Goal: Task Accomplishment & Management: Complete application form

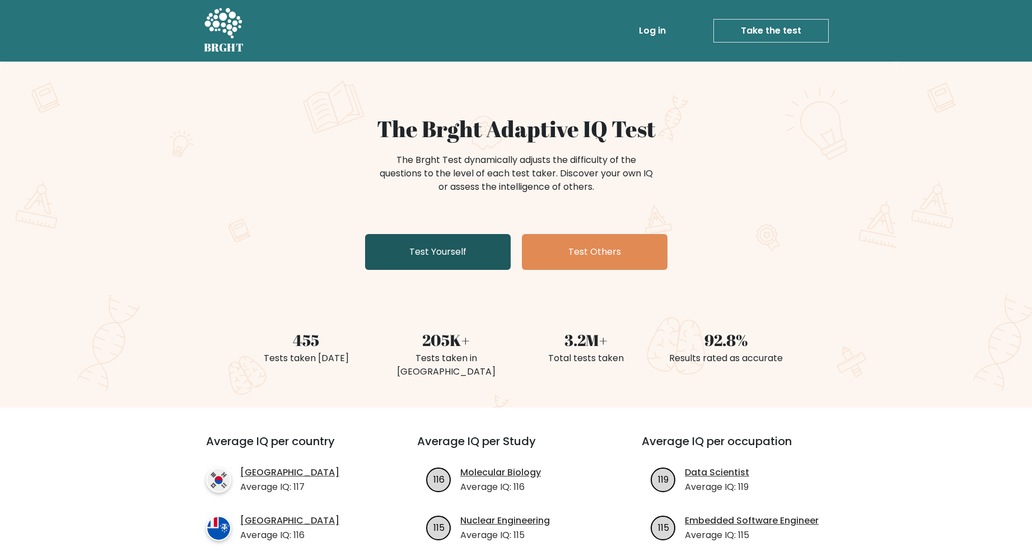
click at [418, 251] on link "Test Yourself" at bounding box center [438, 252] width 146 height 36
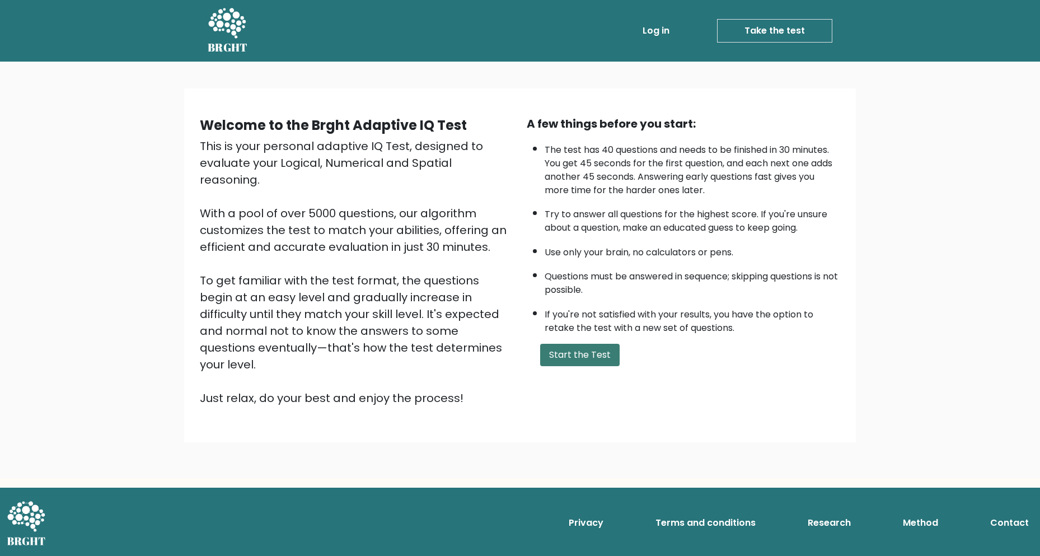
click at [580, 354] on button "Start the Test" at bounding box center [579, 355] width 79 height 22
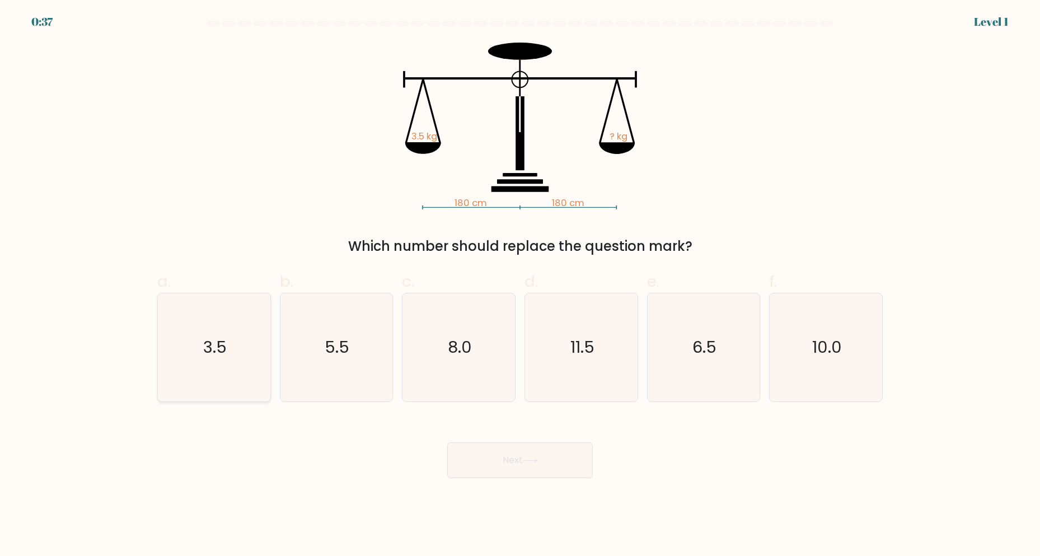
click at [233, 336] on icon "3.5" at bounding box center [214, 347] width 108 height 108
click at [520, 285] on input "a. 3.5" at bounding box center [520, 281] width 1 height 7
radio input "true"
click at [524, 458] on button "Next" at bounding box center [520, 460] width 146 height 36
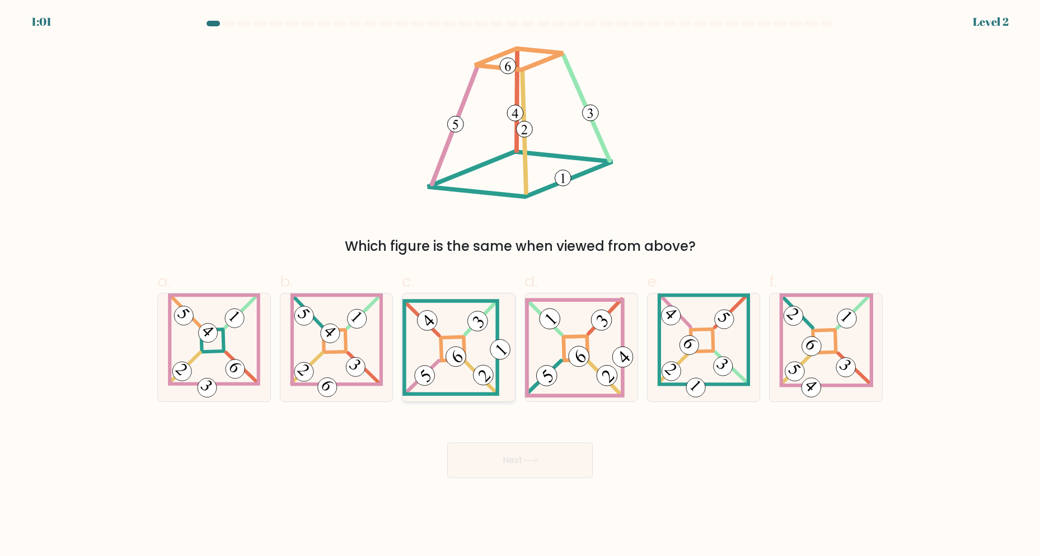
click at [459, 337] on 271 at bounding box center [453, 349] width 24 height 24
click at [520, 285] on input "c." at bounding box center [520, 281] width 1 height 7
radio input "true"
click at [525, 461] on button "Next" at bounding box center [520, 460] width 146 height 36
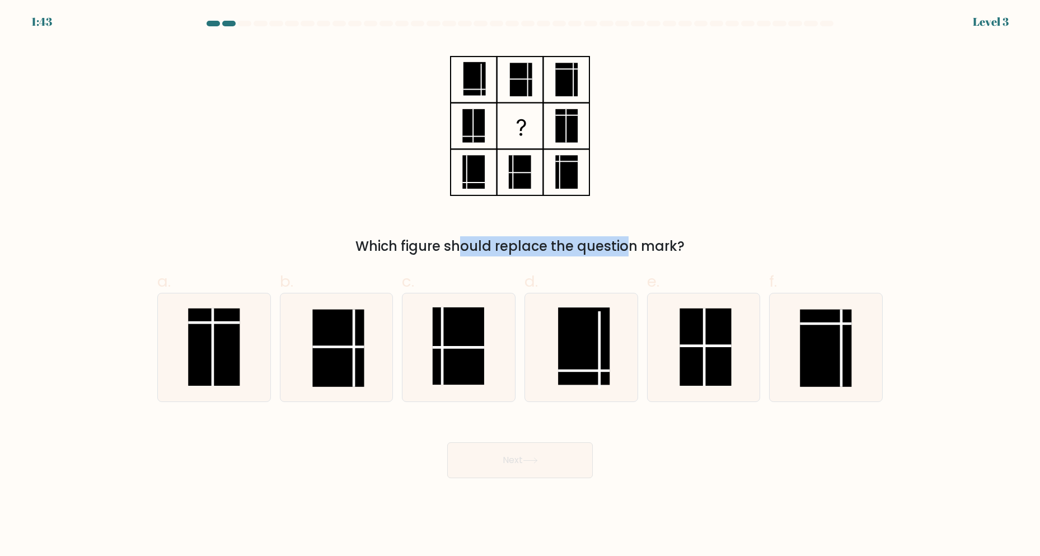
drag, startPoint x: 367, startPoint y: 242, endPoint x: 532, endPoint y: 246, distance: 164.6
click at [528, 246] on div "Which figure should replace the question mark?" at bounding box center [520, 246] width 712 height 20
click at [644, 245] on div "Which figure should replace the question mark?" at bounding box center [520, 246] width 712 height 20
click at [714, 343] on rect at bounding box center [705, 346] width 51 height 77
click at [521, 285] on input "e." at bounding box center [520, 281] width 1 height 7
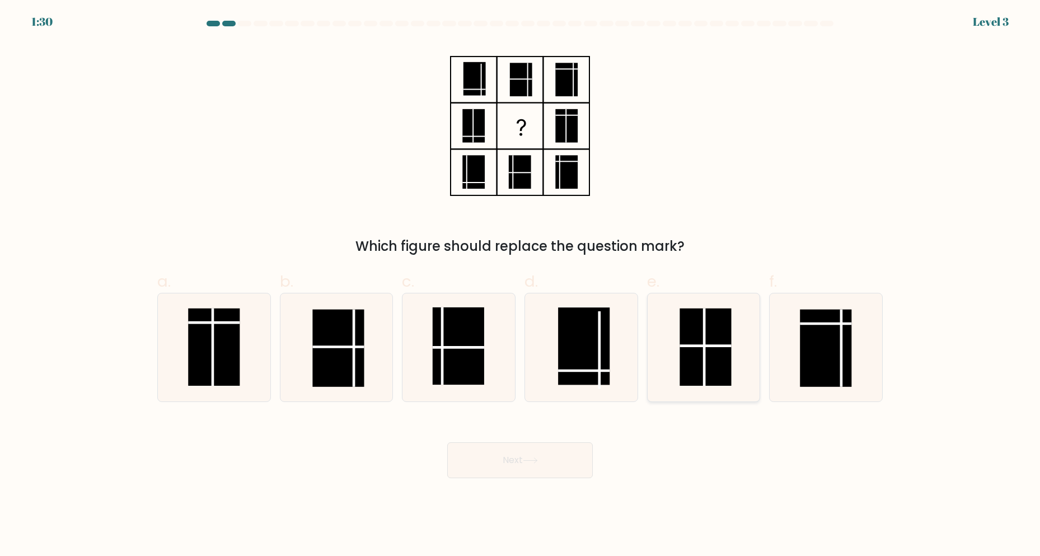
radio input "true"
click at [522, 454] on button "Next" at bounding box center [520, 460] width 146 height 36
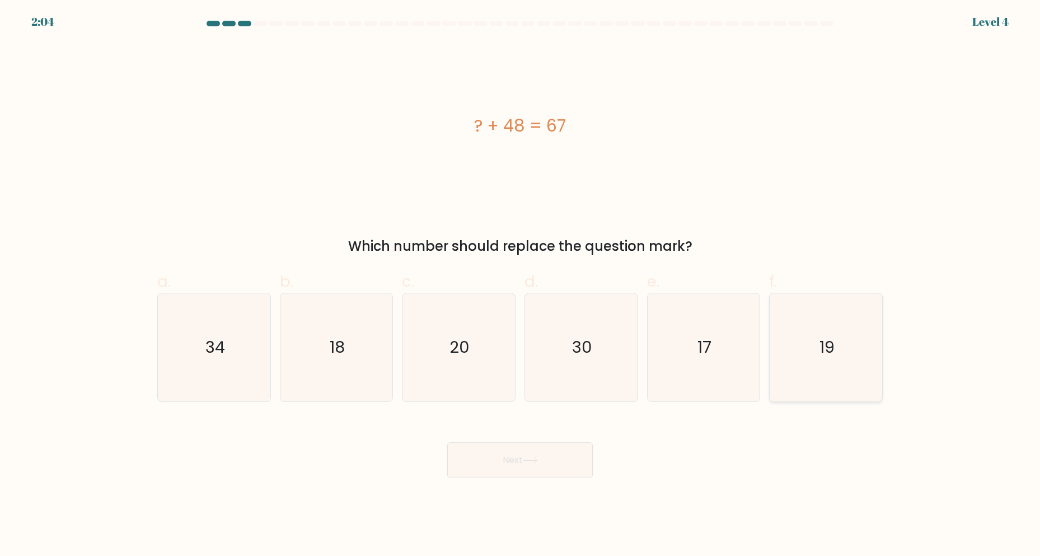
click at [817, 337] on icon "19" at bounding box center [826, 347] width 108 height 108
click at [521, 285] on input "f. 19" at bounding box center [520, 281] width 1 height 7
radio input "true"
drag, startPoint x: 537, startPoint y: 457, endPoint x: 537, endPoint y: 449, distance: 8.4
click at [537, 458] on icon at bounding box center [530, 460] width 15 height 6
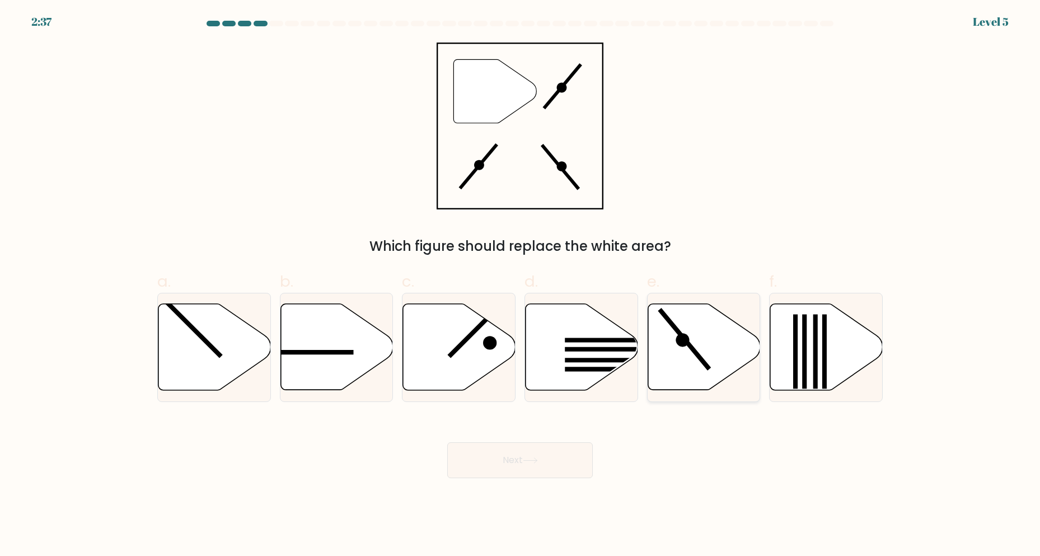
click at [679, 344] on icon at bounding box center [682, 340] width 13 height 13
click at [521, 285] on input "e." at bounding box center [520, 281] width 1 height 7
radio input "true"
click at [514, 471] on button "Next" at bounding box center [520, 460] width 146 height 36
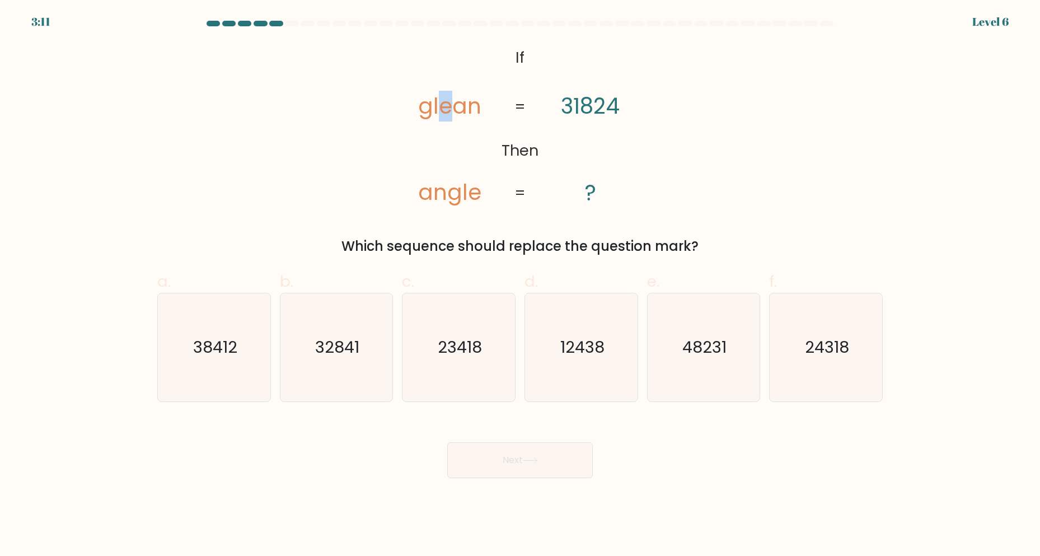
drag, startPoint x: 443, startPoint y: 104, endPoint x: 452, endPoint y: 106, distance: 9.8
click at [452, 106] on tspan "glean" at bounding box center [449, 106] width 63 height 31
click at [458, 107] on tspan "glean" at bounding box center [449, 106] width 63 height 31
drag, startPoint x: 453, startPoint y: 109, endPoint x: 460, endPoint y: 108, distance: 7.4
click at [460, 108] on tspan "glean" at bounding box center [449, 106] width 63 height 31
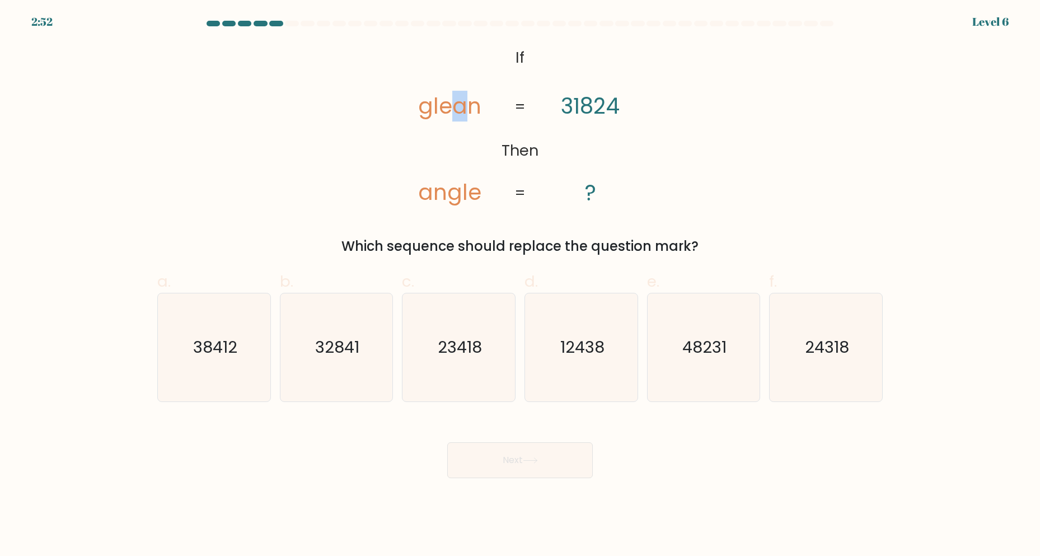
click at [468, 105] on tspan "glean" at bounding box center [449, 106] width 63 height 31
drag, startPoint x: 471, startPoint y: 105, endPoint x: 485, endPoint y: 106, distance: 14.0
click at [485, 106] on icon "@import url('https://fonts.googleapis.com/css?family=Abril+Fatface:400,100,100i…" at bounding box center [520, 126] width 271 height 167
click at [861, 345] on icon "24318" at bounding box center [826, 347] width 108 height 108
click at [521, 285] on input "f. 24318" at bounding box center [520, 281] width 1 height 7
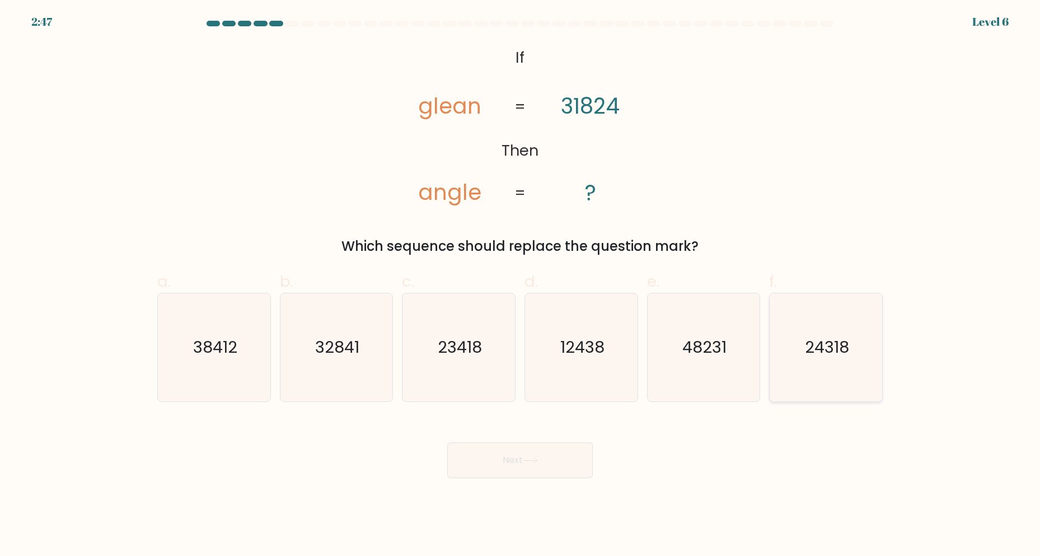
radio input "true"
click at [545, 446] on button "Next" at bounding box center [520, 460] width 146 height 36
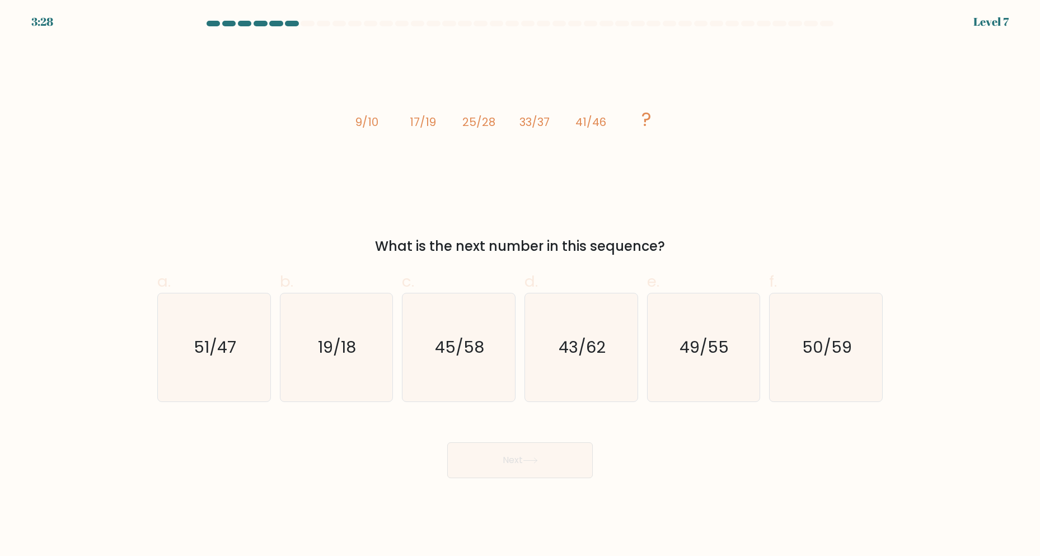
drag, startPoint x: 386, startPoint y: 243, endPoint x: 426, endPoint y: 246, distance: 40.4
click at [395, 243] on div "What is the next number in this sequence?" at bounding box center [520, 246] width 712 height 20
click at [618, 244] on div "What is the next number in this sequence?" at bounding box center [520, 246] width 712 height 20
click at [446, 200] on icon "image/svg+xml 9/10 17/19 25/28 33/37 41/46 ?" at bounding box center [520, 126] width 336 height 167
drag, startPoint x: 832, startPoint y: 320, endPoint x: 746, endPoint y: 365, distance: 97.9
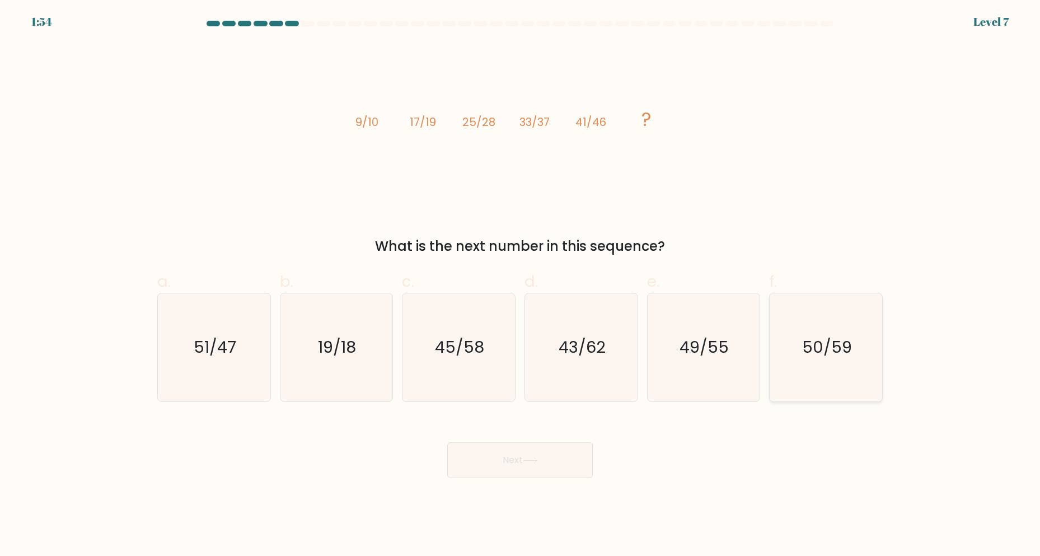
click at [832, 321] on icon "50/59" at bounding box center [826, 347] width 108 height 108
click at [521, 285] on input "f. 50/59" at bounding box center [520, 281] width 1 height 7
radio input "true"
drag, startPoint x: 736, startPoint y: 359, endPoint x: 708, endPoint y: 374, distance: 31.5
click at [737, 359] on icon "49/55" at bounding box center [703, 347] width 108 height 108
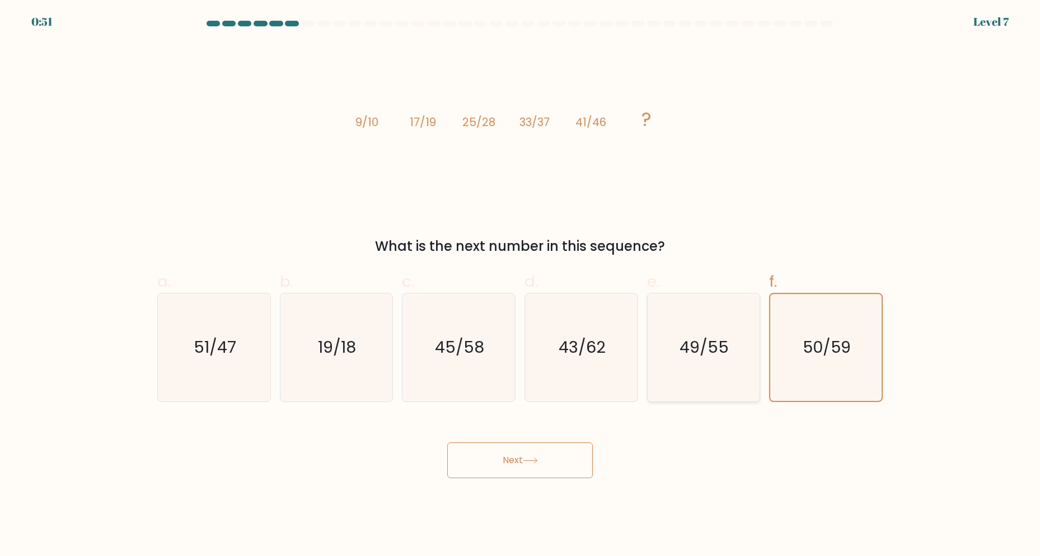
click at [521, 285] on input "e. 49/55" at bounding box center [520, 281] width 1 height 7
radio input "true"
click at [548, 460] on button "Next" at bounding box center [520, 460] width 146 height 36
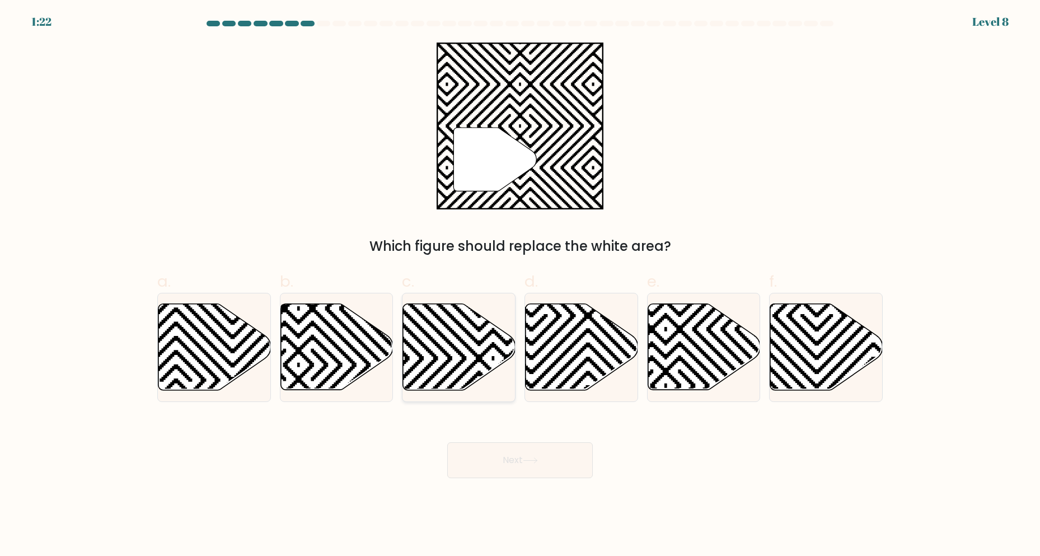
click at [468, 342] on icon at bounding box center [459, 347] width 112 height 86
click at [520, 285] on input "c." at bounding box center [520, 281] width 1 height 7
radio input "true"
click at [550, 456] on button "Next" at bounding box center [520, 460] width 146 height 36
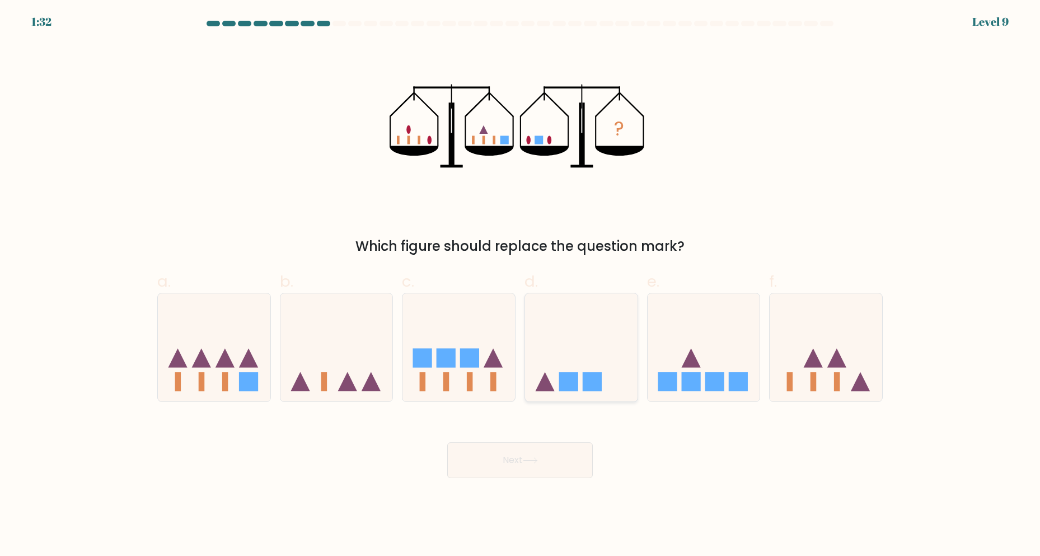
click at [576, 367] on icon at bounding box center [581, 347] width 112 height 93
click at [521, 285] on input "d." at bounding box center [520, 281] width 1 height 7
radio input "true"
click at [549, 460] on button "Next" at bounding box center [520, 460] width 146 height 36
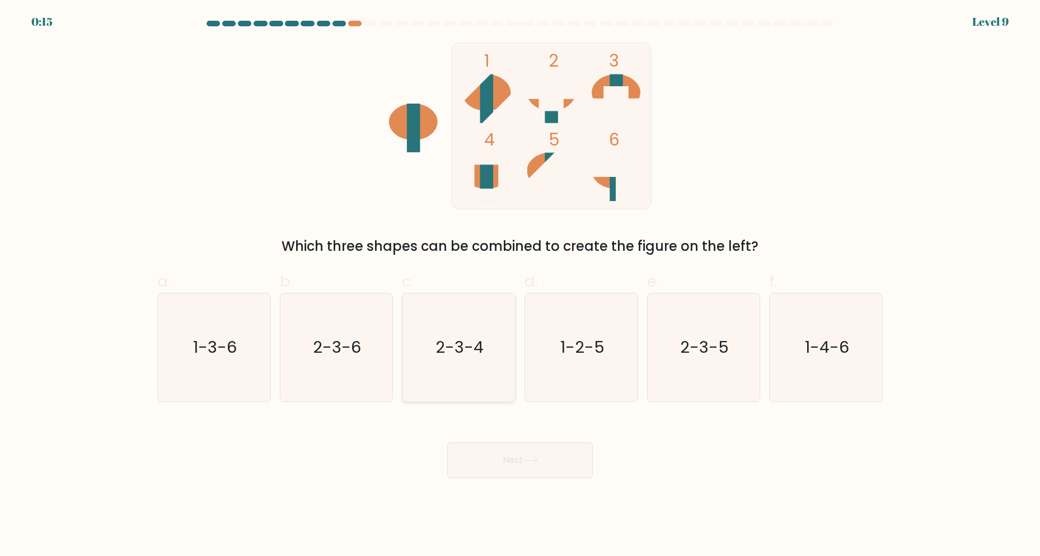
click at [458, 358] on text "2-3-4" at bounding box center [460, 347] width 48 height 22
click at [520, 285] on input "c. 2-3-4" at bounding box center [520, 281] width 1 height 7
radio input "true"
click at [524, 458] on button "Next" at bounding box center [520, 460] width 146 height 36
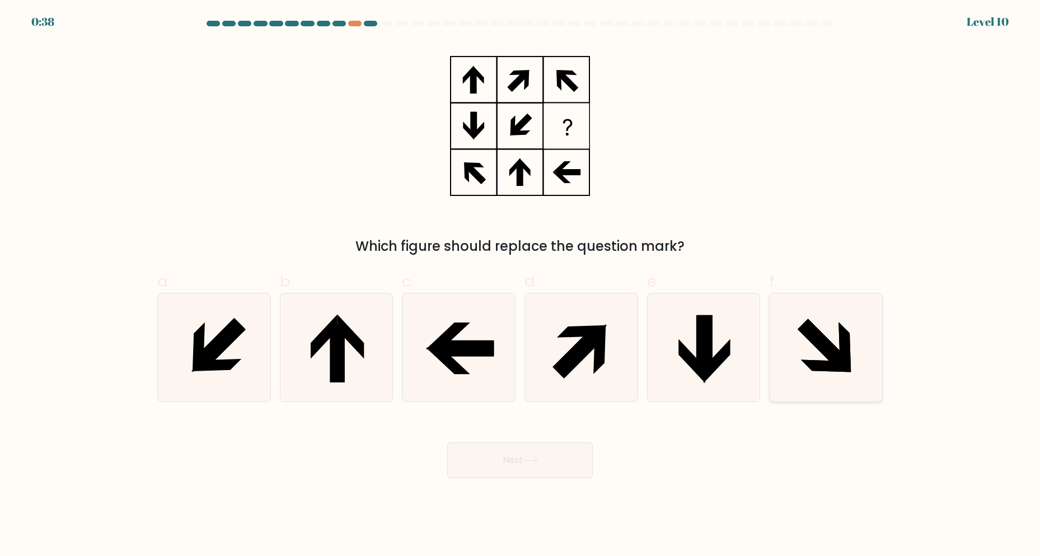
click at [846, 366] on icon at bounding box center [844, 347] width 12 height 50
click at [521, 285] on input "f." at bounding box center [520, 281] width 1 height 7
radio input "true"
click at [554, 464] on button "Next" at bounding box center [520, 460] width 146 height 36
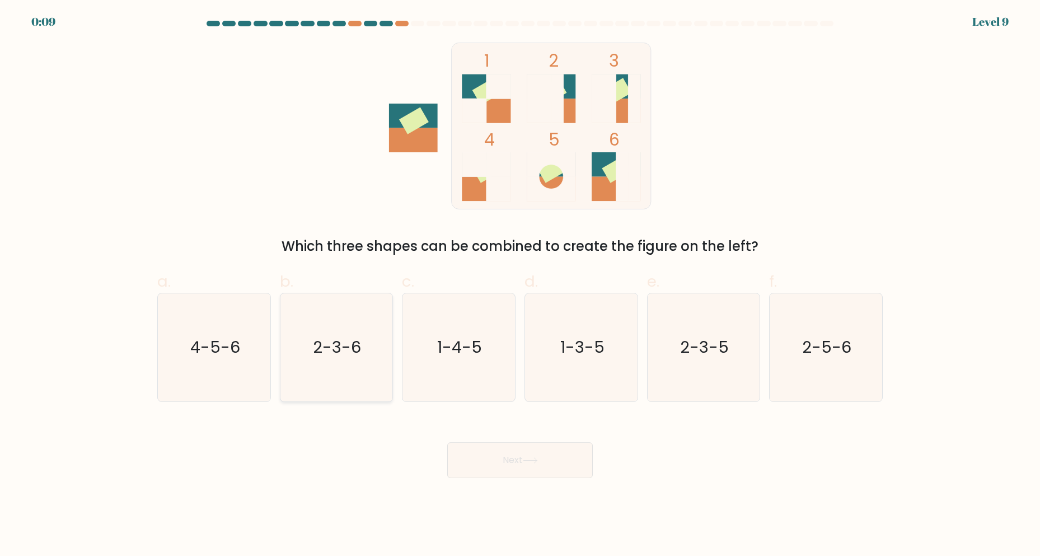
drag, startPoint x: 347, startPoint y: 358, endPoint x: 442, endPoint y: 396, distance: 102.0
click at [348, 359] on icon "2-3-6" at bounding box center [336, 347] width 108 height 108
click at [520, 285] on input "b. 2-3-6" at bounding box center [520, 281] width 1 height 7
radio input "true"
click at [525, 452] on button "Next" at bounding box center [520, 460] width 146 height 36
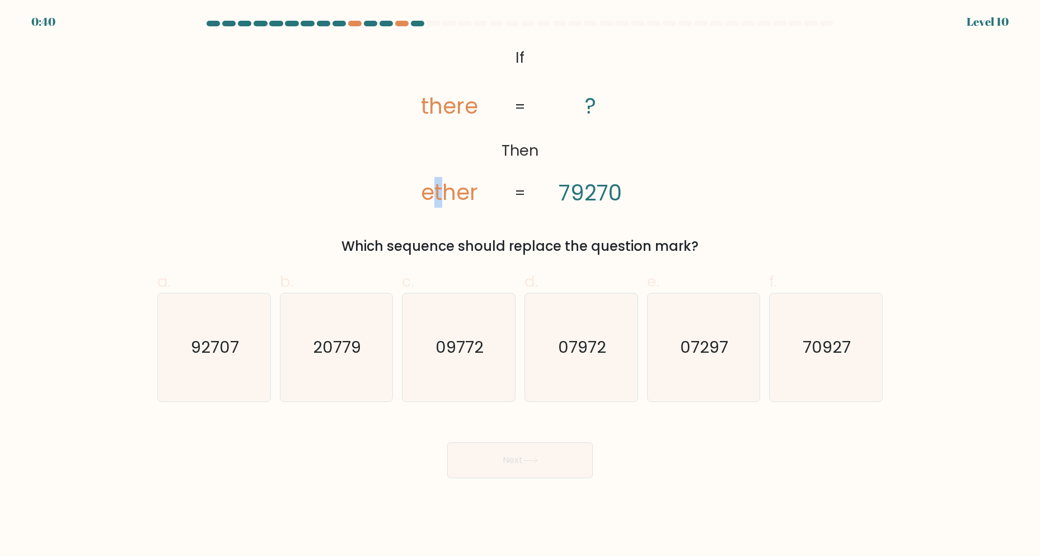
drag, startPoint x: 432, startPoint y: 191, endPoint x: 442, endPoint y: 191, distance: 10.1
click at [442, 191] on tspan "ether" at bounding box center [449, 192] width 57 height 31
click at [578, 191] on tspan "79270" at bounding box center [590, 192] width 63 height 31
click at [446, 196] on tspan "ether" at bounding box center [449, 192] width 57 height 31
drag, startPoint x: 434, startPoint y: 191, endPoint x: 442, endPoint y: 193, distance: 7.4
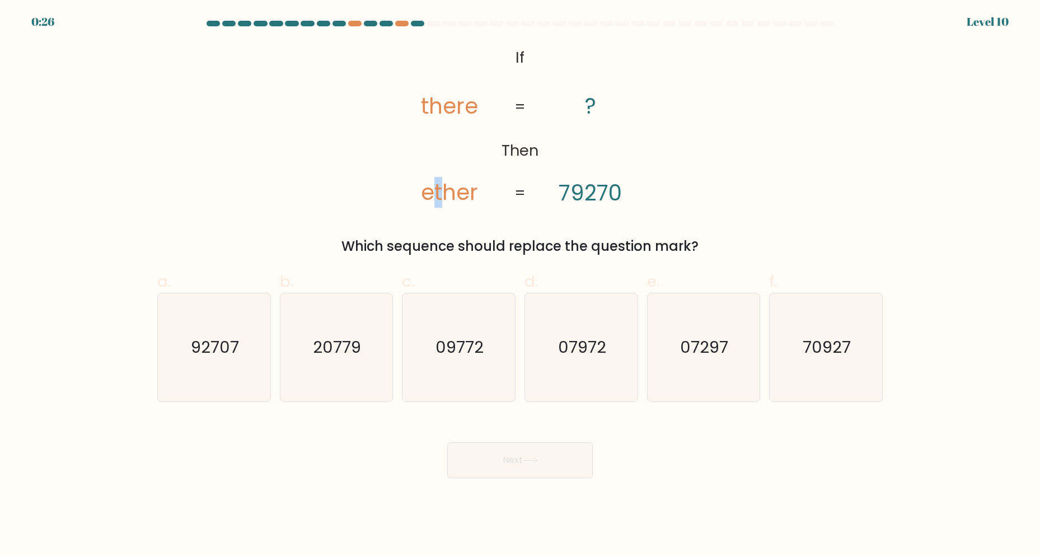
click at [442, 193] on tspan "ether" at bounding box center [449, 192] width 57 height 31
click at [449, 172] on icon "@import url('https://fonts.googleapis.com/css?family=Abril+Fatface:400,100,100i…" at bounding box center [520, 126] width 271 height 167
drag, startPoint x: 445, startPoint y: 193, endPoint x: 452, endPoint y: 193, distance: 7.3
click at [452, 193] on tspan "ether" at bounding box center [449, 192] width 57 height 31
click at [231, 366] on icon "92707" at bounding box center [214, 347] width 108 height 108
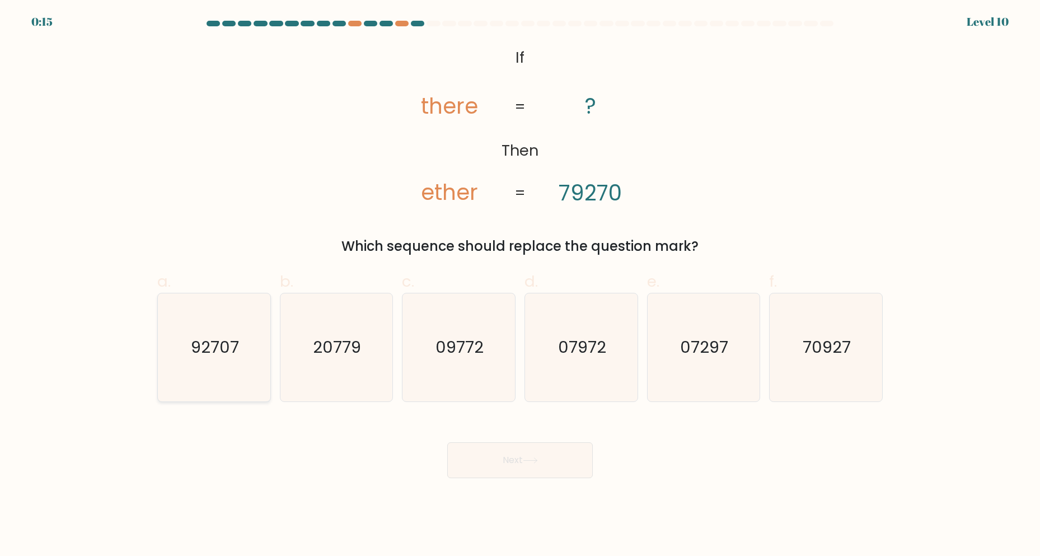
click at [520, 285] on input "a. 92707" at bounding box center [520, 281] width 1 height 7
radio input "true"
click at [517, 470] on button "Next" at bounding box center [520, 460] width 146 height 36
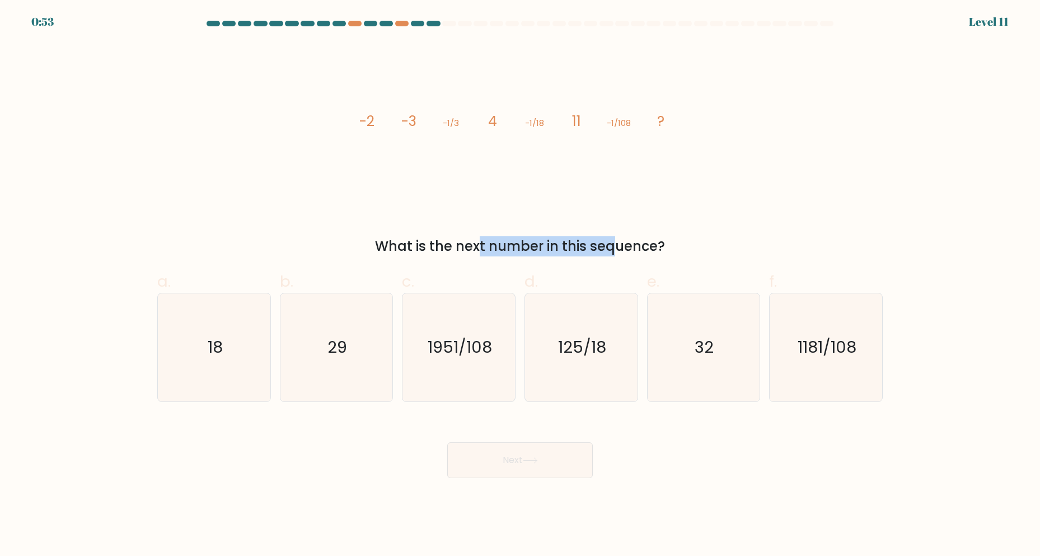
drag, startPoint x: 388, startPoint y: 242, endPoint x: 562, endPoint y: 243, distance: 174.6
click at [543, 242] on div "What is the next number in this sequence?" at bounding box center [520, 246] width 712 height 20
click at [646, 242] on div "What is the next number in this sequence?" at bounding box center [520, 246] width 712 height 20
click at [596, 370] on icon "125/18" at bounding box center [581, 347] width 108 height 108
click at [521, 285] on input "d. 125/18" at bounding box center [520, 281] width 1 height 7
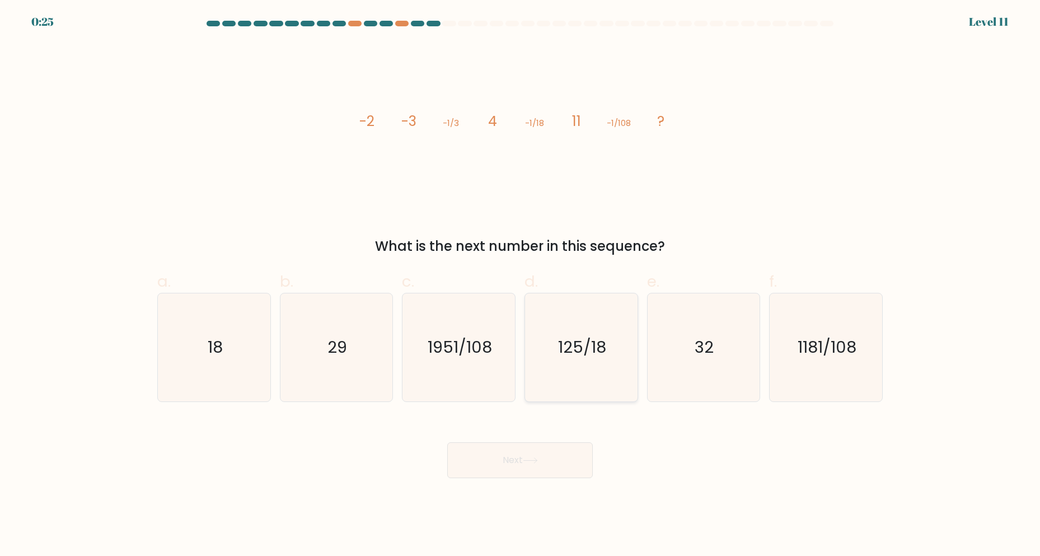
radio input "true"
click at [552, 440] on div "Next" at bounding box center [520, 446] width 739 height 63
click at [547, 470] on button "Next" at bounding box center [520, 460] width 146 height 36
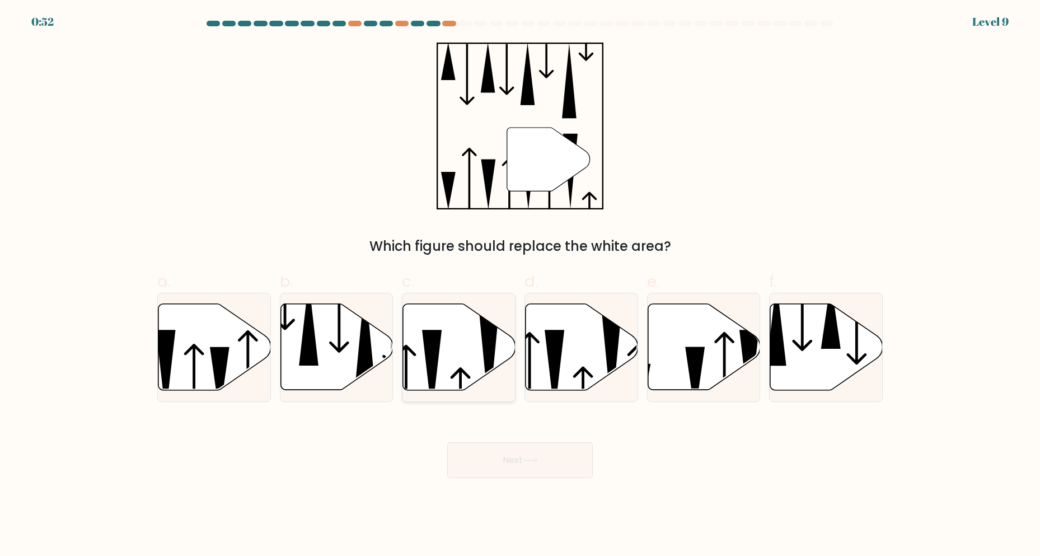
click at [437, 354] on icon at bounding box center [432, 372] width 20 height 85
click at [520, 285] on input "c." at bounding box center [520, 281] width 1 height 7
radio input "true"
click at [507, 468] on button "Next" at bounding box center [520, 460] width 146 height 36
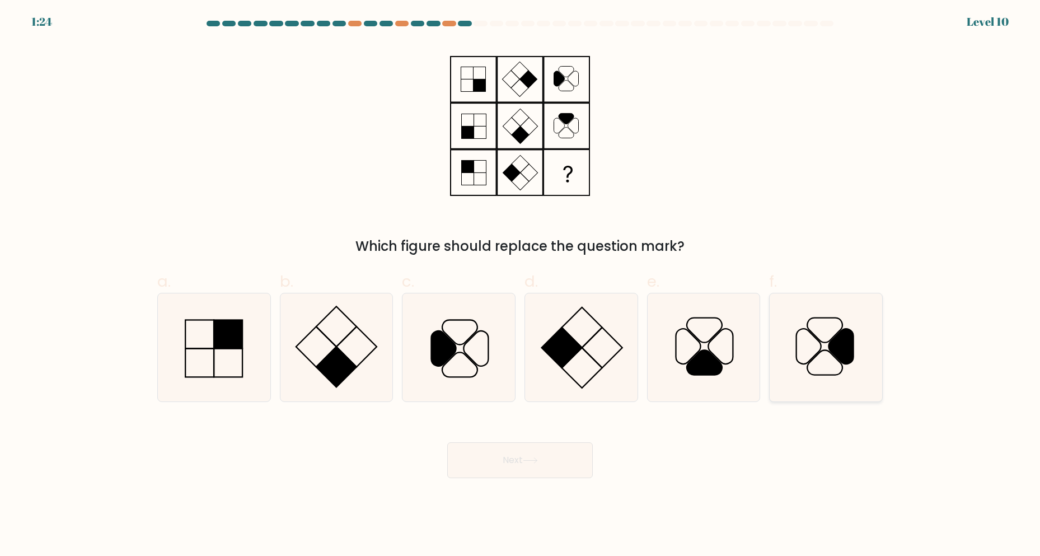
click at [825, 350] on icon at bounding box center [824, 362] width 35 height 25
click at [521, 285] on input "f." at bounding box center [520, 281] width 1 height 7
radio input "true"
click at [541, 451] on button "Next" at bounding box center [520, 460] width 146 height 36
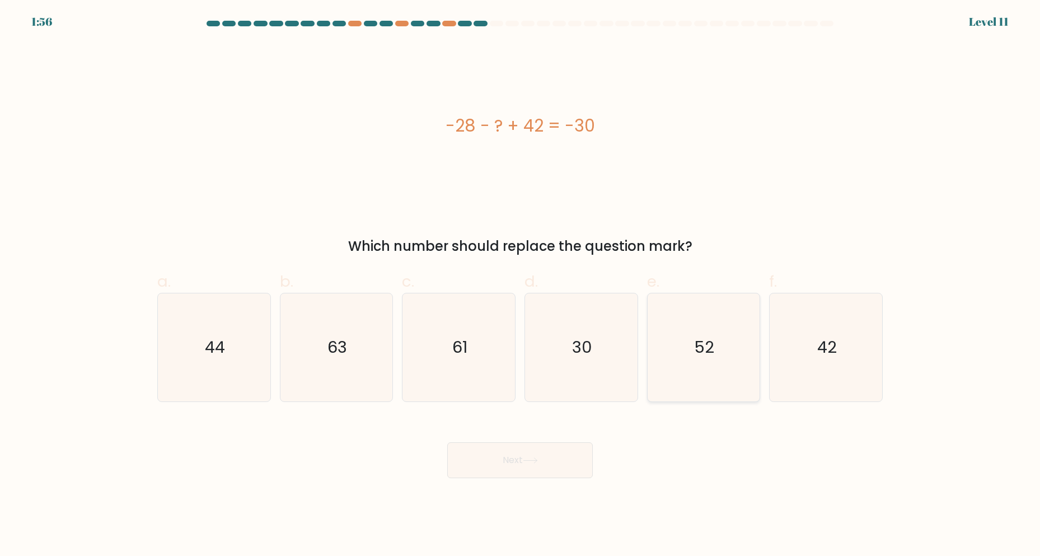
click at [721, 337] on icon "52" at bounding box center [703, 347] width 108 height 108
click at [521, 285] on input "e. 52" at bounding box center [520, 281] width 1 height 7
radio input "true"
click at [542, 462] on button "Next" at bounding box center [520, 460] width 146 height 36
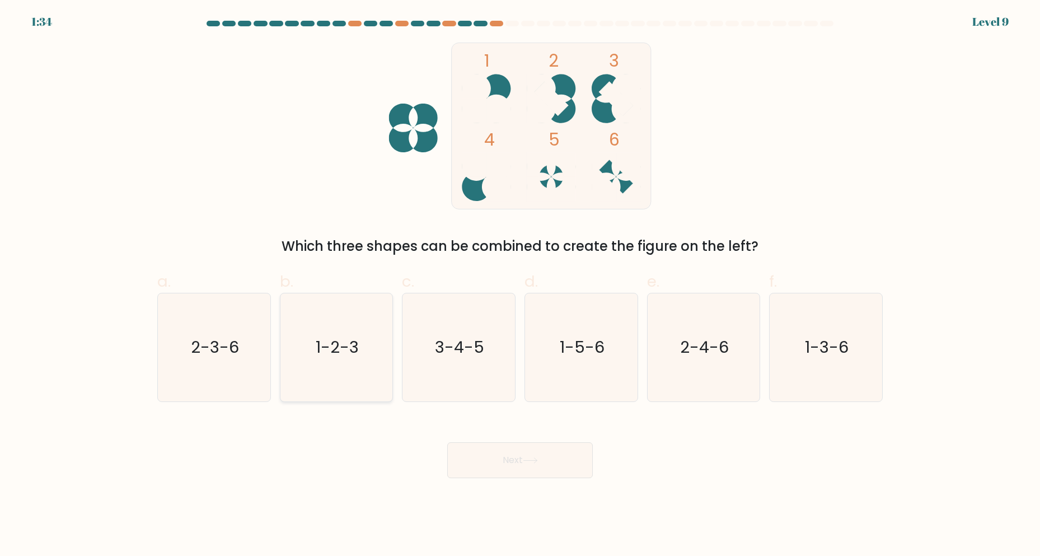
drag, startPoint x: 208, startPoint y: 342, endPoint x: 331, endPoint y: 368, distance: 126.3
click at [213, 342] on text "2-3-6" at bounding box center [215, 347] width 48 height 22
click at [520, 285] on input "a. 2-3-6" at bounding box center [520, 281] width 1 height 7
radio input "true"
drag, startPoint x: 525, startPoint y: 456, endPoint x: 514, endPoint y: 443, distance: 16.6
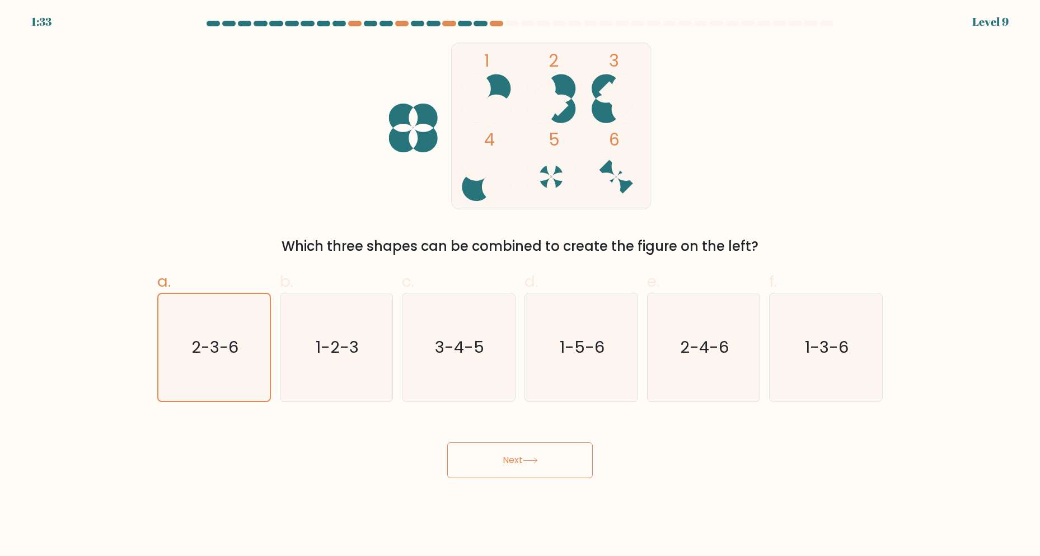
click at [526, 456] on button "Next" at bounding box center [520, 460] width 146 height 36
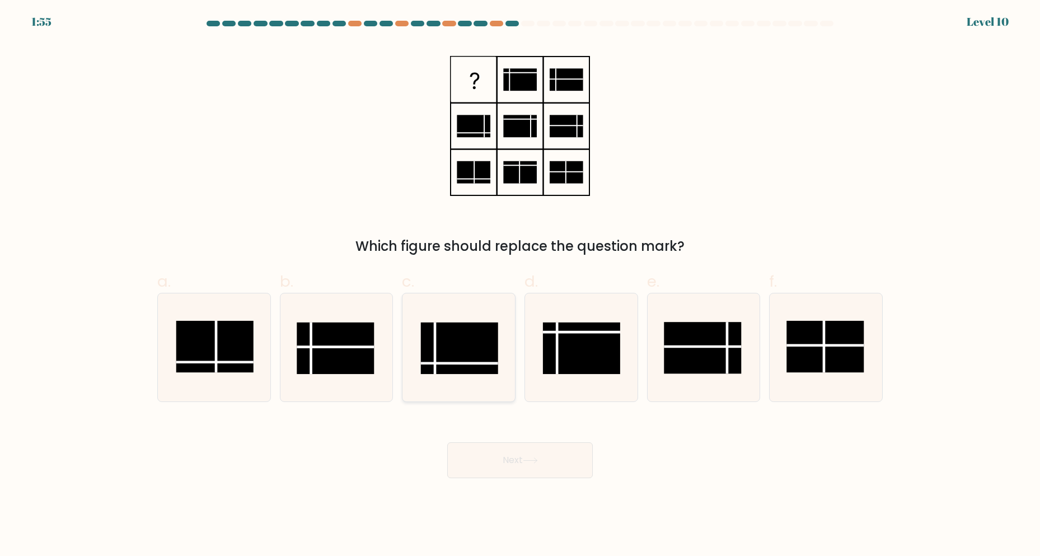
click at [450, 358] on rect at bounding box center [459, 347] width 77 height 51
click at [520, 285] on input "c." at bounding box center [520, 281] width 1 height 7
radio input "true"
click at [521, 456] on button "Next" at bounding box center [520, 460] width 146 height 36
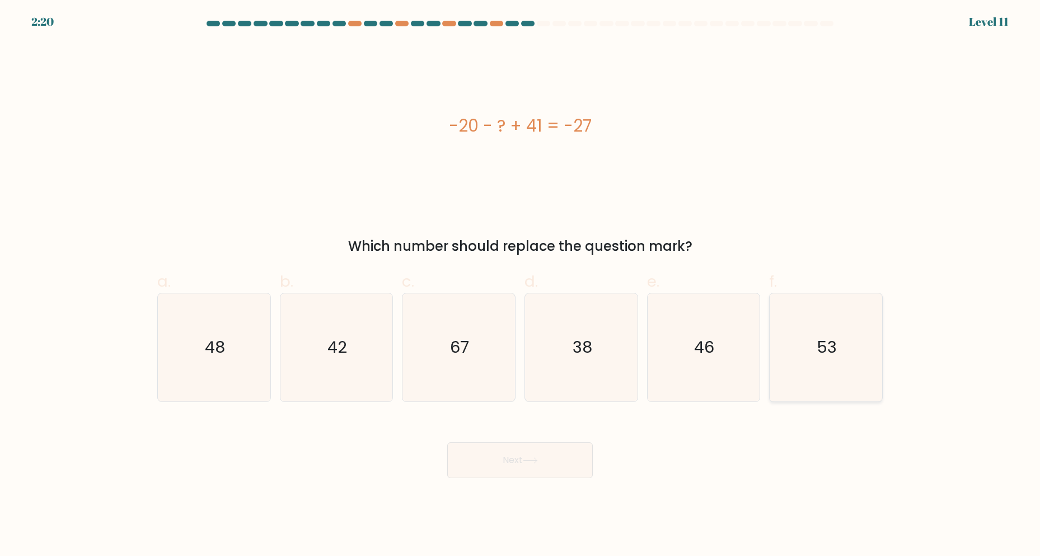
click at [799, 362] on icon "53" at bounding box center [826, 347] width 108 height 108
click at [521, 285] on input "f. 53" at bounding box center [520, 281] width 1 height 7
radio input "true"
click at [203, 336] on icon "48" at bounding box center [214, 347] width 108 height 108
click at [520, 285] on input "a. 48" at bounding box center [520, 281] width 1 height 7
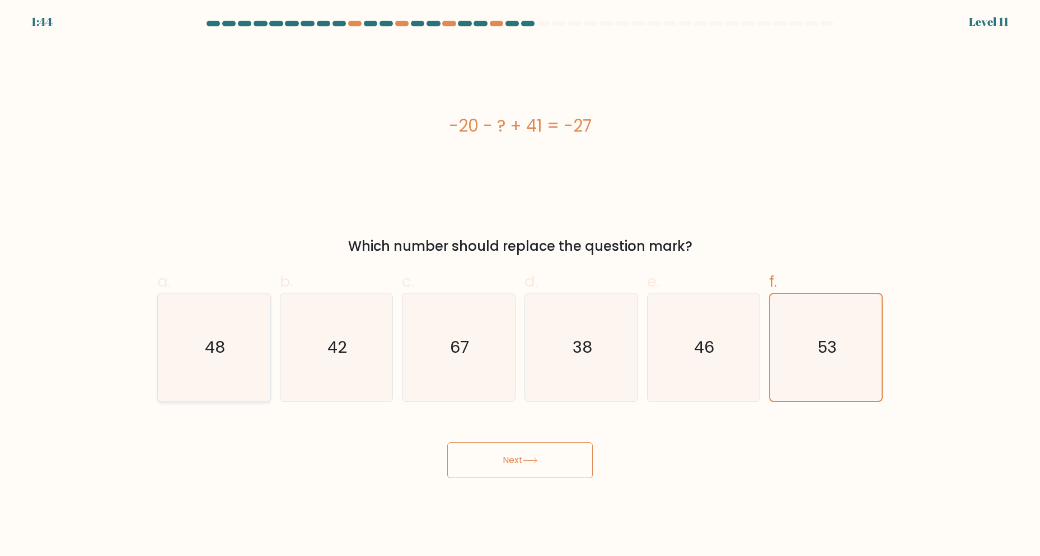
radio input "true"
drag, startPoint x: 578, startPoint y: 493, endPoint x: 581, endPoint y: 479, distance: 14.4
click at [577, 493] on body "1:44 Level 11" at bounding box center [520, 278] width 1040 height 556
click at [559, 462] on button "Next" at bounding box center [520, 460] width 146 height 36
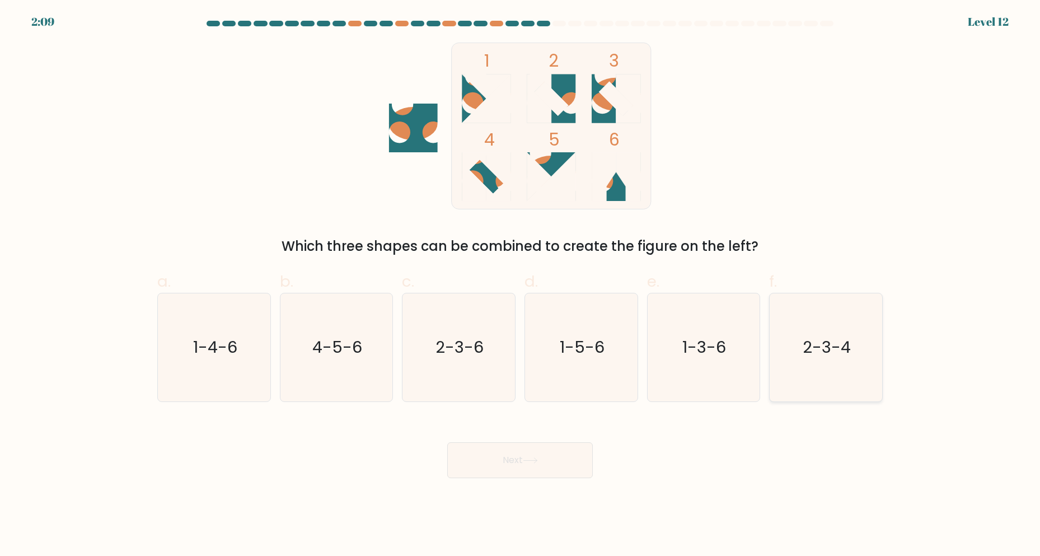
click at [818, 359] on icon "2-3-4" at bounding box center [826, 347] width 108 height 108
click at [521, 285] on input "f. 2-3-4" at bounding box center [520, 281] width 1 height 7
radio input "true"
click at [562, 445] on button "Next" at bounding box center [520, 460] width 146 height 36
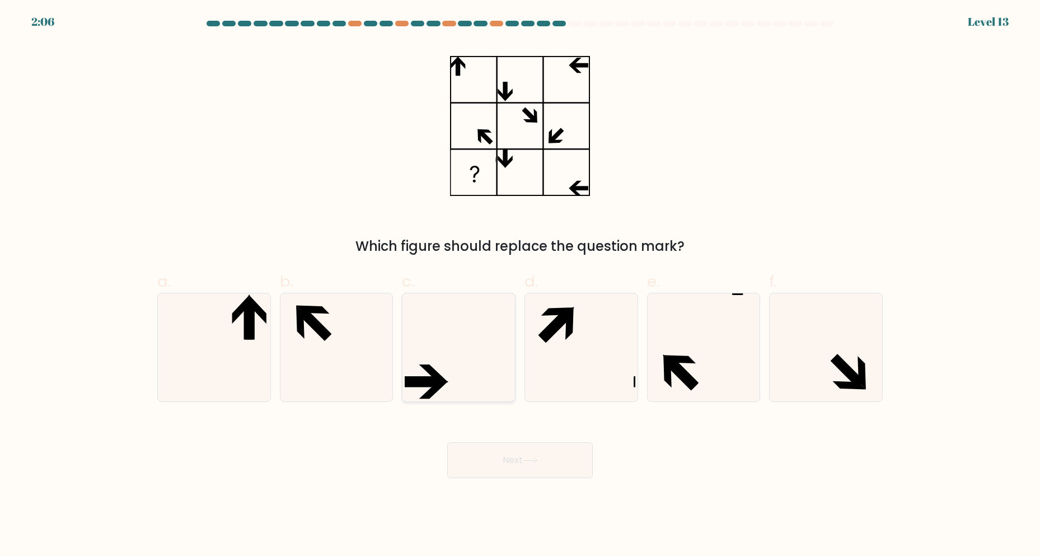
click at [443, 373] on icon at bounding box center [459, 347] width 108 height 108
click at [520, 285] on input "c." at bounding box center [520, 281] width 1 height 7
radio input "true"
click at [509, 456] on button "Next" at bounding box center [520, 460] width 146 height 36
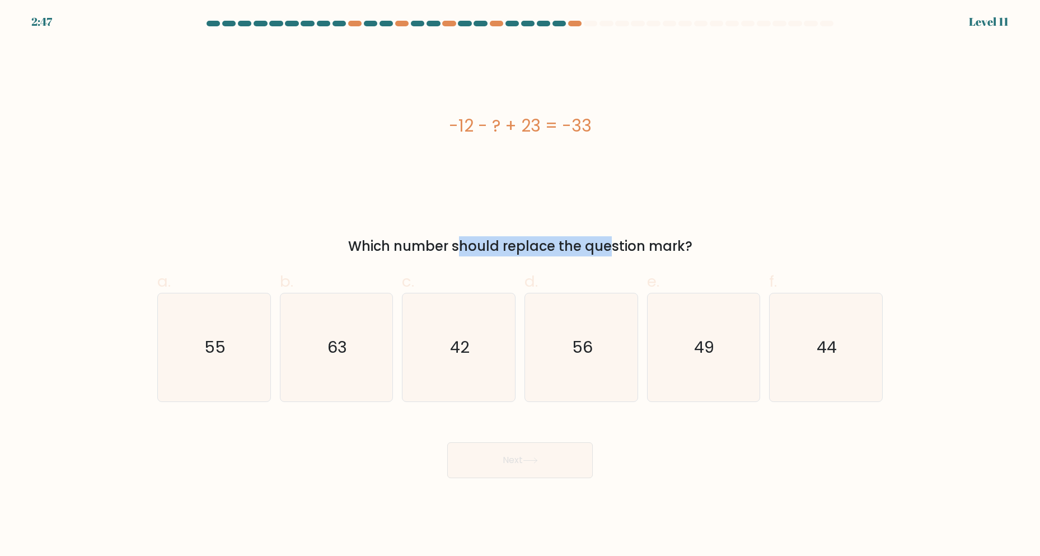
drag, startPoint x: 349, startPoint y: 241, endPoint x: 507, endPoint y: 249, distance: 158.6
click at [507, 249] on div "Which number should replace the question mark?" at bounding box center [520, 246] width 712 height 20
click at [641, 249] on div "Which number should replace the question mark?" at bounding box center [520, 246] width 712 height 20
click at [826, 341] on text "44" at bounding box center [827, 347] width 20 height 22
click at [521, 285] on input "f. 44" at bounding box center [520, 281] width 1 height 7
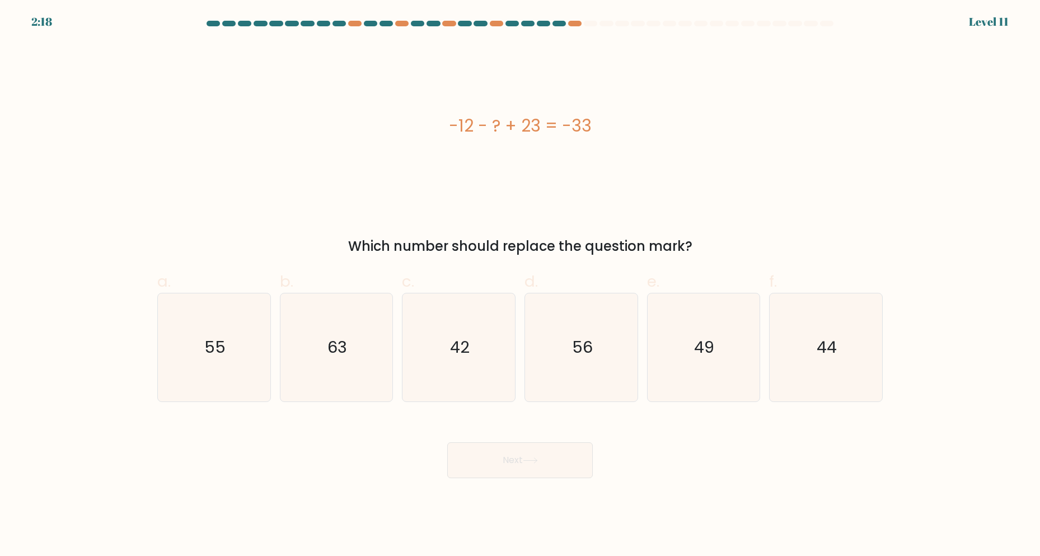
radio input "true"
click at [481, 447] on button "Next" at bounding box center [520, 460] width 146 height 36
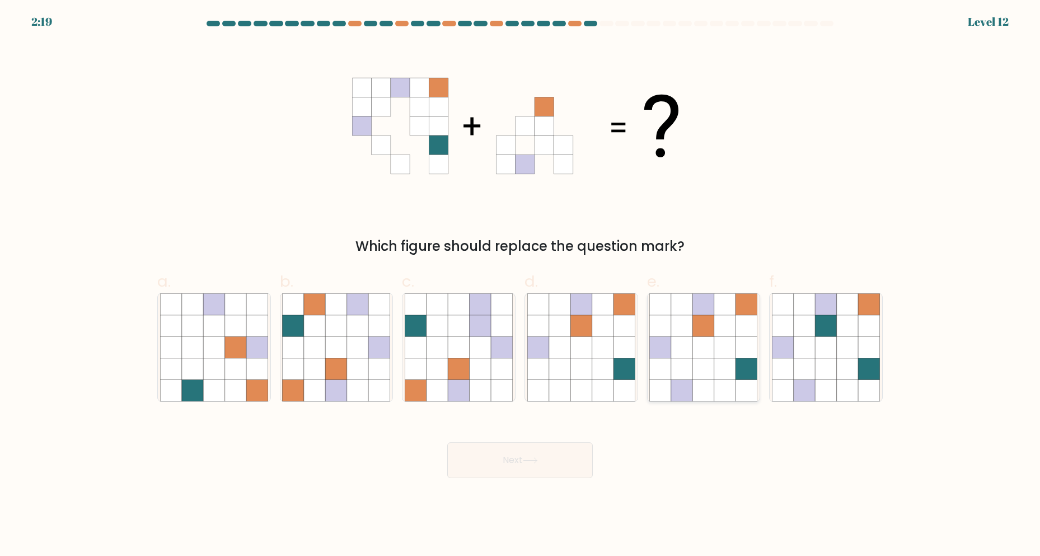
click at [716, 355] on icon at bounding box center [724, 346] width 21 height 21
click at [521, 285] on input "e." at bounding box center [520, 281] width 1 height 7
radio input "true"
click at [532, 465] on button "Next" at bounding box center [520, 460] width 146 height 36
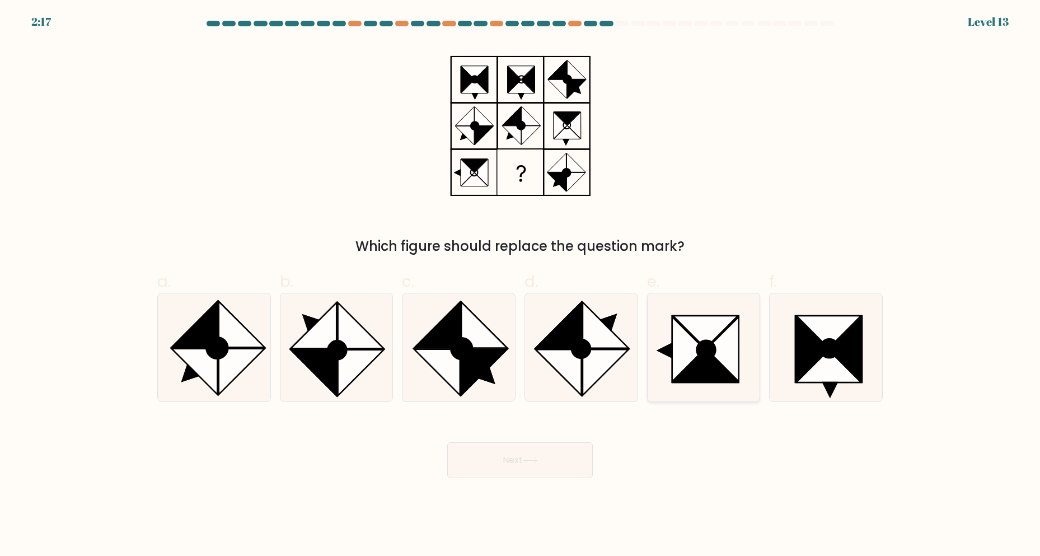
click at [683, 358] on icon at bounding box center [688, 349] width 32 height 65
click at [521, 285] on input "e." at bounding box center [520, 281] width 1 height 7
radio input "true"
click at [554, 452] on button "Next" at bounding box center [520, 460] width 146 height 36
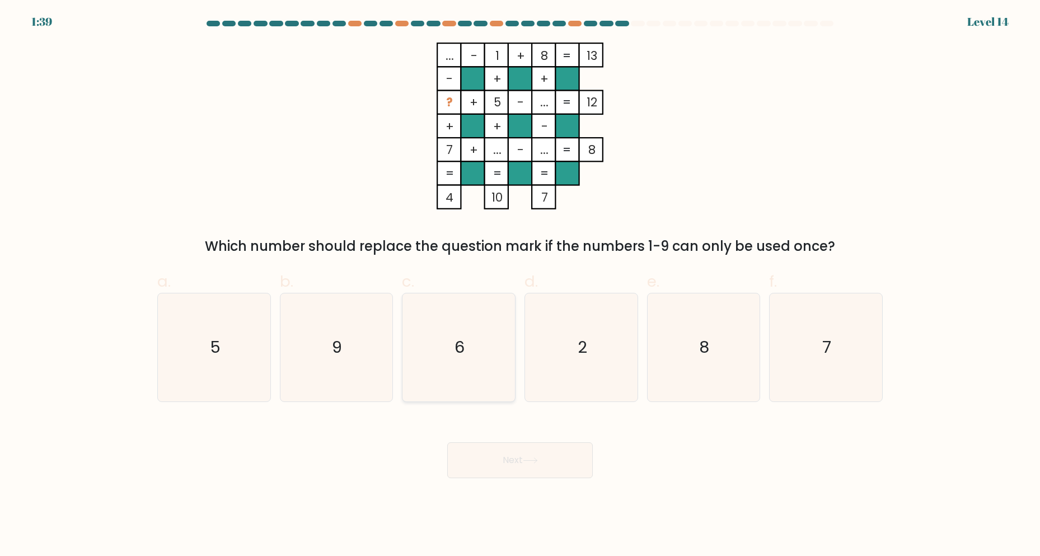
click at [460, 340] on text "6" at bounding box center [460, 347] width 10 height 22
click at [520, 285] on input "c. 6" at bounding box center [520, 281] width 1 height 7
radio input "true"
click at [538, 458] on icon at bounding box center [530, 460] width 15 height 6
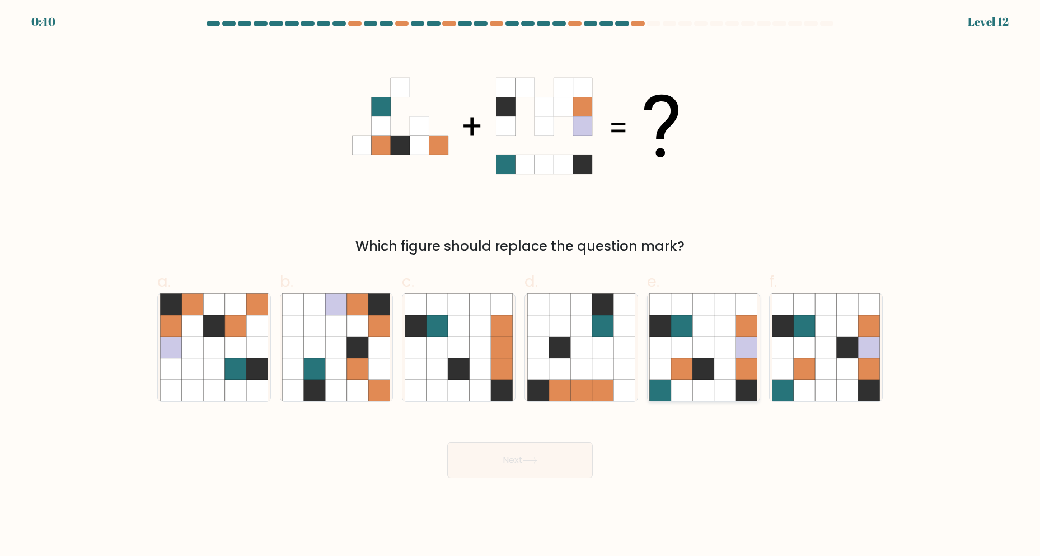
click at [730, 347] on icon at bounding box center [724, 346] width 21 height 21
click at [521, 285] on input "e." at bounding box center [520, 281] width 1 height 7
radio input "true"
click at [489, 452] on button "Next" at bounding box center [520, 460] width 146 height 36
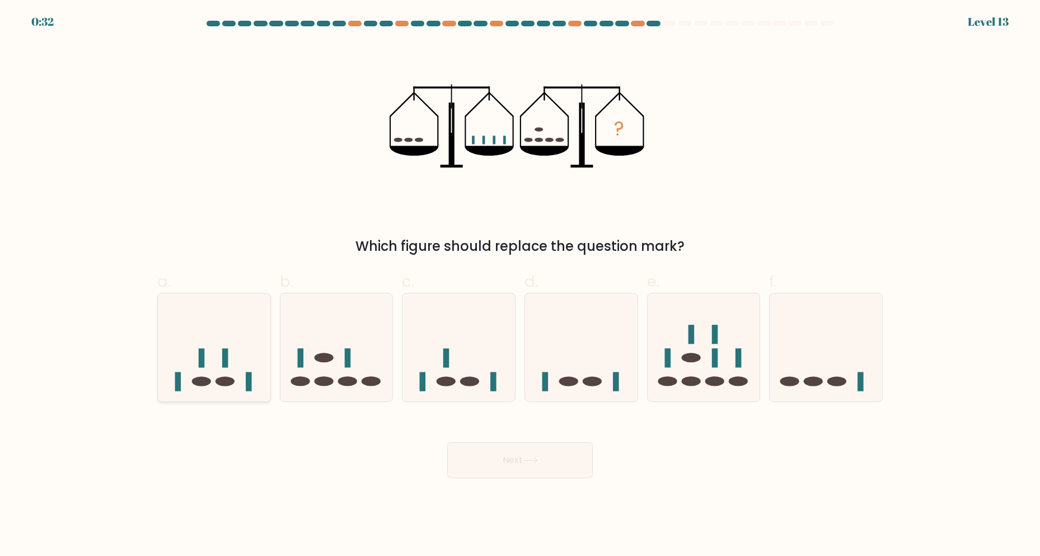
click at [229, 370] on icon at bounding box center [214, 347] width 112 height 93
click at [520, 285] on input "a." at bounding box center [520, 281] width 1 height 7
radio input "true"
click at [555, 454] on button "Next" at bounding box center [520, 460] width 146 height 36
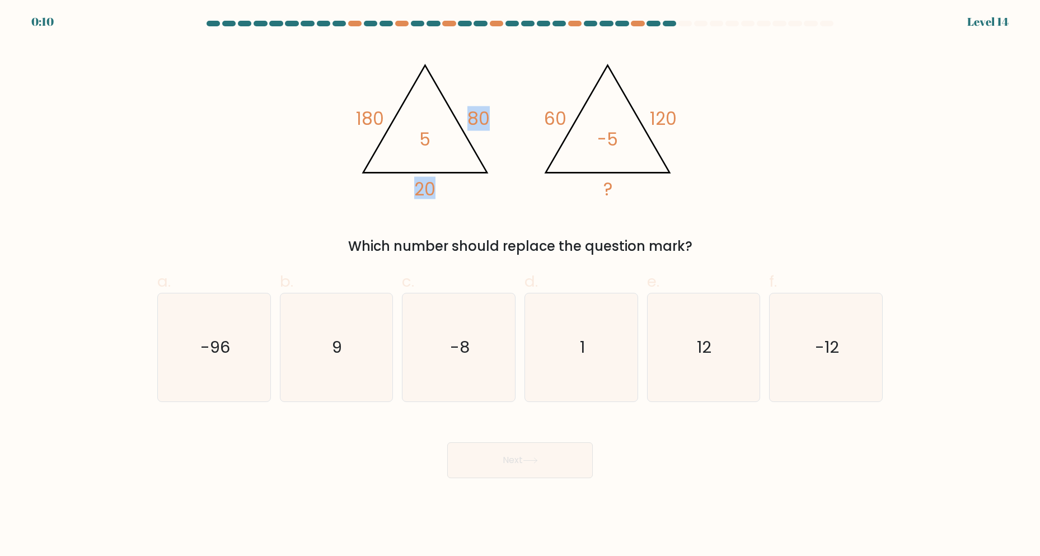
drag, startPoint x: 418, startPoint y: 144, endPoint x: 453, endPoint y: 151, distance: 35.8
click at [454, 148] on icon "@import url('https://fonts.googleapis.com/css?family=Abril+Fatface:400,100,100i…" at bounding box center [520, 126] width 336 height 167
click at [450, 163] on icon "@import url('https://fonts.googleapis.com/css?family=Abril+Fatface:400,100,100i…" at bounding box center [520, 126] width 336 height 167
click at [805, 353] on icon "-12" at bounding box center [826, 347] width 108 height 108
click at [521, 285] on input "f. -12" at bounding box center [520, 281] width 1 height 7
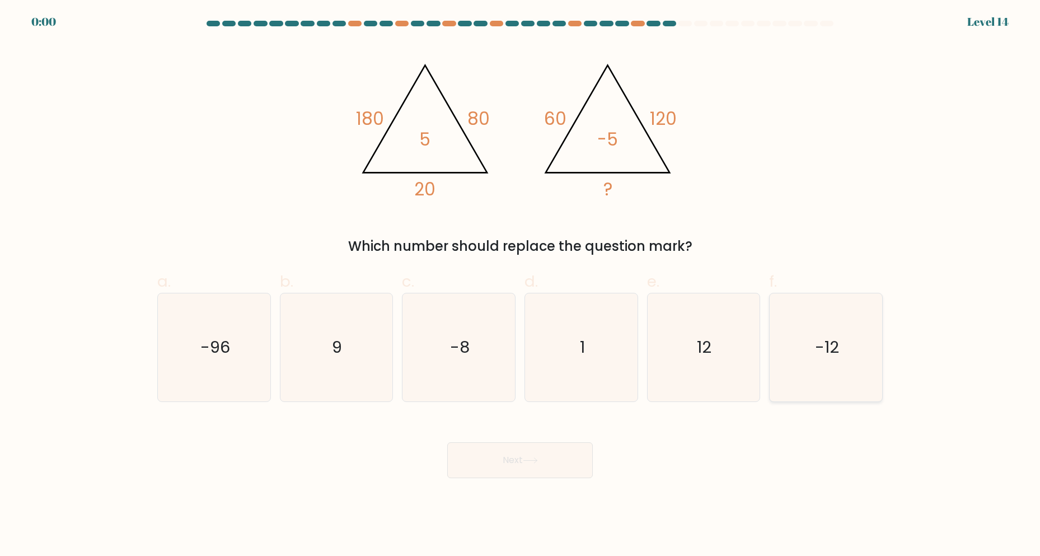
radio input "true"
click at [542, 441] on div "Next" at bounding box center [520, 446] width 739 height 63
click at [548, 463] on div "Next" at bounding box center [520, 446] width 739 height 63
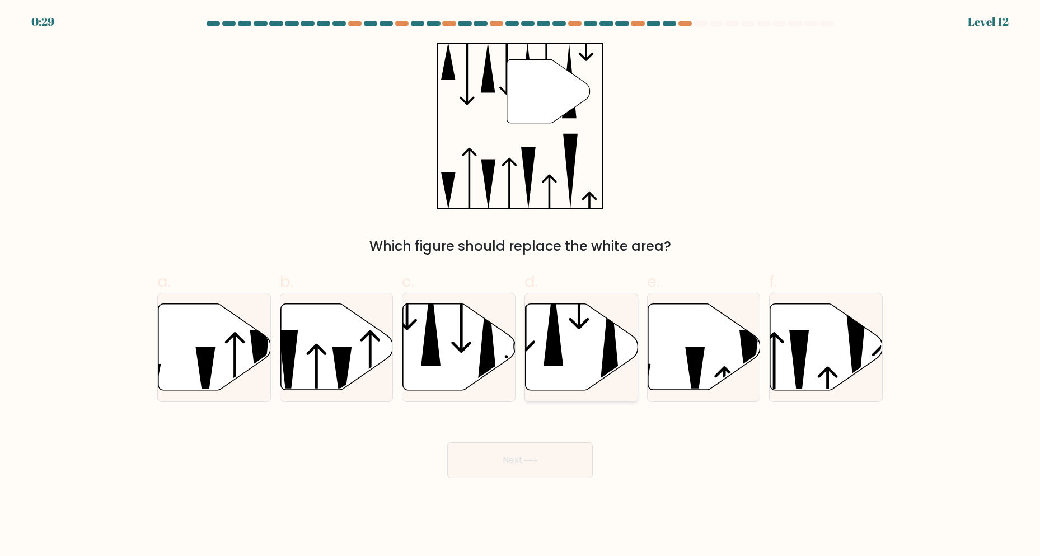
click at [541, 346] on icon at bounding box center [582, 347] width 112 height 86
click at [521, 285] on input "d." at bounding box center [520, 281] width 1 height 7
radio input "true"
click at [517, 472] on button "Next" at bounding box center [520, 460] width 146 height 36
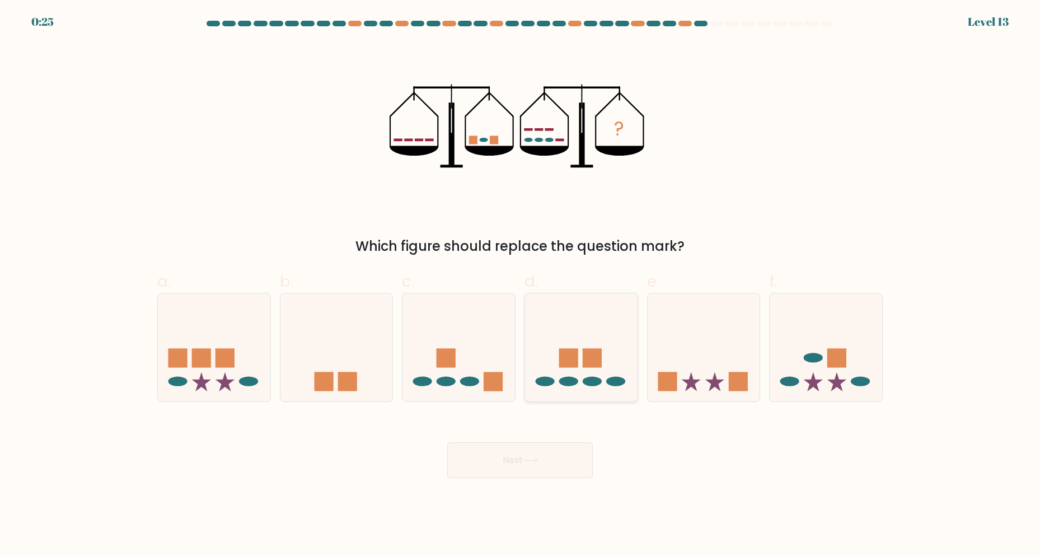
click at [590, 353] on rect at bounding box center [592, 357] width 19 height 19
click at [521, 285] on input "d." at bounding box center [520, 281] width 1 height 7
radio input "true"
click at [550, 460] on button "Next" at bounding box center [520, 460] width 146 height 36
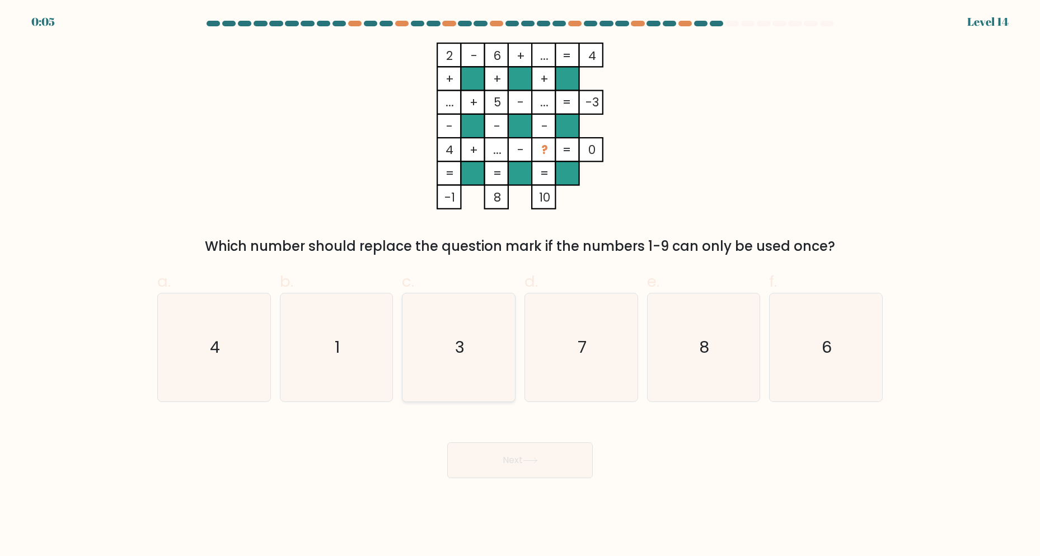
drag, startPoint x: 358, startPoint y: 339, endPoint x: 415, endPoint y: 359, distance: 60.7
click at [358, 339] on icon "1" at bounding box center [336, 347] width 108 height 108
click at [520, 285] on input "b. 1" at bounding box center [520, 281] width 1 height 7
radio input "true"
click at [537, 462] on icon at bounding box center [530, 460] width 15 height 6
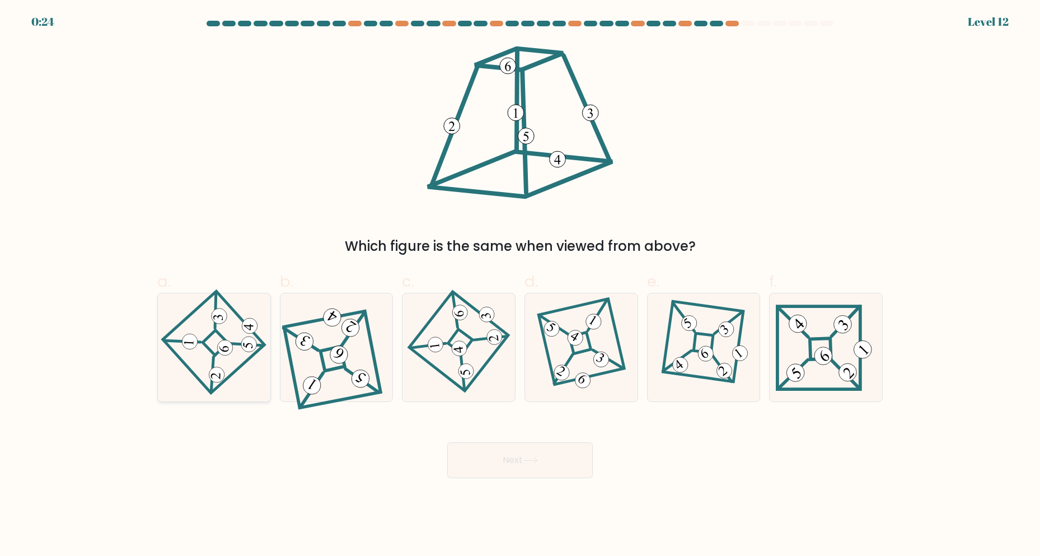
click at [217, 354] on 275 at bounding box center [216, 343] width 26 height 26
click at [520, 285] on input "a." at bounding box center [520, 281] width 1 height 7
radio input "true"
click at [504, 454] on button "Next" at bounding box center [520, 460] width 146 height 36
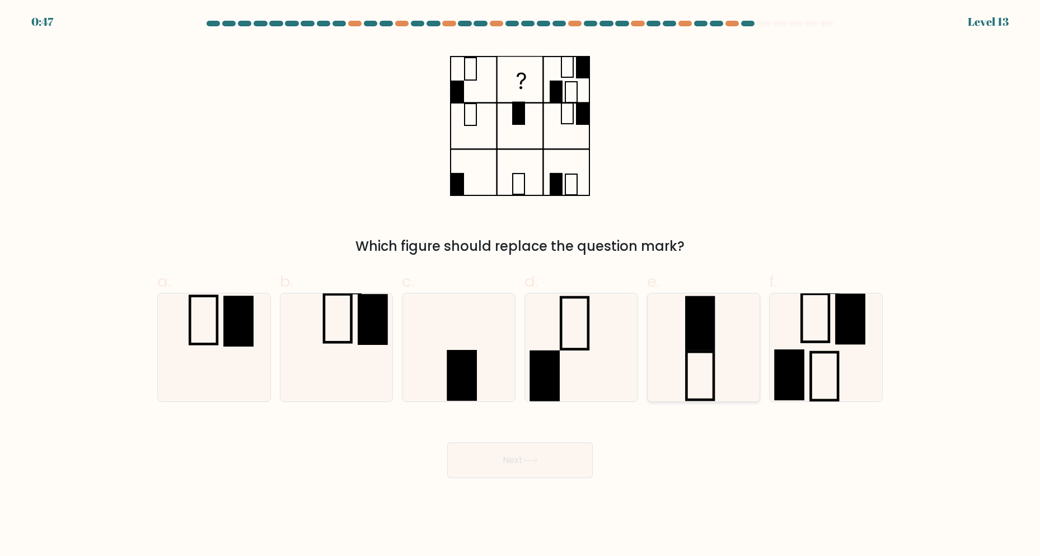
click at [714, 335] on rect at bounding box center [700, 323] width 27 height 52
click at [521, 285] on input "e." at bounding box center [520, 281] width 1 height 7
radio input "true"
click at [234, 326] on rect at bounding box center [238, 321] width 30 height 50
click at [520, 285] on input "a." at bounding box center [520, 281] width 1 height 7
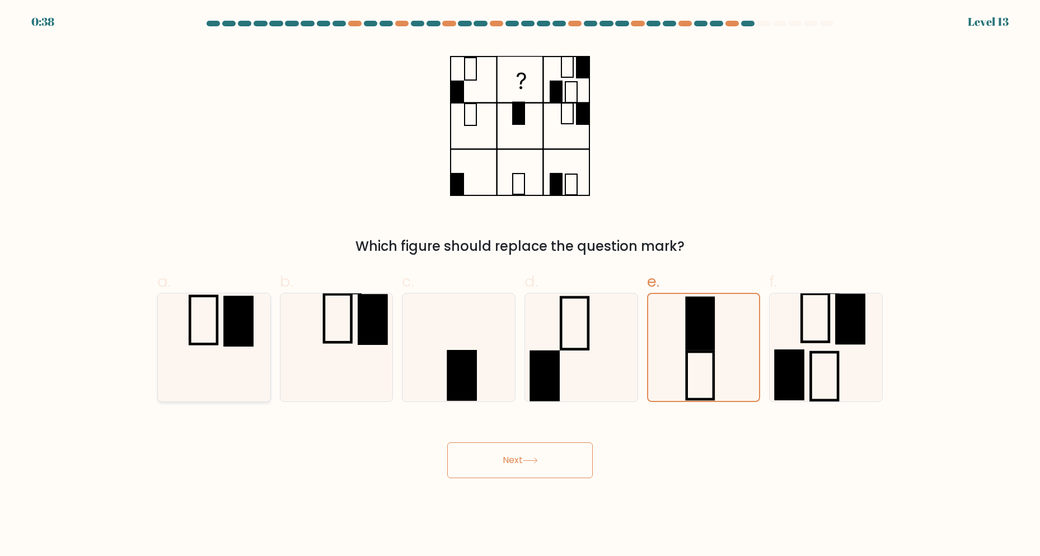
radio input "true"
click at [369, 324] on rect at bounding box center [373, 319] width 30 height 50
click at [520, 285] on input "b." at bounding box center [520, 281] width 1 height 7
radio input "true"
click at [522, 448] on button "Next" at bounding box center [520, 460] width 146 height 36
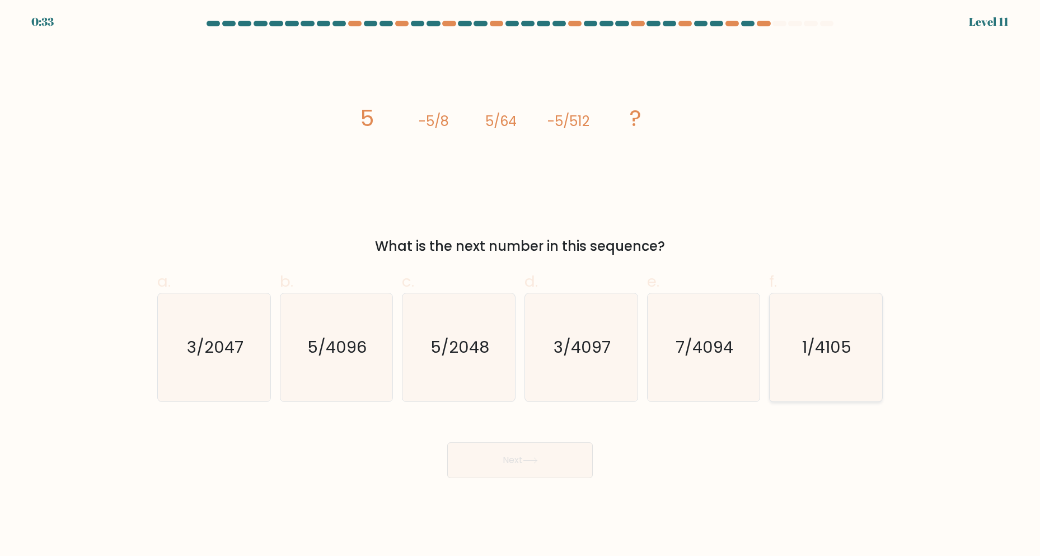
click at [858, 360] on icon "1/4105" at bounding box center [826, 347] width 108 height 108
click at [521, 285] on input "f. 1/4105" at bounding box center [520, 281] width 1 height 7
radio input "true"
click at [224, 363] on icon "3/2047" at bounding box center [214, 347] width 108 height 108
click at [520, 285] on input "a. 3/2047" at bounding box center [520, 281] width 1 height 7
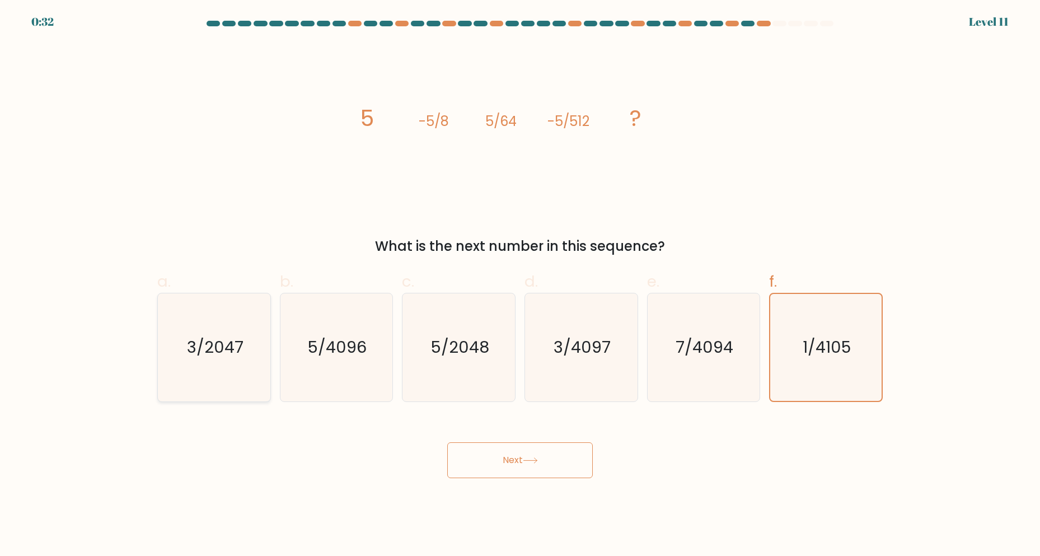
radio input "true"
click at [482, 453] on button "Next" at bounding box center [520, 460] width 146 height 36
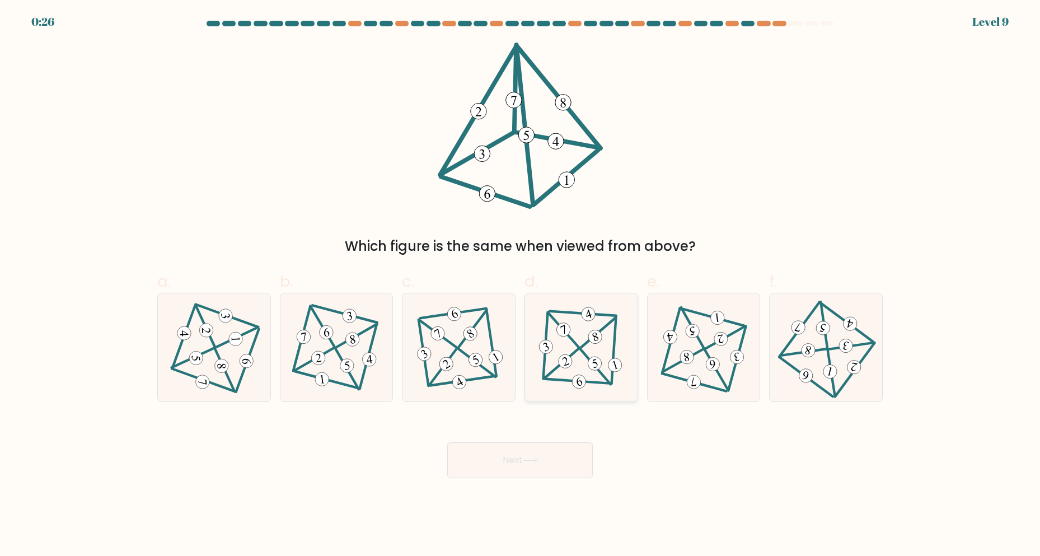
click at [583, 352] on 501 at bounding box center [595, 366] width 30 height 35
click at [521, 285] on input "d." at bounding box center [520, 281] width 1 height 7
radio input "true"
click at [526, 470] on button "Next" at bounding box center [520, 460] width 146 height 36
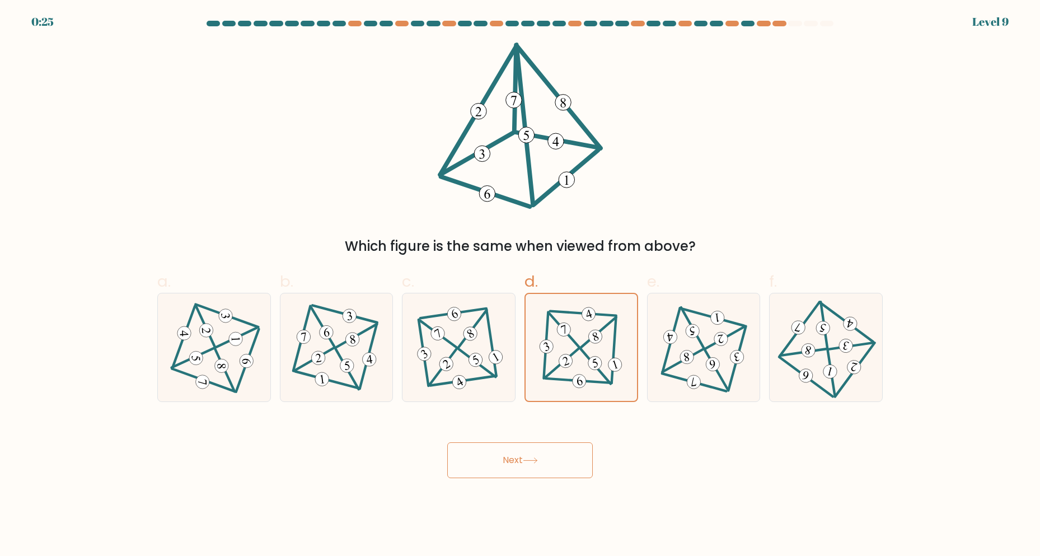
click at [526, 470] on button "Next" at bounding box center [520, 460] width 146 height 36
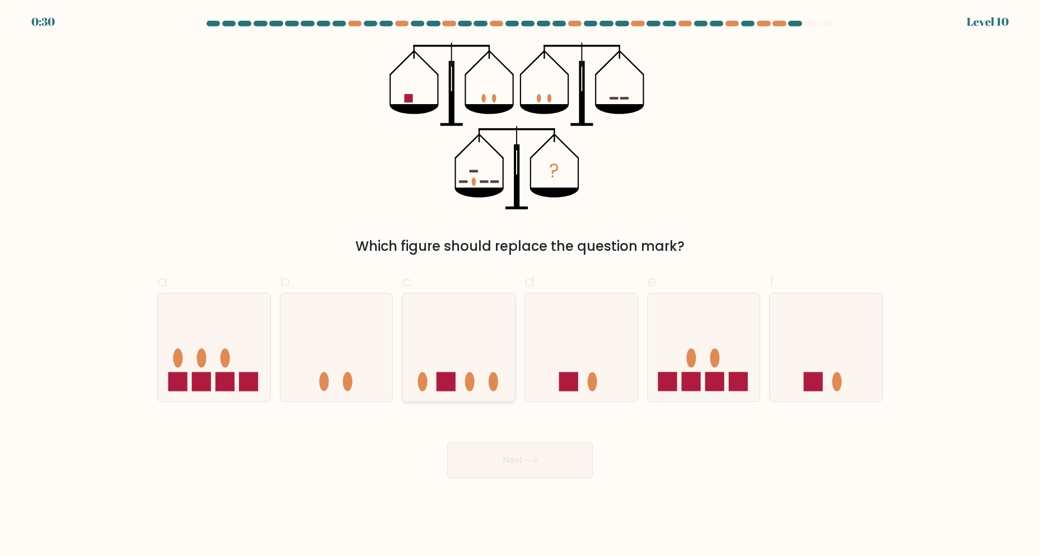
click at [465, 364] on icon at bounding box center [458, 347] width 112 height 93
click at [520, 285] on input "c." at bounding box center [520, 281] width 1 height 7
radio input "true"
click at [477, 376] on icon at bounding box center [458, 347] width 111 height 92
click at [520, 285] on input "c." at bounding box center [520, 281] width 1 height 7
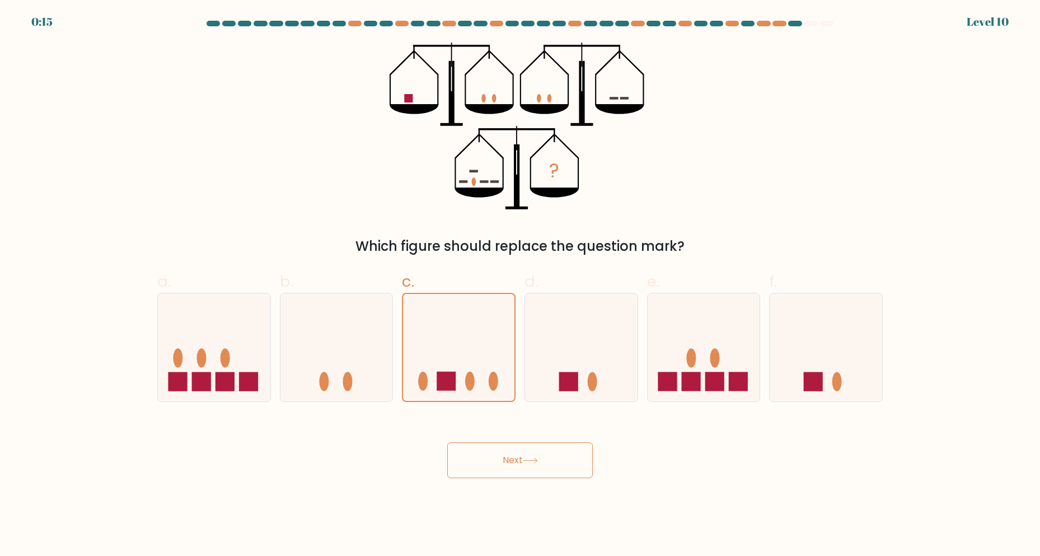
click at [520, 467] on button "Next" at bounding box center [520, 460] width 146 height 36
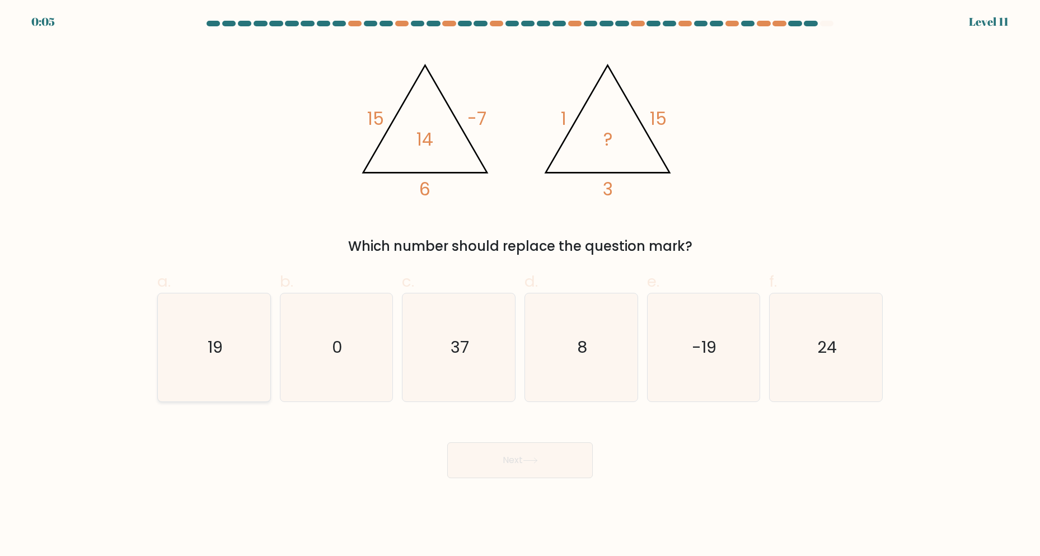
drag, startPoint x: 157, startPoint y: 355, endPoint x: 226, endPoint y: 358, distance: 68.9
click at [158, 355] on div "19" at bounding box center [214, 347] width 114 height 109
click at [520, 285] on input "a. 19" at bounding box center [520, 281] width 1 height 7
radio input "true"
click at [490, 448] on button "Next" at bounding box center [520, 460] width 146 height 36
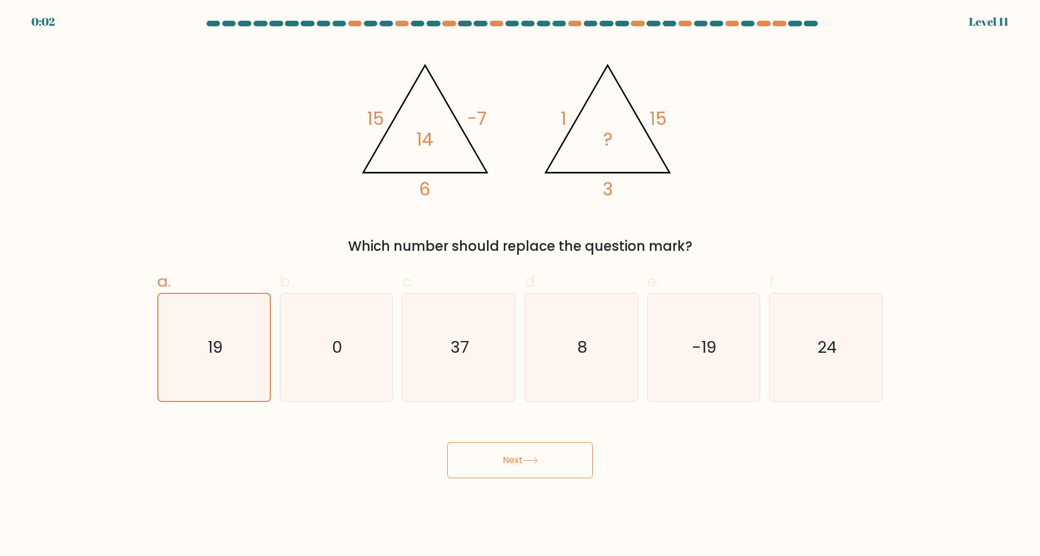
click at [521, 463] on button "Next" at bounding box center [520, 460] width 146 height 36
click at [543, 462] on button "Next" at bounding box center [520, 460] width 146 height 36
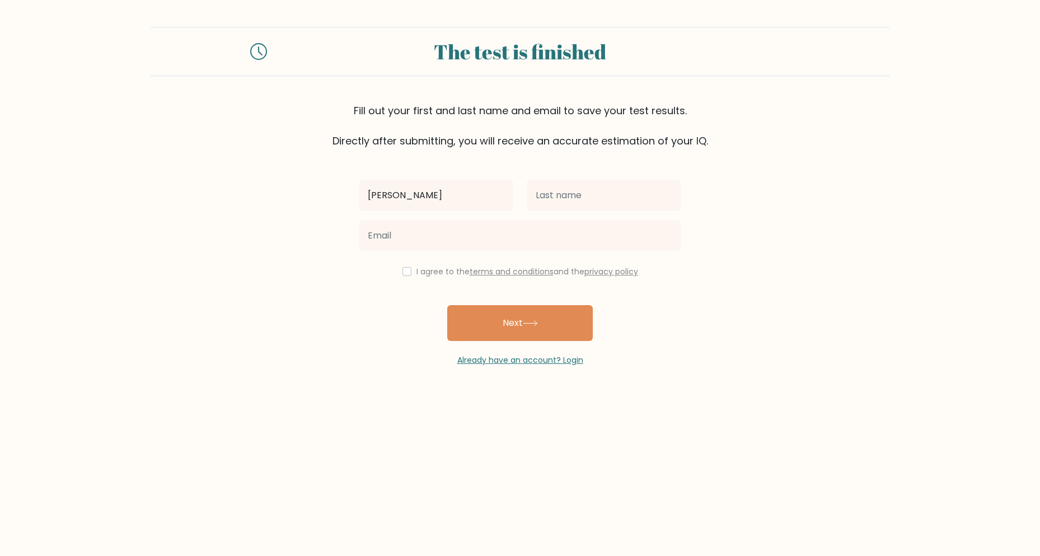
type input "Julio"
type input "ignacio"
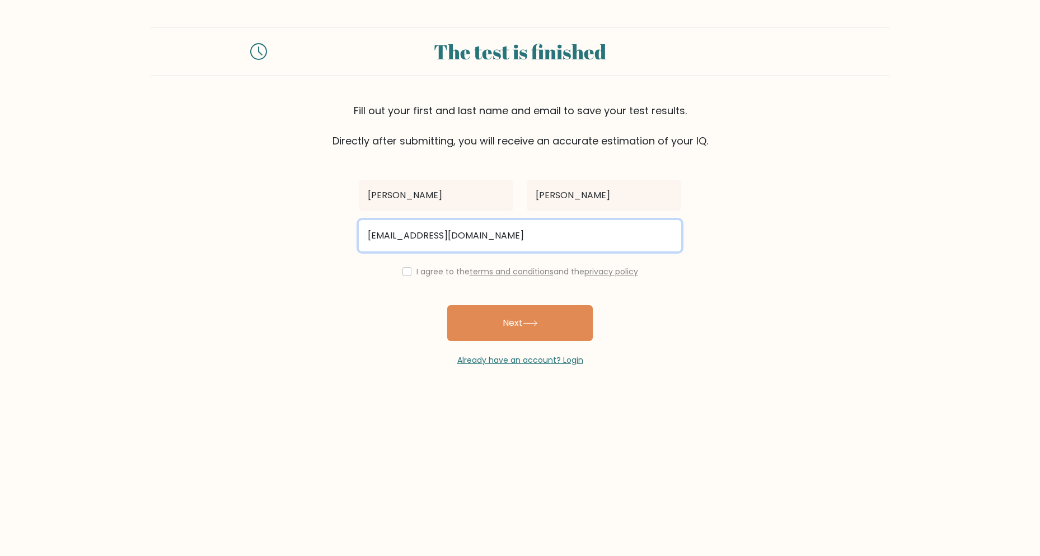
type input "cfjkmcdistrokid@gmail.com"
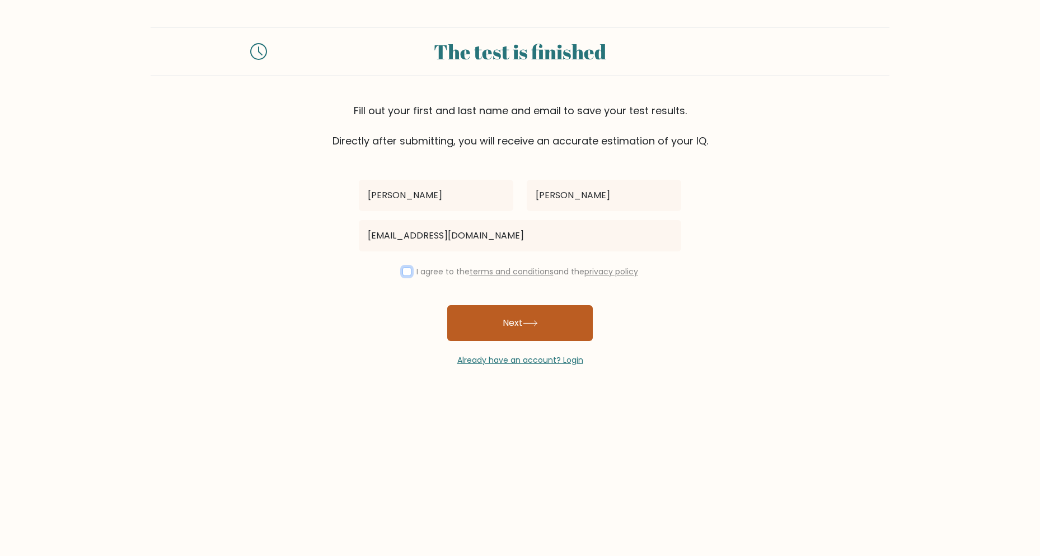
drag, startPoint x: 405, startPoint y: 271, endPoint x: 456, endPoint y: 308, distance: 62.6
click at [406, 271] on input "checkbox" at bounding box center [406, 271] width 9 height 9
checkbox input "true"
click at [477, 317] on button "Next" at bounding box center [520, 323] width 146 height 36
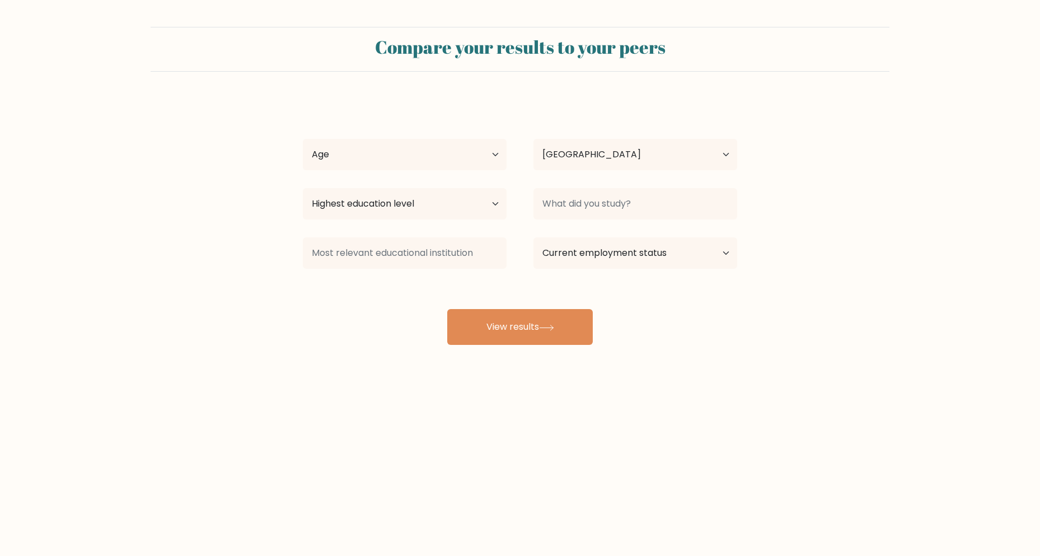
select select "PH"
click at [411, 157] on select "Age Under [DEMOGRAPHIC_DATA] [DEMOGRAPHIC_DATA] [DEMOGRAPHIC_DATA] [DEMOGRAPHIC…" at bounding box center [405, 154] width 204 height 31
select select "25_34"
click at [303, 139] on select "Age Under [DEMOGRAPHIC_DATA] [DEMOGRAPHIC_DATA] [DEMOGRAPHIC_DATA] [DEMOGRAPHIC…" at bounding box center [405, 154] width 204 height 31
click at [389, 204] on select "Highest education level No schooling Primary Lower Secondary Upper Secondary Oc…" at bounding box center [405, 203] width 204 height 31
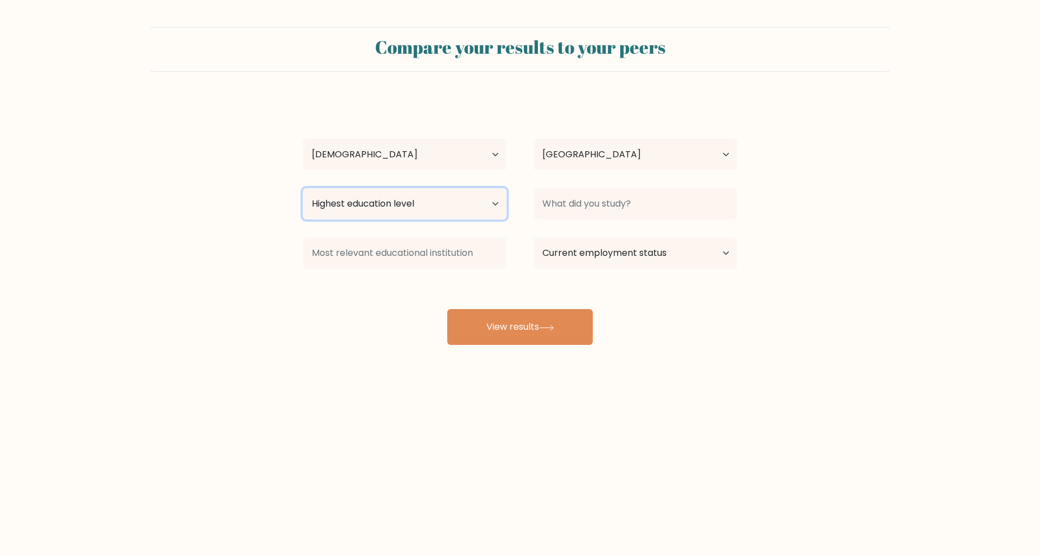
select select "upper_secondary"
click at [303, 188] on select "Highest education level No schooling Primary Lower Secondary Upper Secondary Oc…" at bounding box center [405, 203] width 204 height 31
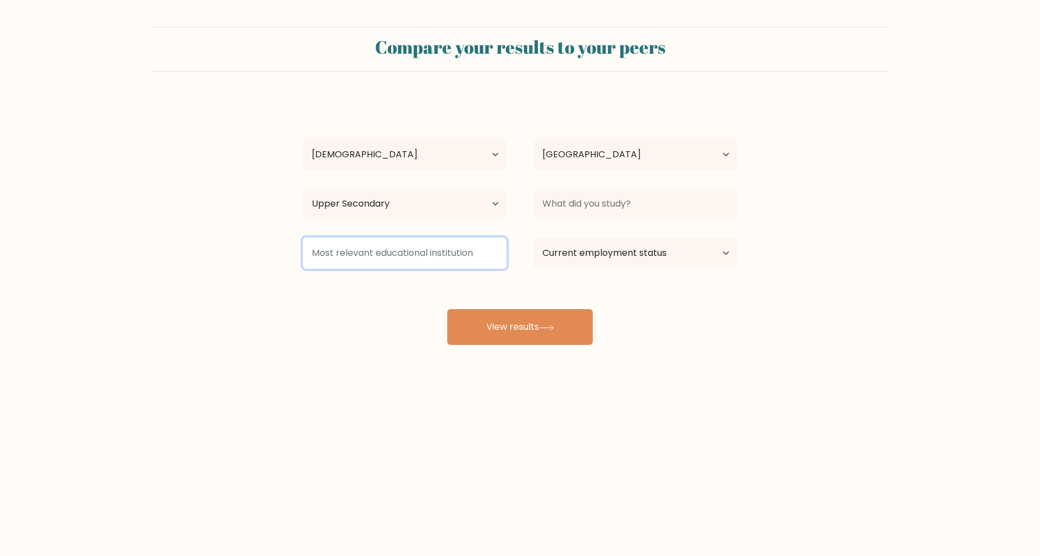
click at [385, 256] on input at bounding box center [405, 252] width 204 height 31
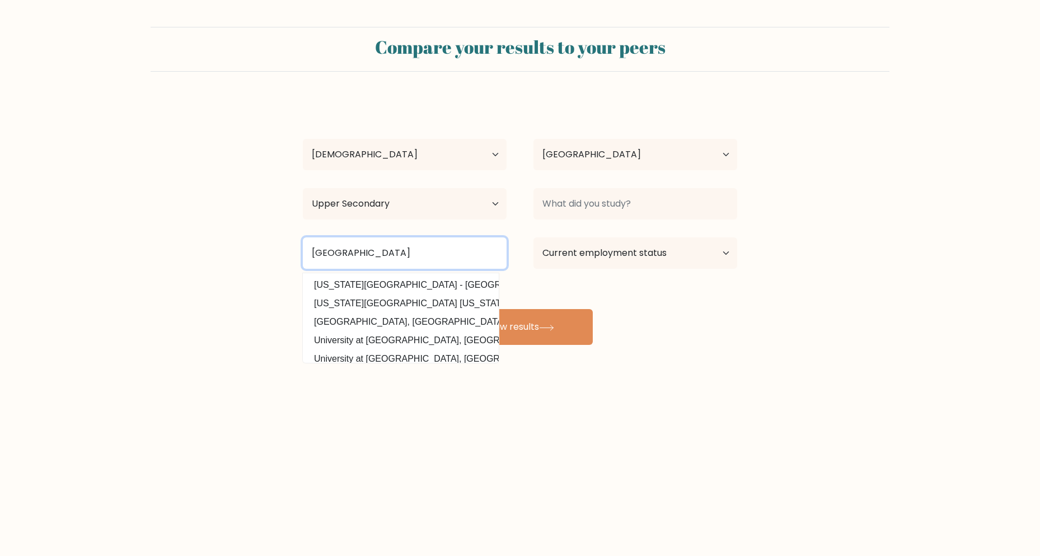
type input "[GEOGRAPHIC_DATA]"
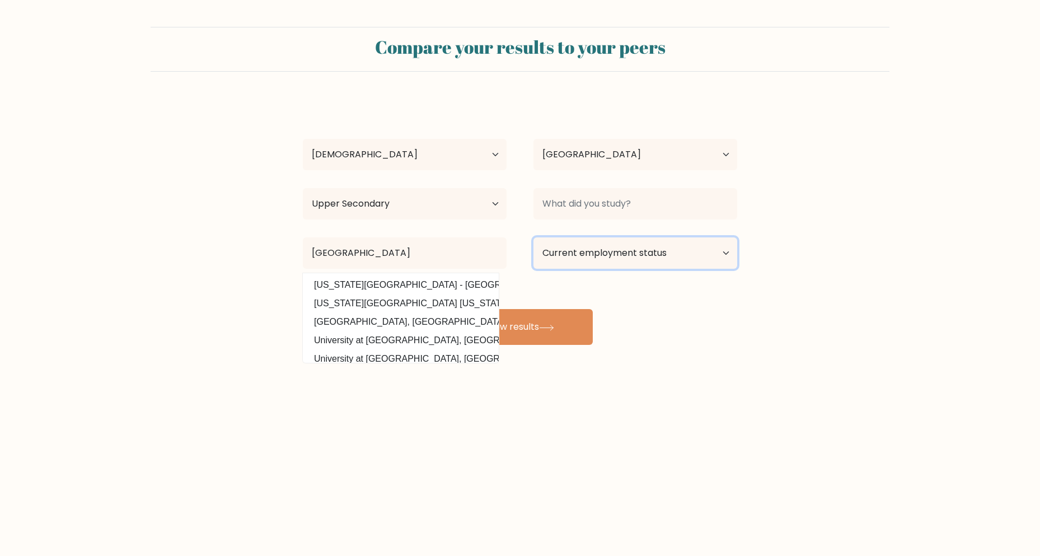
click at [604, 256] on select "Current employment status Employed Student Retired Other / prefer not to answer" at bounding box center [635, 252] width 204 height 31
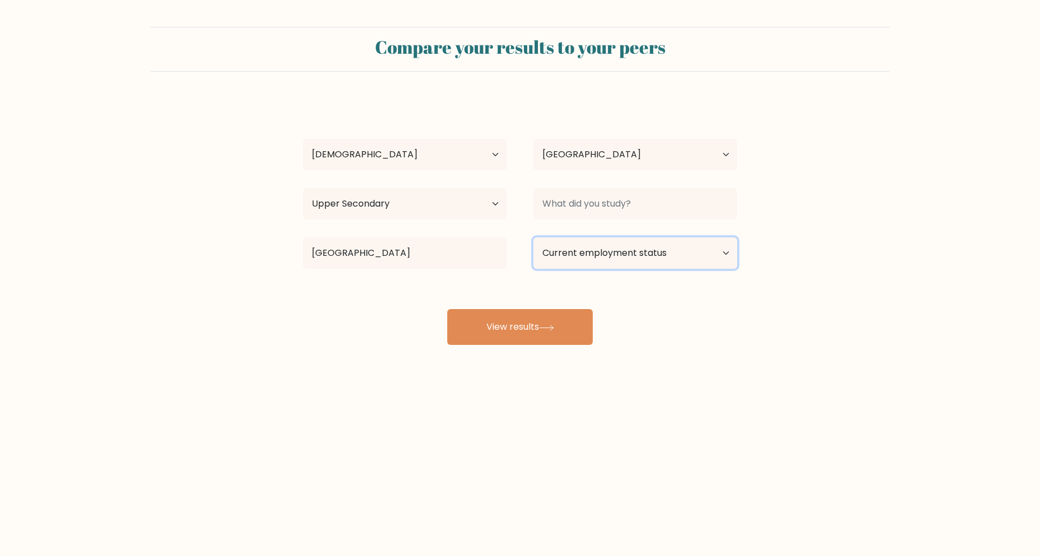
select select "other"
click at [533, 237] on select "Current employment status Employed Student Retired Other / prefer not to answer" at bounding box center [635, 252] width 204 height 31
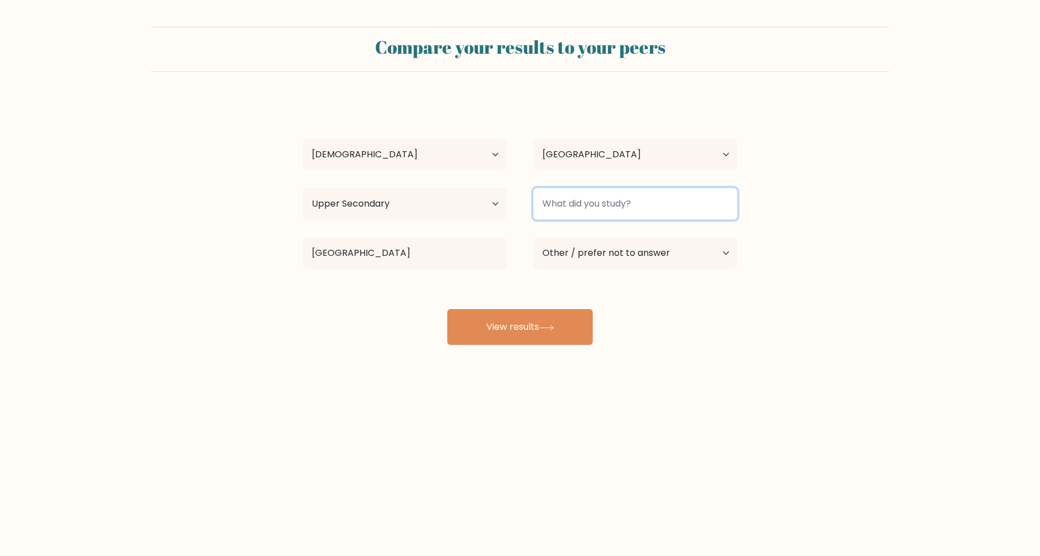
click at [582, 211] on input at bounding box center [635, 203] width 204 height 31
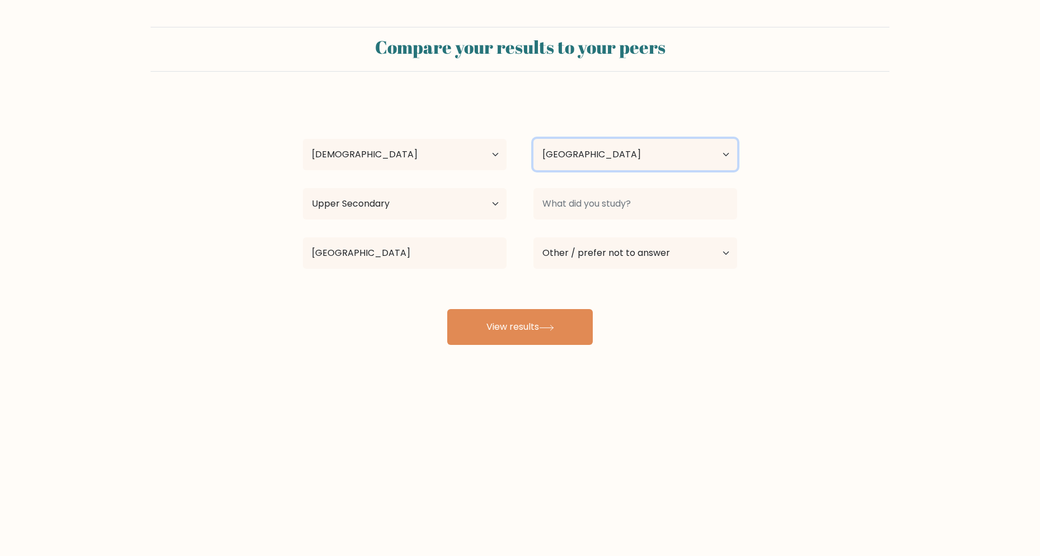
click at [606, 163] on select "Country [GEOGRAPHIC_DATA] [GEOGRAPHIC_DATA] [GEOGRAPHIC_DATA] [US_STATE] [GEOGR…" at bounding box center [635, 154] width 204 height 31
click at [606, 163] on select "Country Afghanistan Albania Algeria American Samoa Andorra Angola Anguilla Anta…" at bounding box center [635, 154] width 204 height 31
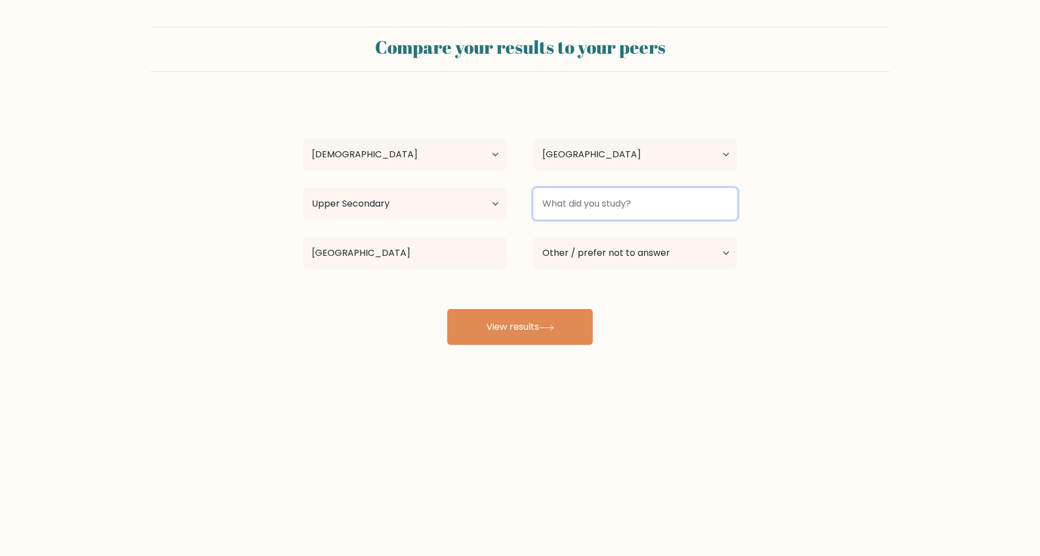
click at [584, 206] on input at bounding box center [635, 203] width 204 height 31
type input "STEM"
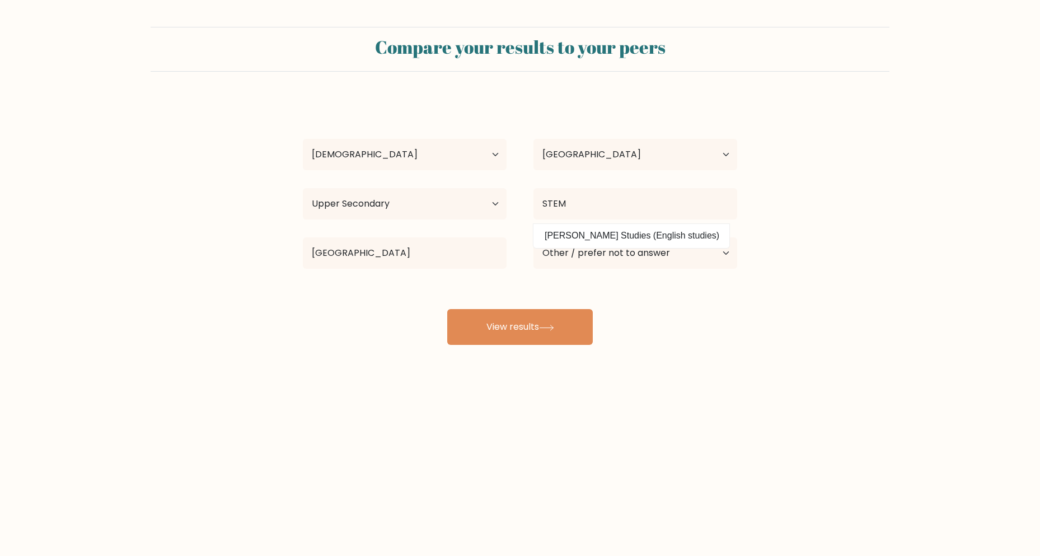
click at [570, 308] on div "Julio ignacio Age Under 18 years old 18-24 years old 25-34 years old 35-44 year…" at bounding box center [520, 222] width 448 height 246
click at [572, 325] on button "View results" at bounding box center [520, 327] width 146 height 36
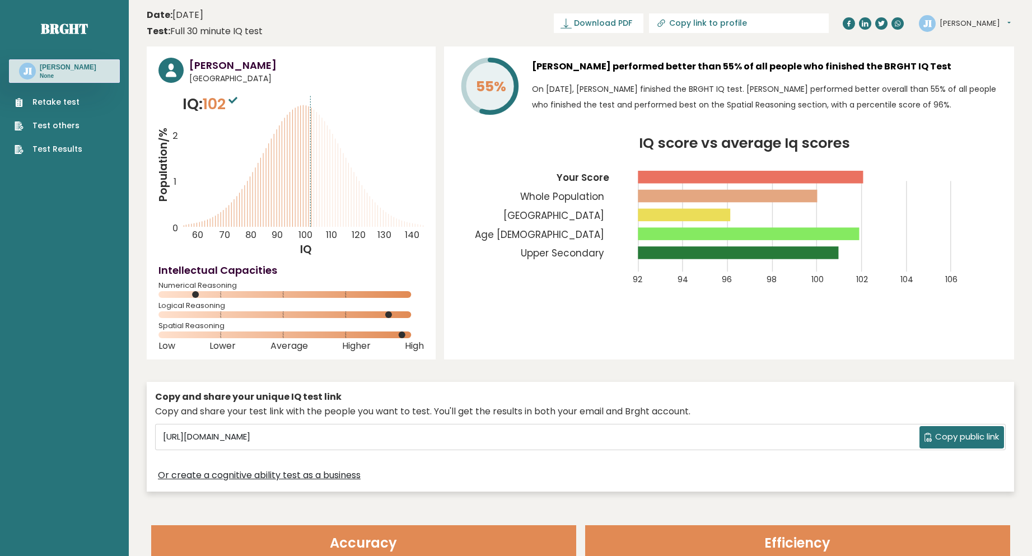
drag, startPoint x: 532, startPoint y: 103, endPoint x: 942, endPoint y: 118, distance: 410.5
click at [942, 118] on div "Julio Ignacio performed better than 55% of all people who finished the BRGHT IQ…" at bounding box center [767, 89] width 470 height 62
click at [930, 125] on div "55% Julio Ignacio performed better than 55% of all people who finished the BRGH…" at bounding box center [729, 202] width 570 height 313
click at [278, 208] on icon "Population/% IQ 0 1 2 60 70 80 90 100 110 120 130 140" at bounding box center [290, 175] width 265 height 164
click at [630, 26] on span "Download PDF" at bounding box center [603, 23] width 58 height 12
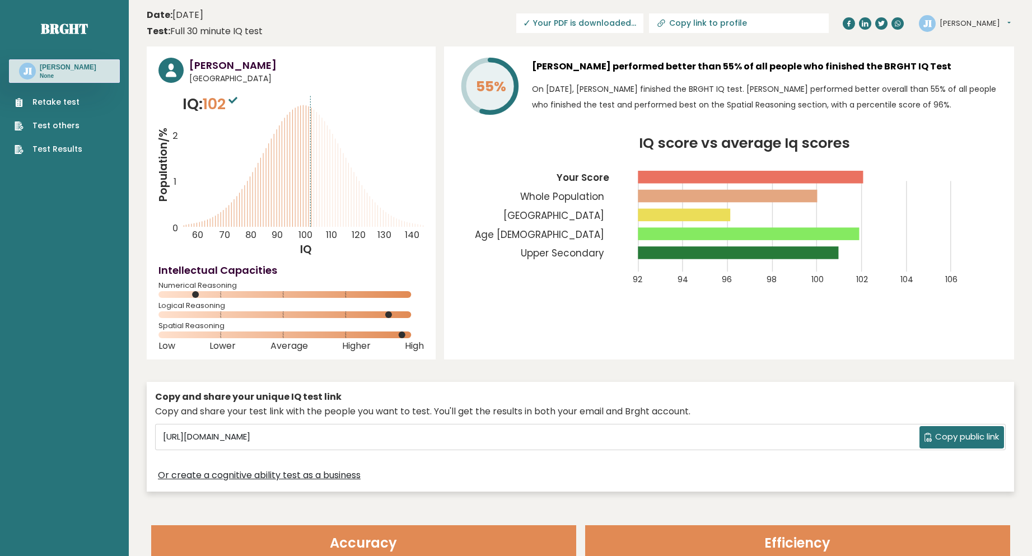
click at [76, 106] on link "Retake test" at bounding box center [49, 102] width 68 height 12
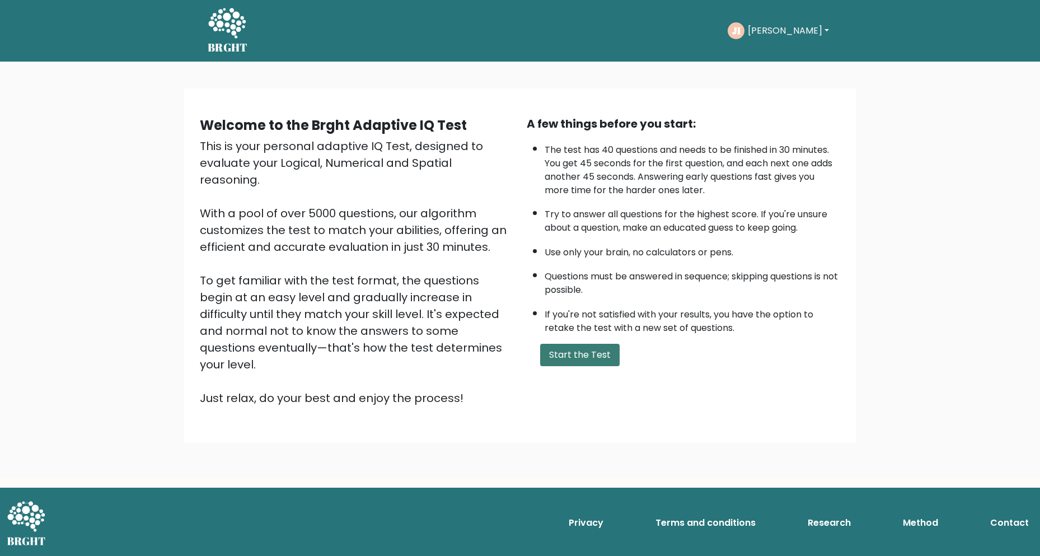
click at [584, 347] on button "Start the Test" at bounding box center [579, 355] width 79 height 22
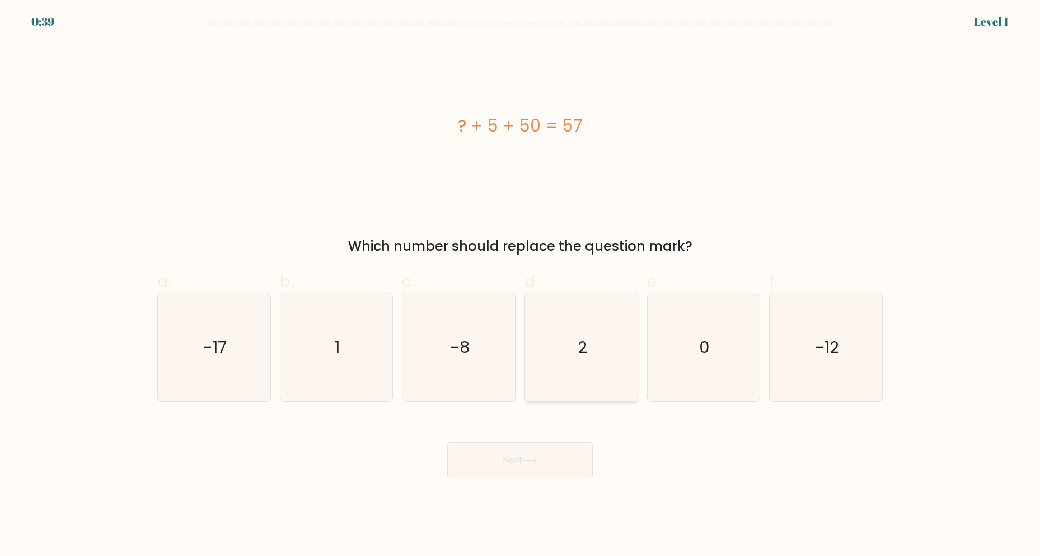
drag, startPoint x: 582, startPoint y: 362, endPoint x: 579, endPoint y: 373, distance: 11.4
click at [583, 362] on icon "2" at bounding box center [581, 347] width 108 height 108
drag, startPoint x: 515, startPoint y: 460, endPoint x: 516, endPoint y: 443, distance: 17.4
click at [516, 461] on button "Next" at bounding box center [520, 460] width 146 height 36
click at [589, 356] on icon "2" at bounding box center [581, 347] width 108 height 108
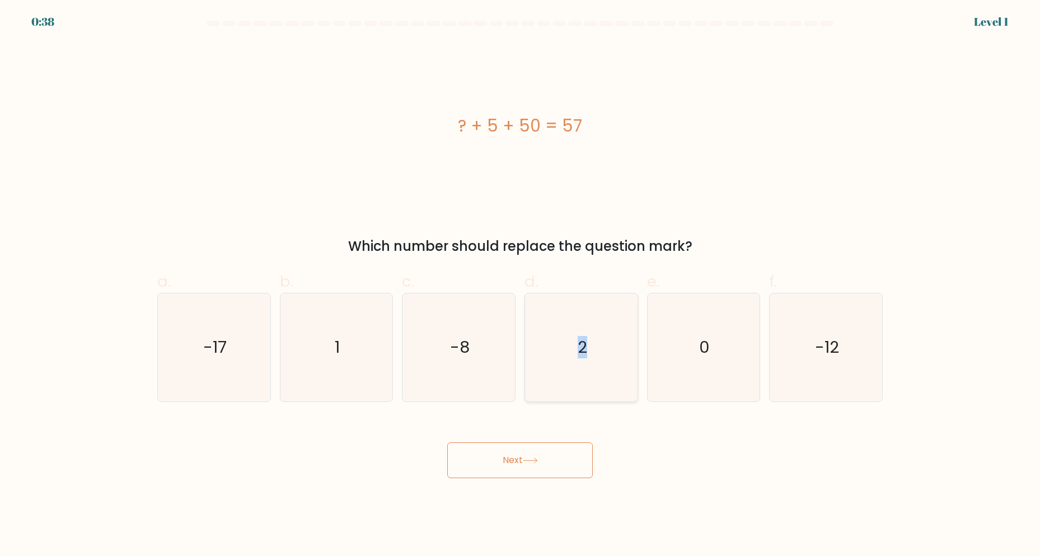
click at [521, 285] on input "d. 2" at bounding box center [520, 281] width 1 height 7
radio input "true"
click at [557, 470] on button "Next" at bounding box center [520, 460] width 146 height 36
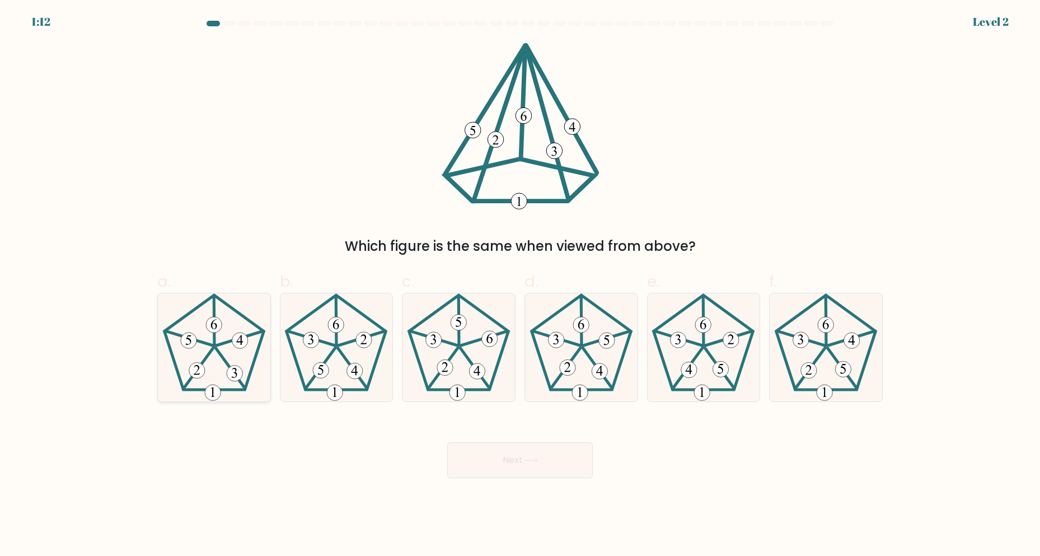
click at [229, 361] on icon at bounding box center [214, 347] width 108 height 108
click at [520, 285] on input "a." at bounding box center [520, 281] width 1 height 7
radio input "true"
click at [487, 463] on button "Next" at bounding box center [520, 460] width 146 height 36
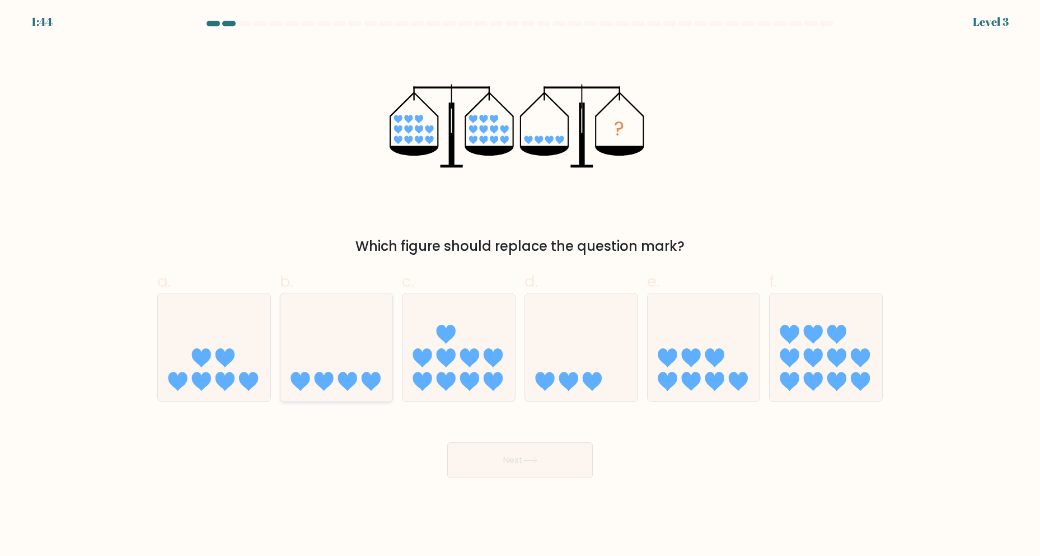
click at [329, 367] on icon at bounding box center [336, 347] width 112 height 93
click at [520, 285] on input "b." at bounding box center [520, 281] width 1 height 7
radio input "true"
click at [538, 454] on button "Next" at bounding box center [520, 460] width 146 height 36
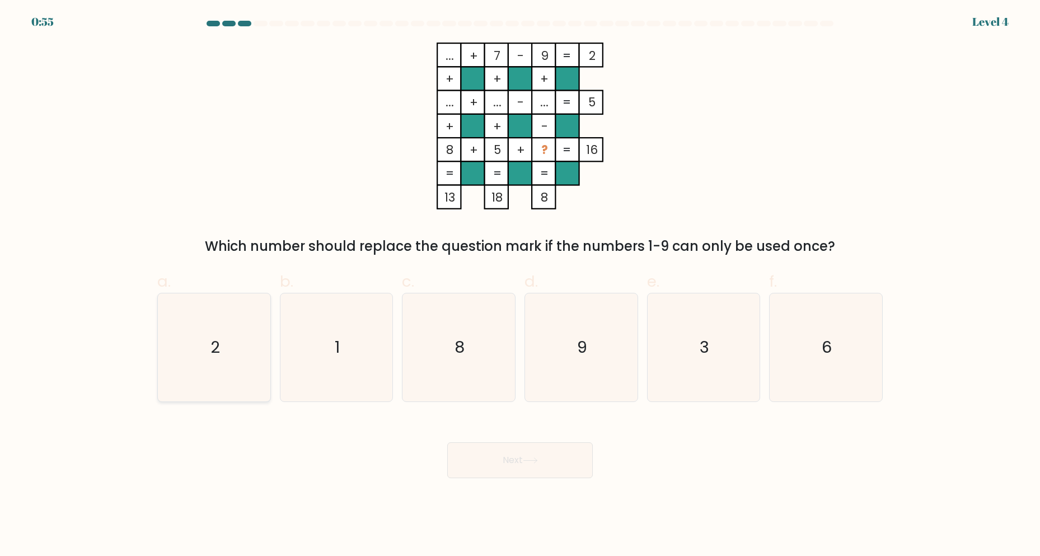
click at [215, 369] on icon "2" at bounding box center [214, 347] width 108 height 108
click at [520, 285] on input "a. 2" at bounding box center [520, 281] width 1 height 7
radio input "true"
click at [831, 352] on text "6" at bounding box center [827, 347] width 10 height 22
click at [521, 285] on input "f. 6" at bounding box center [520, 281] width 1 height 7
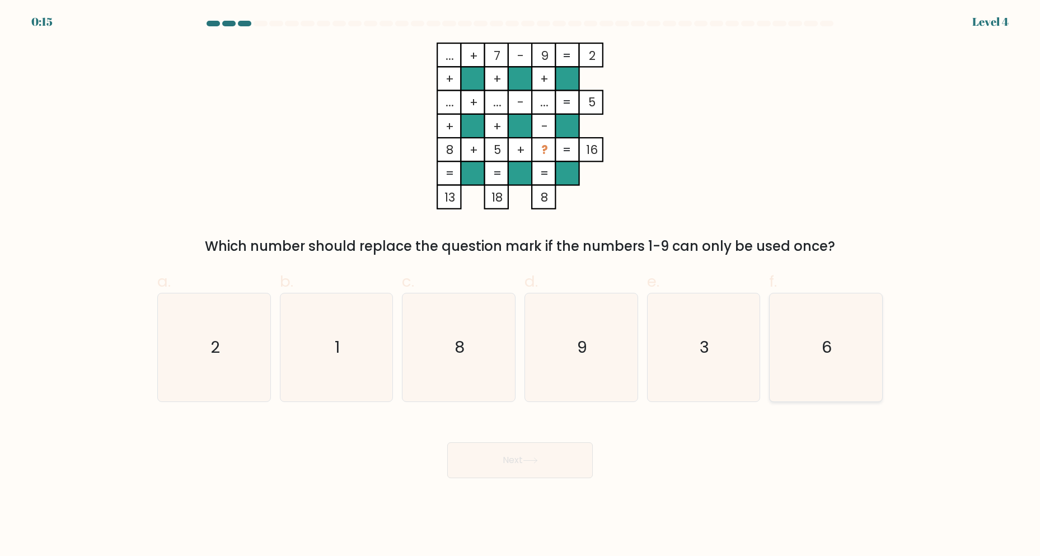
radio input "true"
click at [552, 460] on button "Next" at bounding box center [520, 460] width 146 height 36
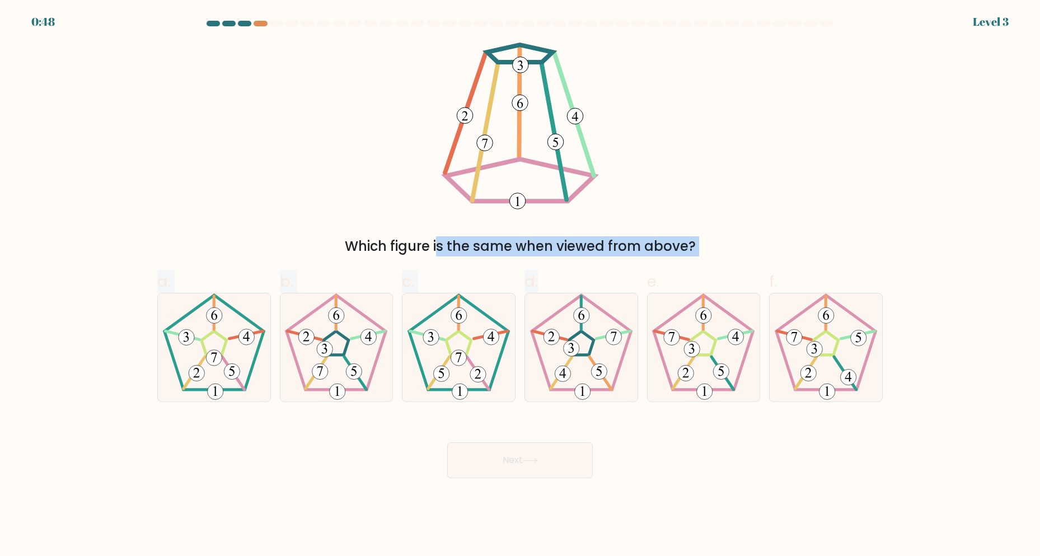
drag, startPoint x: 350, startPoint y: 251, endPoint x: 547, endPoint y: 259, distance: 196.6
click at [547, 259] on form at bounding box center [520, 249] width 1040 height 457
click at [622, 261] on div "a. b. c." at bounding box center [520, 331] width 734 height 141
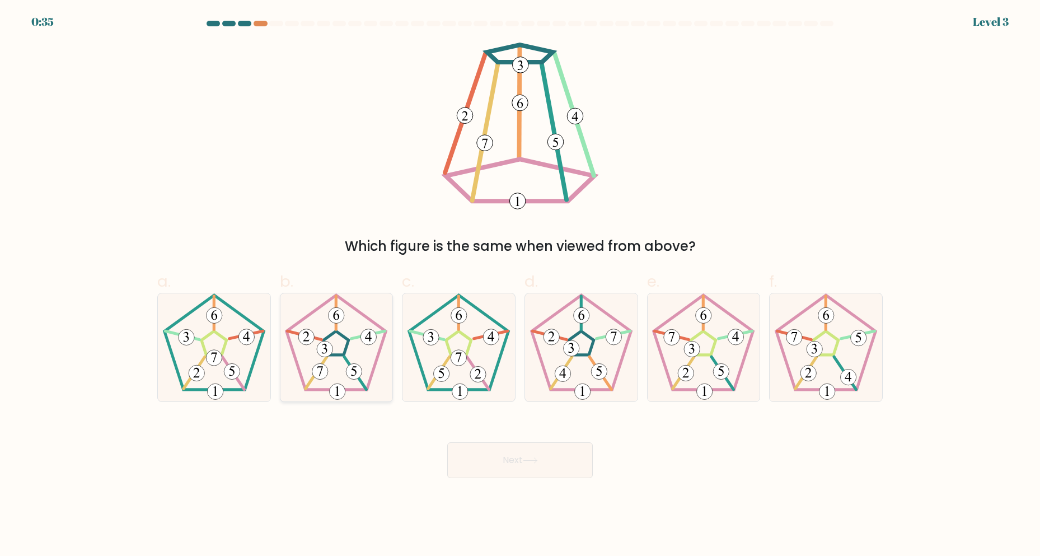
click at [356, 374] on icon at bounding box center [354, 371] width 6 height 10
click at [520, 285] on input "b." at bounding box center [520, 281] width 1 height 7
radio input "true"
click at [516, 463] on button "Next" at bounding box center [520, 460] width 146 height 36
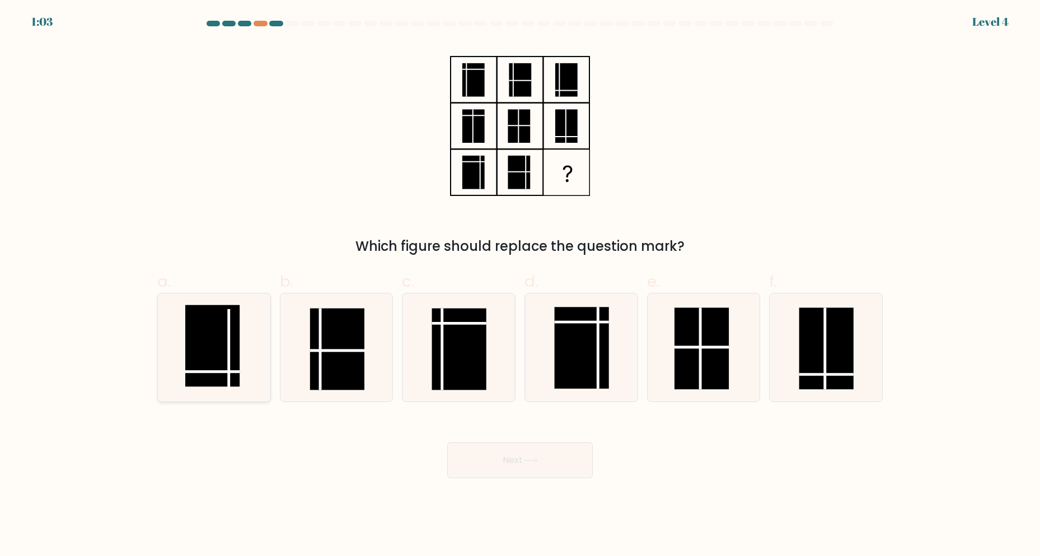
click at [222, 357] on rect at bounding box center [212, 346] width 54 height 82
click at [520, 285] on input "a." at bounding box center [520, 281] width 1 height 7
radio input "true"
click at [542, 453] on button "Next" at bounding box center [520, 460] width 146 height 36
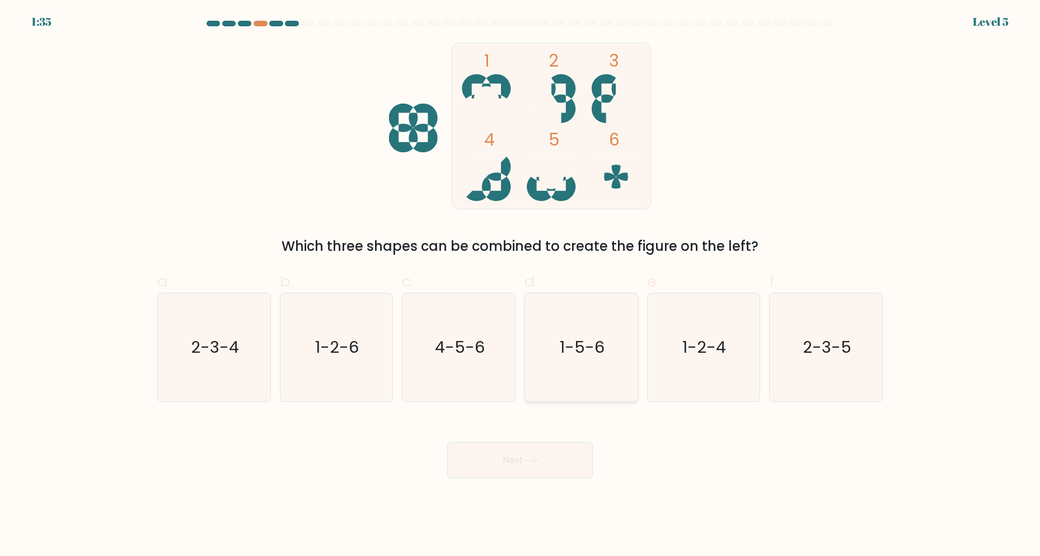
click at [606, 379] on icon "1-5-6" at bounding box center [581, 347] width 108 height 108
click at [521, 285] on input "d. 1-5-6" at bounding box center [520, 281] width 1 height 7
radio input "true"
click at [559, 463] on button "Next" at bounding box center [520, 460] width 146 height 36
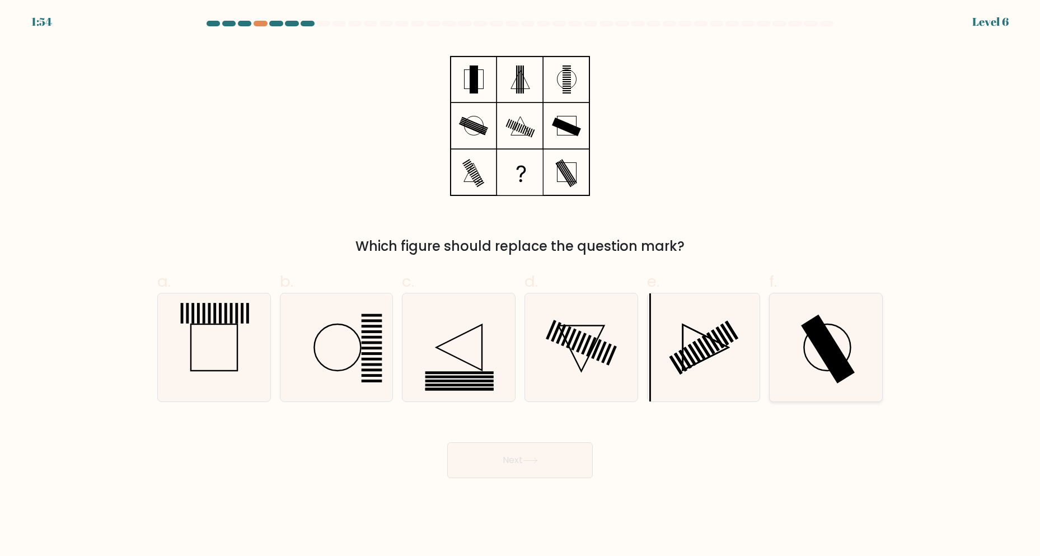
click at [832, 357] on rect at bounding box center [828, 349] width 54 height 69
click at [521, 285] on input "f." at bounding box center [520, 281] width 1 height 7
radio input "true"
click at [524, 470] on button "Next" at bounding box center [520, 460] width 146 height 36
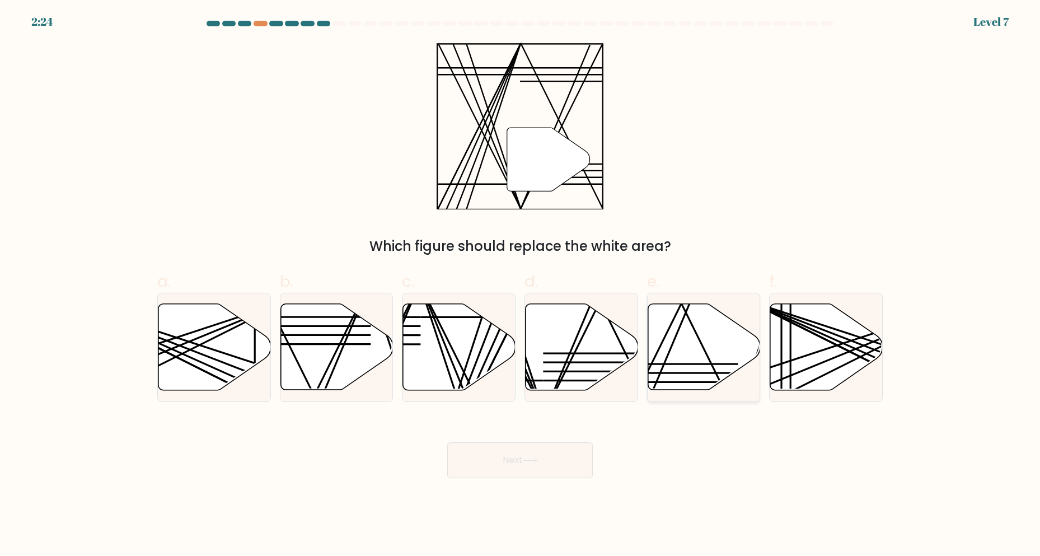
click at [677, 372] on icon at bounding box center [704, 347] width 112 height 86
click at [521, 285] on input "e." at bounding box center [520, 281] width 1 height 7
radio input "true"
click at [575, 349] on icon at bounding box center [582, 347] width 112 height 86
click at [521, 285] on input "d." at bounding box center [520, 281] width 1 height 7
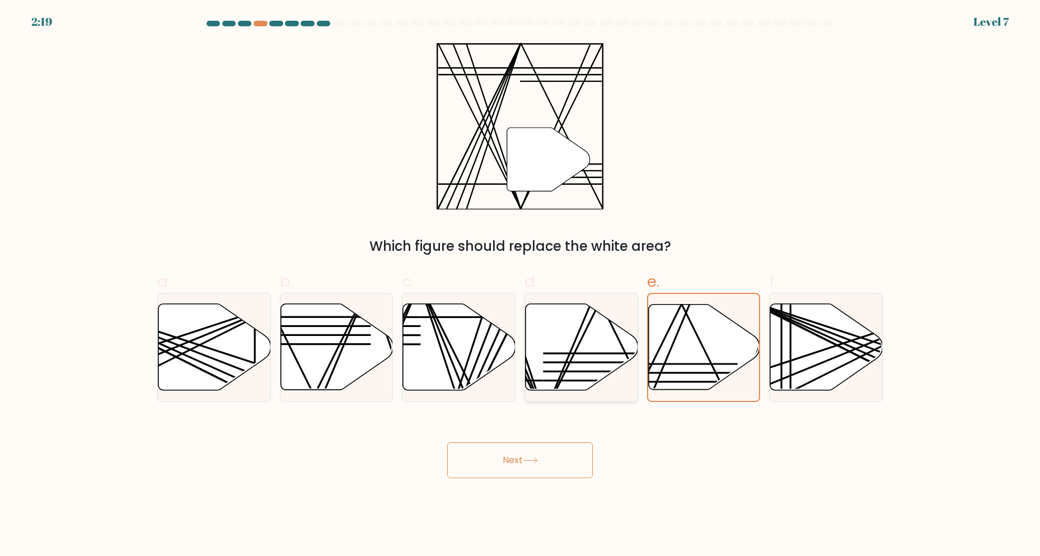
radio input "true"
click at [548, 458] on button "Next" at bounding box center [520, 460] width 146 height 36
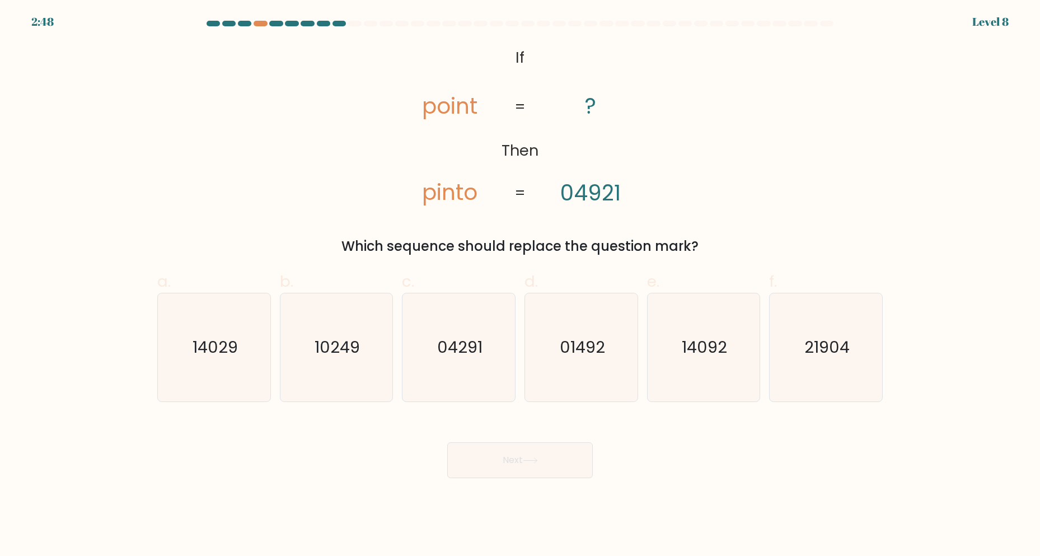
drag, startPoint x: 466, startPoint y: 192, endPoint x: 529, endPoint y: 180, distance: 64.4
click at [498, 188] on icon "@import url('https://fonts.googleapis.com/css?family=Abril+Fatface:400,100,100i…" at bounding box center [520, 126] width 271 height 167
click at [629, 182] on icon "@import url('https://fonts.googleapis.com/css?family=Abril+Fatface:400,100,100i…" at bounding box center [520, 126] width 271 height 167
click at [565, 348] on text "01492" at bounding box center [582, 347] width 45 height 22
click at [521, 285] on input "d. 01492" at bounding box center [520, 281] width 1 height 7
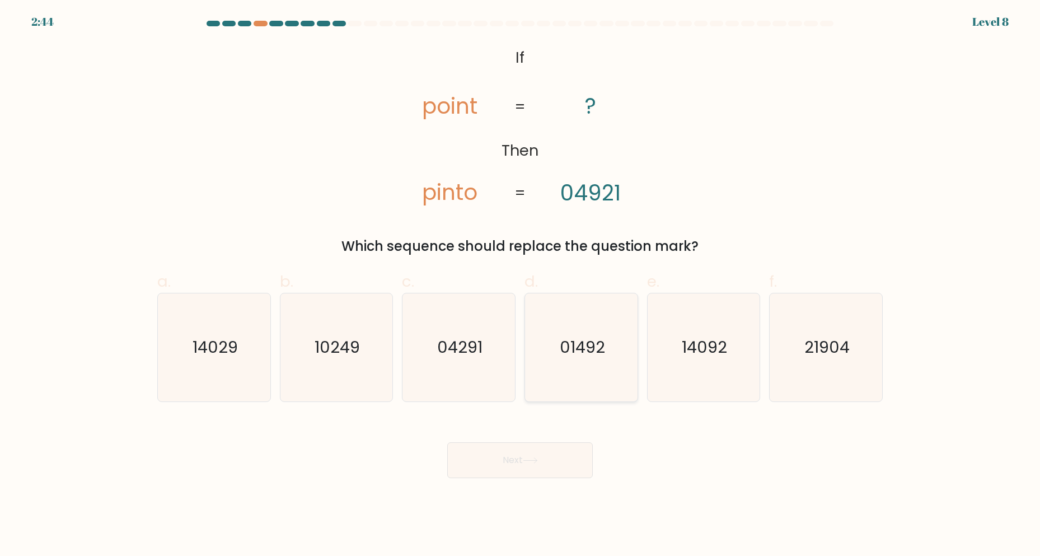
radio input "true"
click at [424, 194] on tspan "pinto" at bounding box center [449, 192] width 55 height 31
click at [428, 108] on tspan "point" at bounding box center [449, 106] width 55 height 31
drag, startPoint x: 468, startPoint y: 191, endPoint x: 477, endPoint y: 191, distance: 8.4
click at [477, 191] on tspan "pinto" at bounding box center [449, 192] width 55 height 31
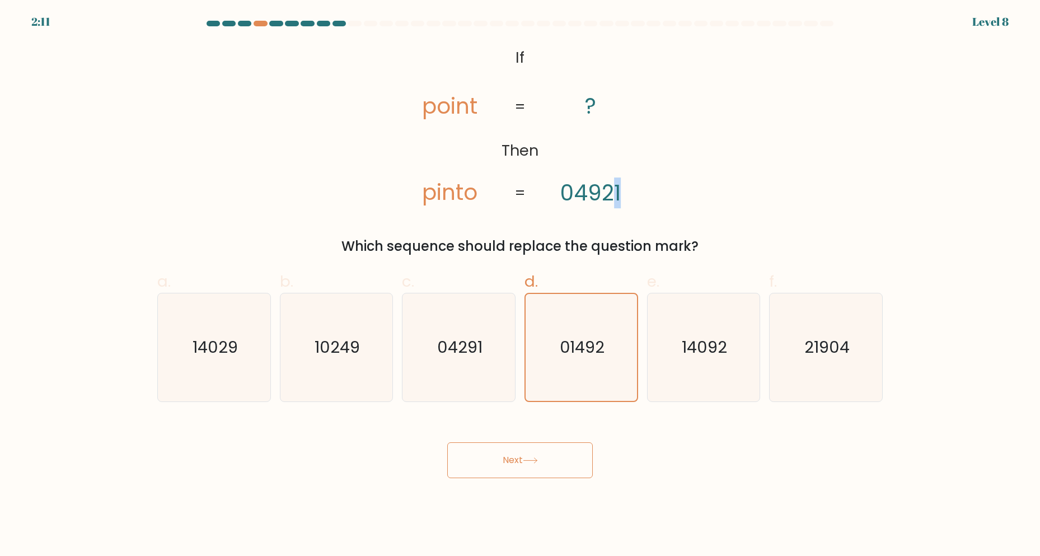
drag, startPoint x: 615, startPoint y: 191, endPoint x: 629, endPoint y: 191, distance: 14.0
click at [629, 191] on icon "@import url('https://fonts.googleapis.com/css?family=Abril+Fatface:400,100,100i…" at bounding box center [520, 126] width 271 height 167
drag, startPoint x: 479, startPoint y: 186, endPoint x: 456, endPoint y: 186, distance: 23.0
click at [478, 186] on icon "@import url('https://fonts.googleapis.com/css?family=Abril+Fatface:400,100,100i…" at bounding box center [520, 126] width 271 height 167
click at [439, 193] on tspan "pinto" at bounding box center [449, 192] width 55 height 31
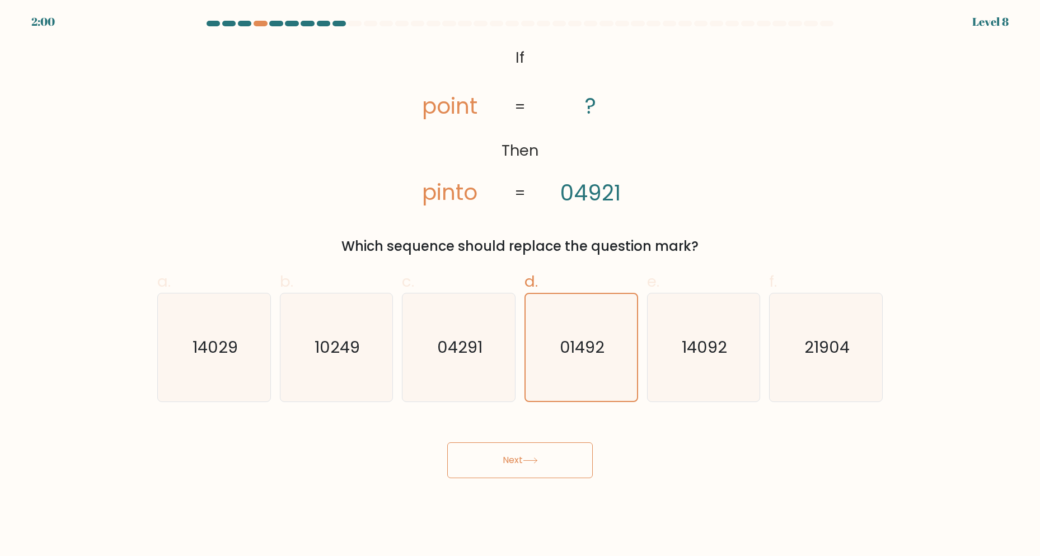
drag, startPoint x: 435, startPoint y: 190, endPoint x: 487, endPoint y: 187, distance: 52.1
click at [438, 190] on tspan "pinto" at bounding box center [449, 192] width 55 height 31
drag, startPoint x: 575, startPoint y: 189, endPoint x: 584, endPoint y: 189, distance: 9.5
click at [584, 189] on tspan "04921" at bounding box center [590, 192] width 60 height 31
click at [446, 192] on tspan "pinto" at bounding box center [449, 192] width 55 height 31
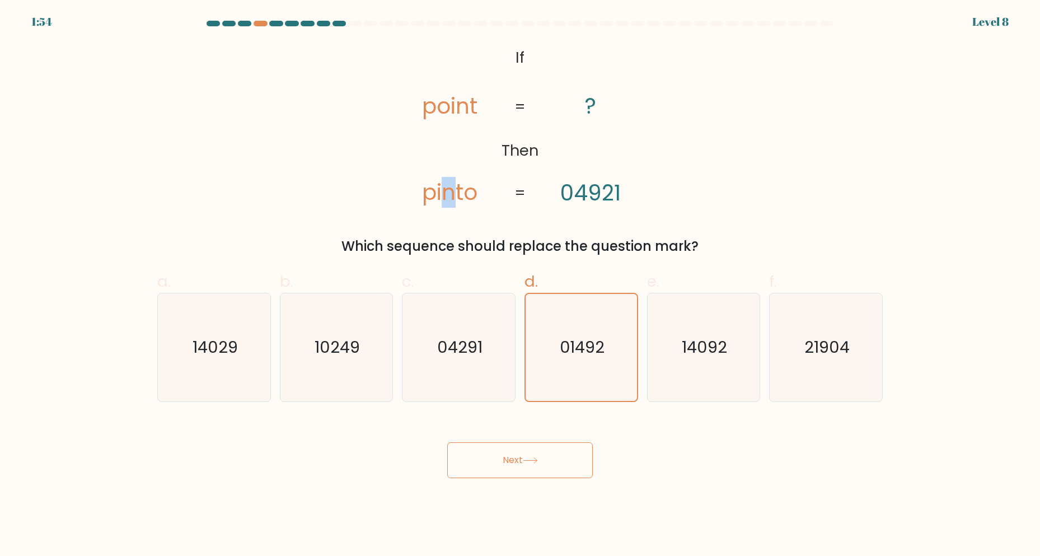
drag, startPoint x: 442, startPoint y: 191, endPoint x: 452, endPoint y: 193, distance: 9.6
click at [452, 193] on tspan "pinto" at bounding box center [449, 192] width 55 height 31
click at [454, 110] on tspan "point" at bounding box center [449, 106] width 55 height 31
drag, startPoint x: 436, startPoint y: 191, endPoint x: 443, endPoint y: 192, distance: 6.8
click at [443, 192] on tspan "pinto" at bounding box center [449, 192] width 55 height 31
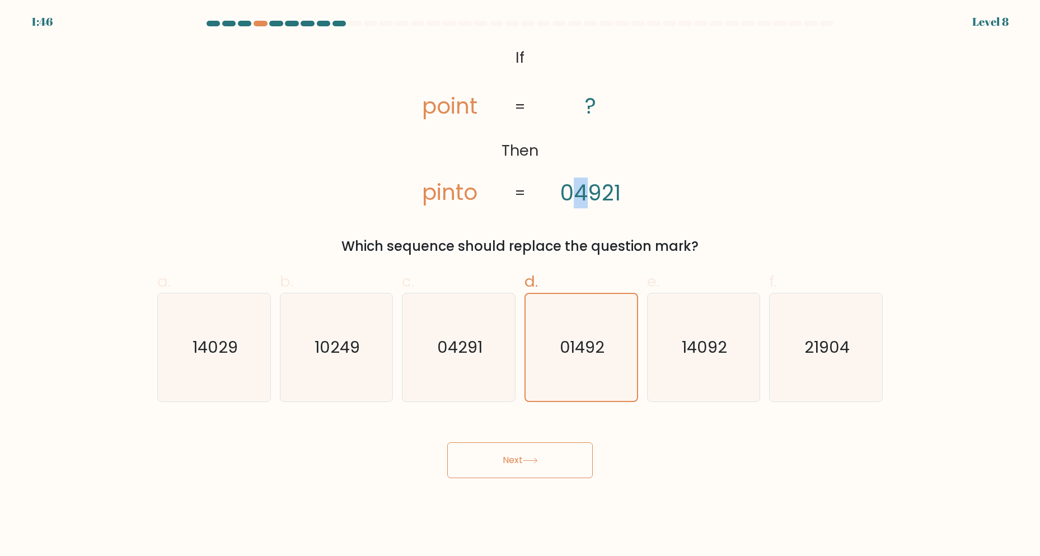
drag, startPoint x: 575, startPoint y: 190, endPoint x: 584, endPoint y: 190, distance: 9.0
click at [584, 190] on tspan "04921" at bounding box center [590, 192] width 60 height 31
drag, startPoint x: 425, startPoint y: 114, endPoint x: 435, endPoint y: 114, distance: 10.6
click at [435, 114] on tspan "point" at bounding box center [449, 106] width 55 height 31
drag, startPoint x: 470, startPoint y: 189, endPoint x: 482, endPoint y: 190, distance: 11.8
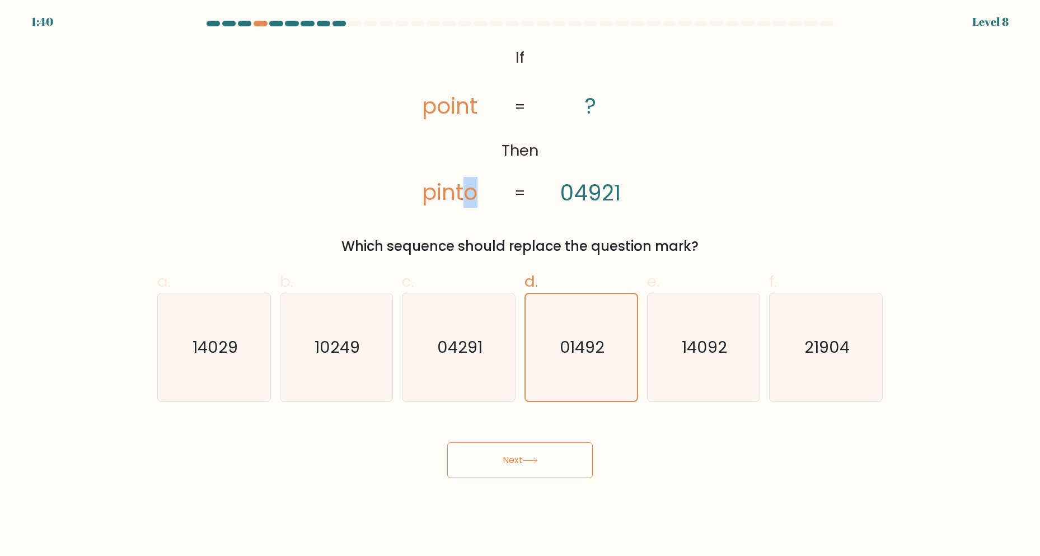
click at [482, 190] on icon "@import url('https://fonts.googleapis.com/css?family=Abril+Fatface:400,100,100i…" at bounding box center [520, 126] width 271 height 167
drag, startPoint x: 435, startPoint y: 189, endPoint x: 442, endPoint y: 189, distance: 6.2
click at [442, 189] on tspan "pinto" at bounding box center [449, 192] width 55 height 31
click at [445, 196] on tspan "pinto" at bounding box center [449, 192] width 55 height 31
drag, startPoint x: 443, startPoint y: 195, endPoint x: 451, endPoint y: 194, distance: 8.4
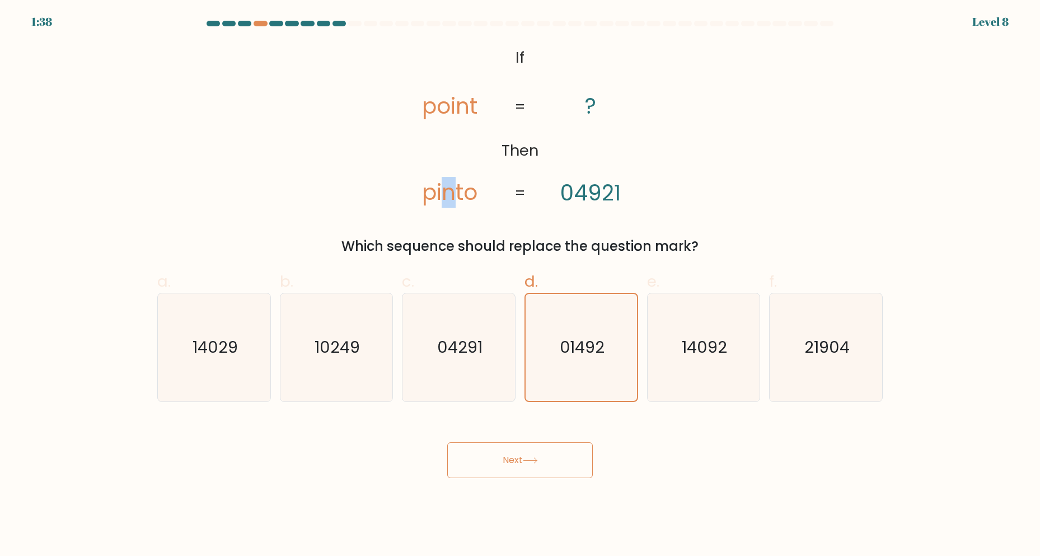
click at [451, 194] on tspan "pinto" at bounding box center [449, 192] width 55 height 31
drag, startPoint x: 458, startPoint y: 108, endPoint x: 471, endPoint y: 108, distance: 12.9
click at [471, 108] on tspan "point" at bounding box center [449, 106] width 55 height 31
click at [578, 366] on icon "01492" at bounding box center [581, 347] width 107 height 107
click at [521, 285] on input "d. 01492" at bounding box center [520, 281] width 1 height 7
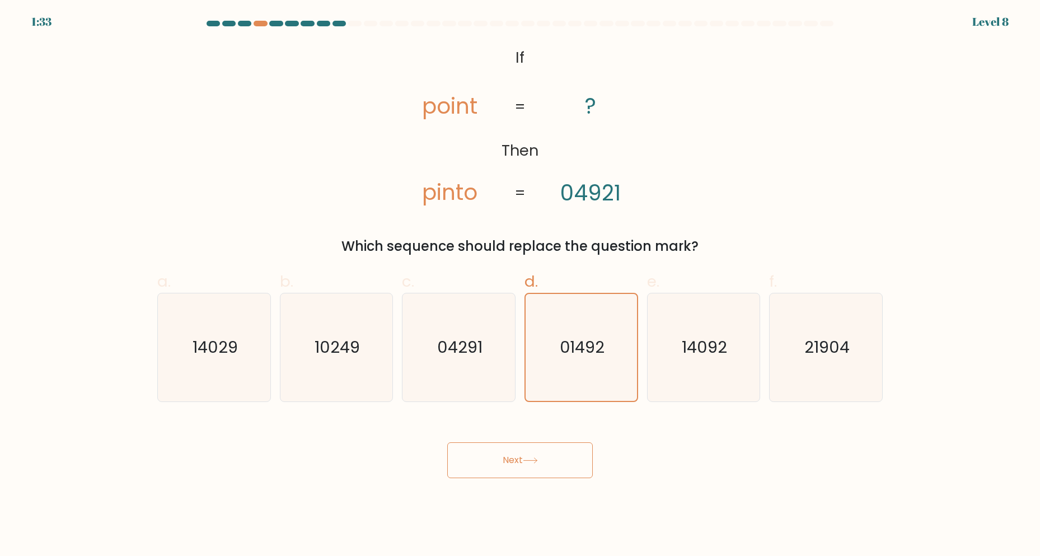
click at [548, 453] on button "Next" at bounding box center [520, 460] width 146 height 36
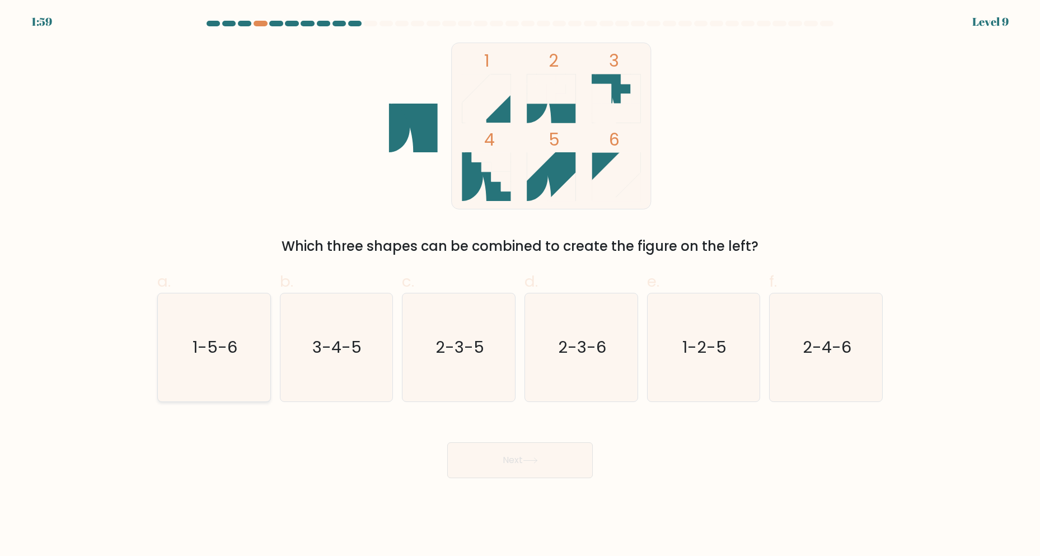
click at [231, 341] on text "1-5-6" at bounding box center [215, 347] width 45 height 22
click at [520, 285] on input "a. 1-5-6" at bounding box center [520, 281] width 1 height 7
radio input "true"
click at [504, 481] on body "1:59 Level 9" at bounding box center [520, 278] width 1040 height 556
click at [501, 460] on button "Next" at bounding box center [520, 460] width 146 height 36
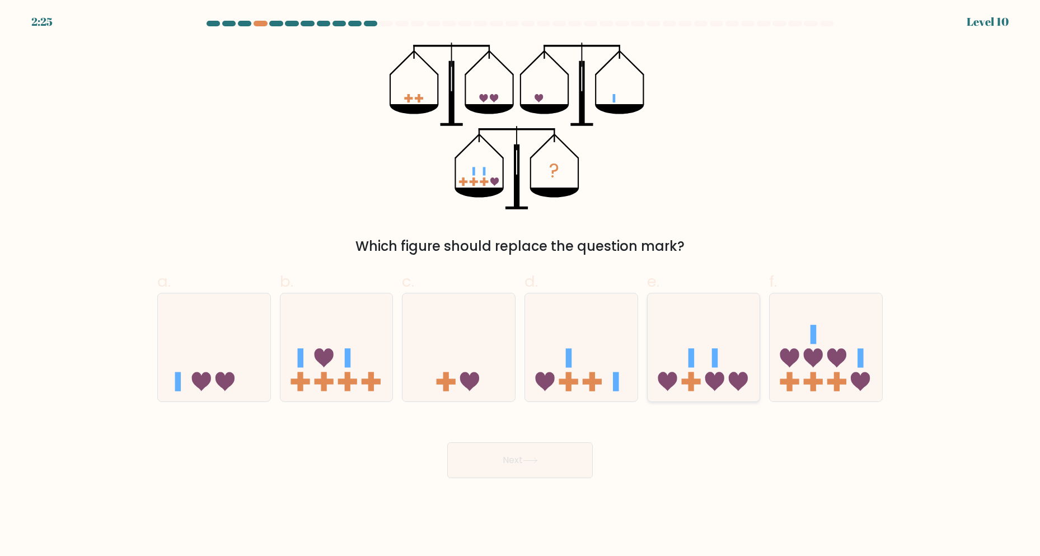
click at [709, 375] on icon at bounding box center [714, 381] width 19 height 19
click at [521, 285] on input "e." at bounding box center [520, 281] width 1 height 7
radio input "true"
click at [513, 466] on button "Next" at bounding box center [520, 460] width 146 height 36
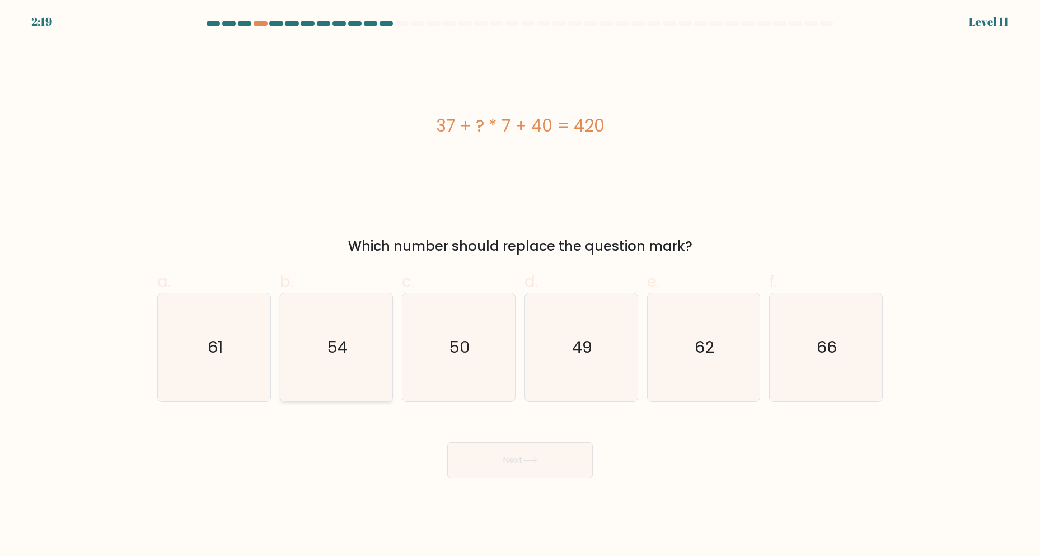
click at [339, 361] on icon "54" at bounding box center [336, 347] width 108 height 108
click at [520, 285] on input "b. 54" at bounding box center [520, 281] width 1 height 7
radio input "true"
click at [566, 379] on icon "49" at bounding box center [581, 347] width 108 height 108
click at [521, 285] on input "d. 49" at bounding box center [520, 281] width 1 height 7
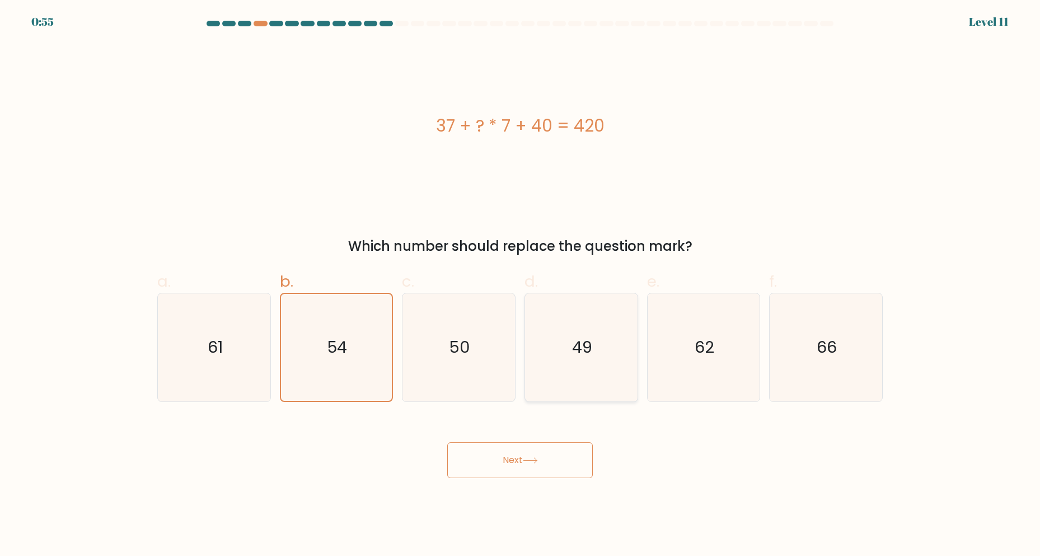
radio input "true"
click at [524, 468] on button "Next" at bounding box center [520, 460] width 146 height 36
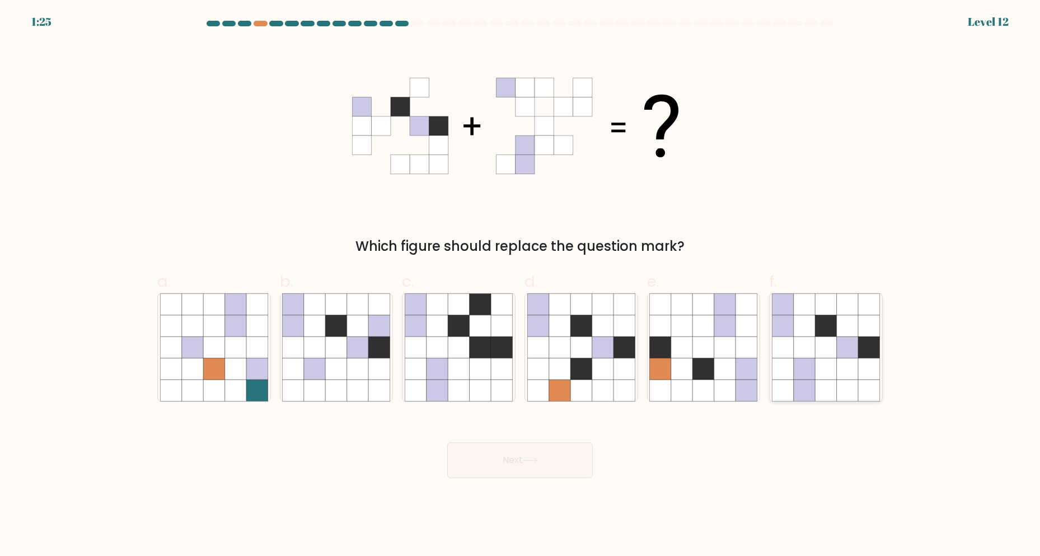
click at [815, 354] on icon at bounding box center [804, 346] width 21 height 21
click at [521, 285] on input "f." at bounding box center [520, 281] width 1 height 7
radio input "true"
drag, startPoint x: 526, startPoint y: 465, endPoint x: 525, endPoint y: 458, distance: 6.2
click at [525, 465] on button "Next" at bounding box center [520, 460] width 146 height 36
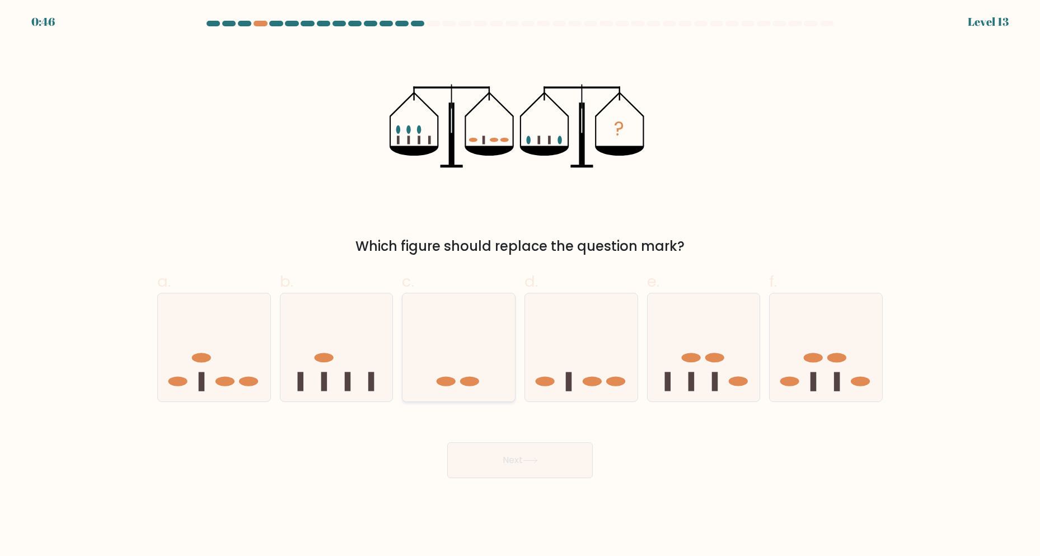
drag, startPoint x: 468, startPoint y: 409, endPoint x: 469, endPoint y: 401, distance: 7.4
click at [469, 407] on form at bounding box center [520, 249] width 1040 height 457
click at [471, 372] on icon at bounding box center [458, 347] width 112 height 93
click at [520, 285] on input "c." at bounding box center [520, 281] width 1 height 7
radio input "true"
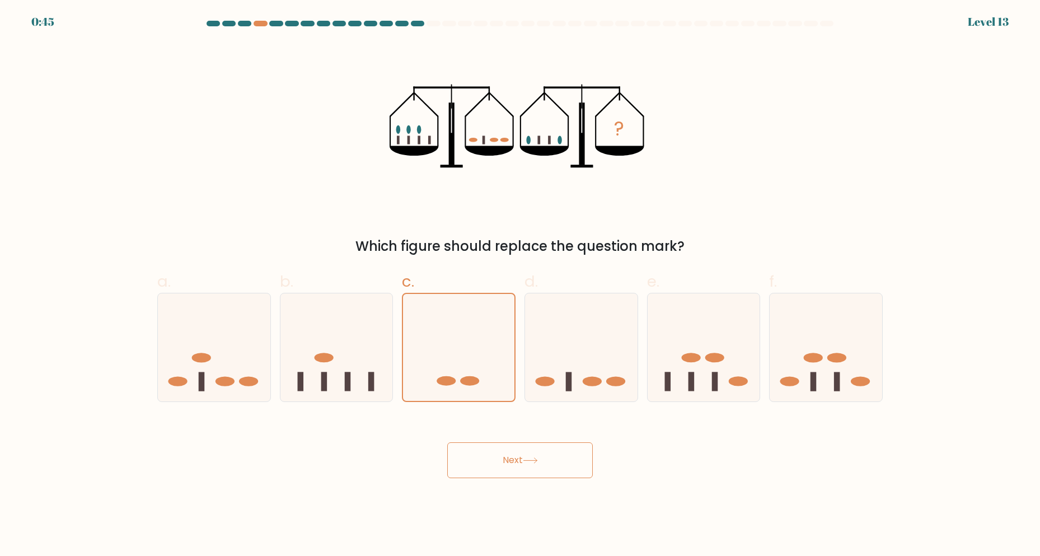
click at [536, 463] on icon at bounding box center [530, 460] width 15 height 6
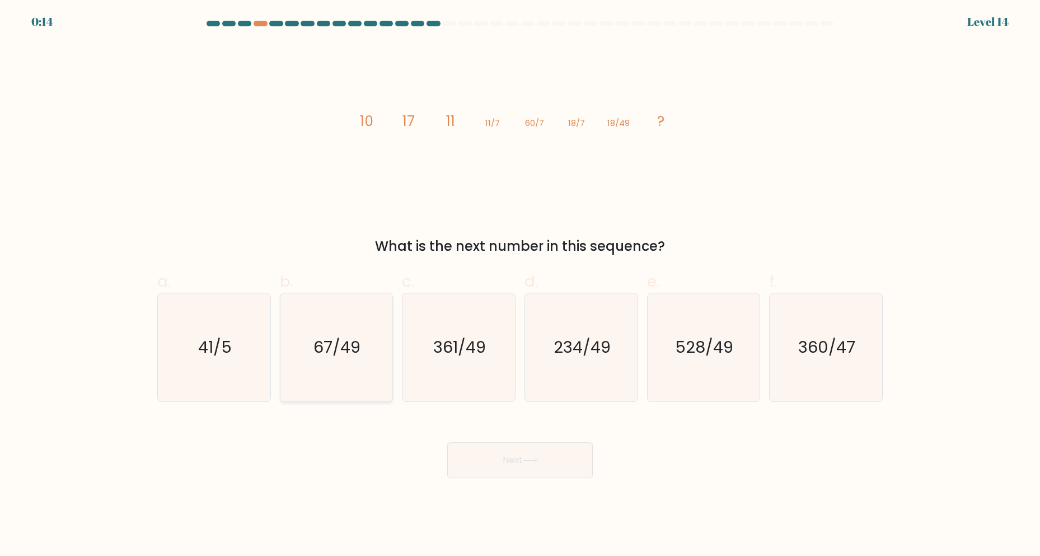
click at [350, 345] on text "67/49" at bounding box center [337, 347] width 47 height 22
click at [520, 285] on input "b. 67/49" at bounding box center [520, 281] width 1 height 7
radio input "true"
click at [531, 452] on button "Next" at bounding box center [520, 460] width 146 height 36
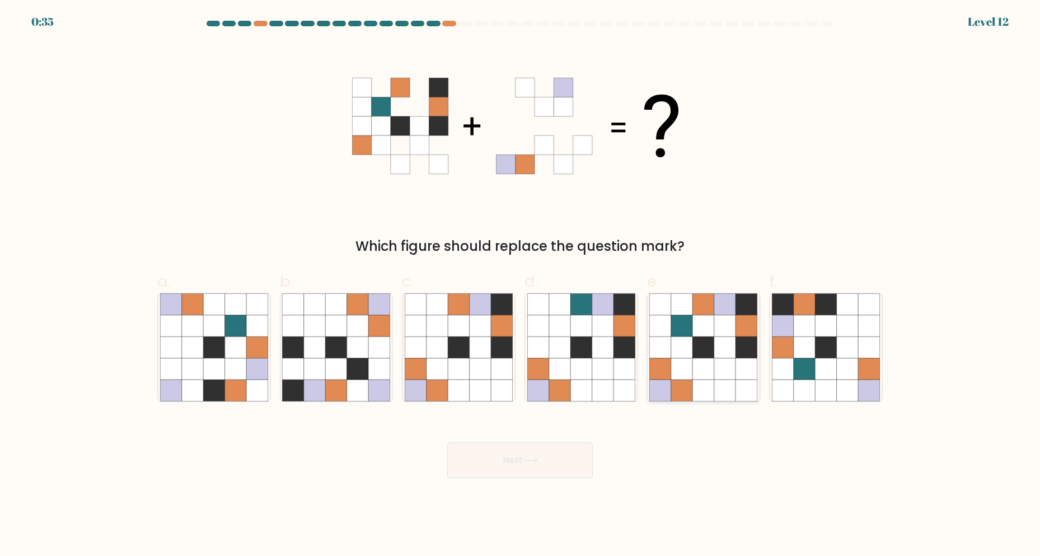
click at [735, 340] on icon at bounding box center [724, 346] width 21 height 21
click at [521, 285] on input "e." at bounding box center [520, 281] width 1 height 7
radio input "true"
click at [561, 457] on button "Next" at bounding box center [520, 460] width 146 height 36
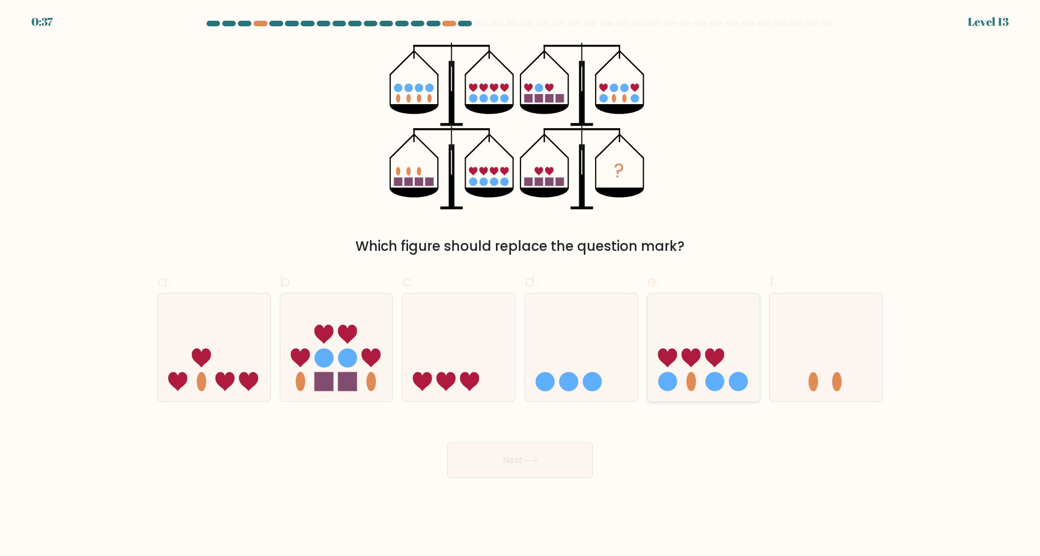
click at [690, 347] on icon at bounding box center [704, 347] width 112 height 93
click at [521, 285] on input "e." at bounding box center [520, 281] width 1 height 7
radio input "true"
click at [545, 455] on button "Next" at bounding box center [520, 460] width 146 height 36
